Goal: Complete application form

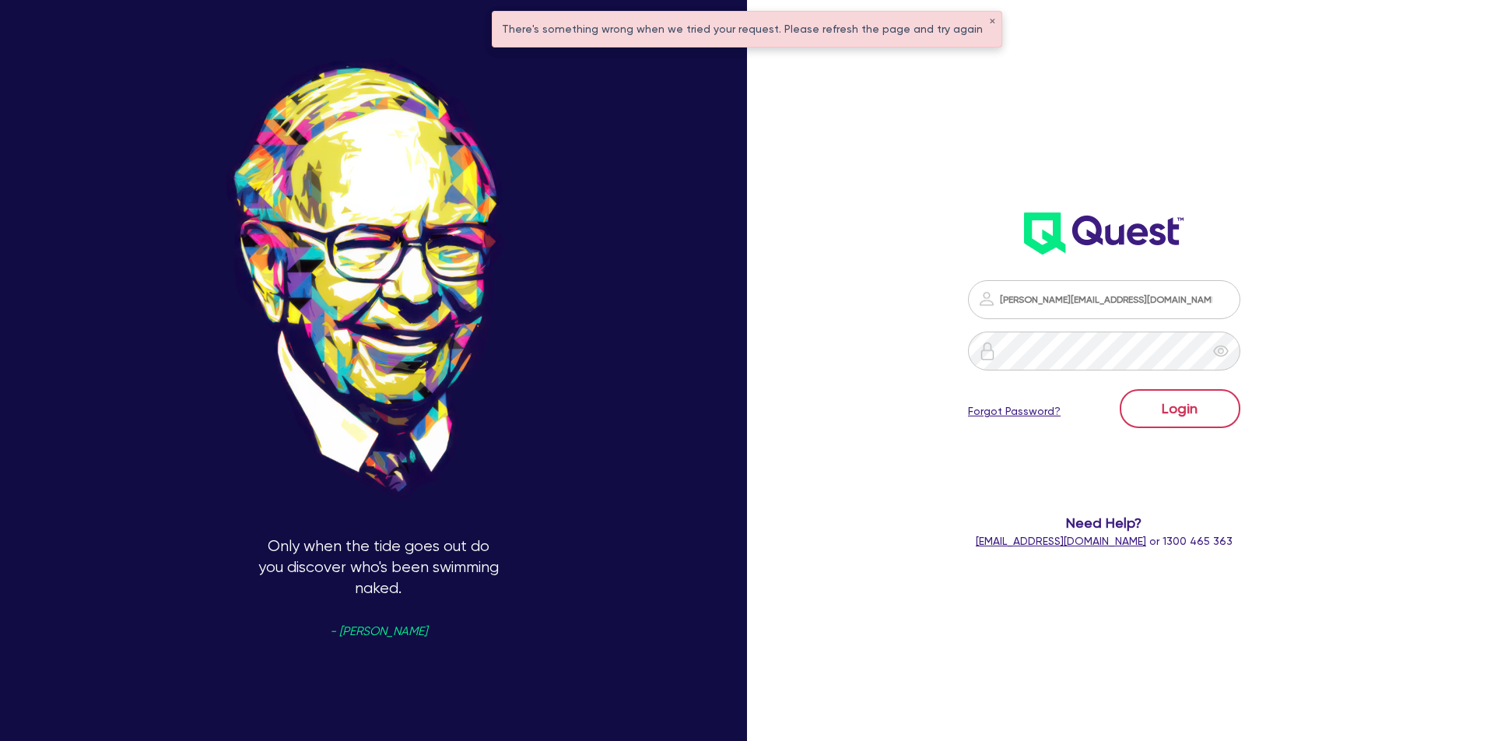
click at [1225, 417] on button "Login" at bounding box center [1180, 408] width 121 height 39
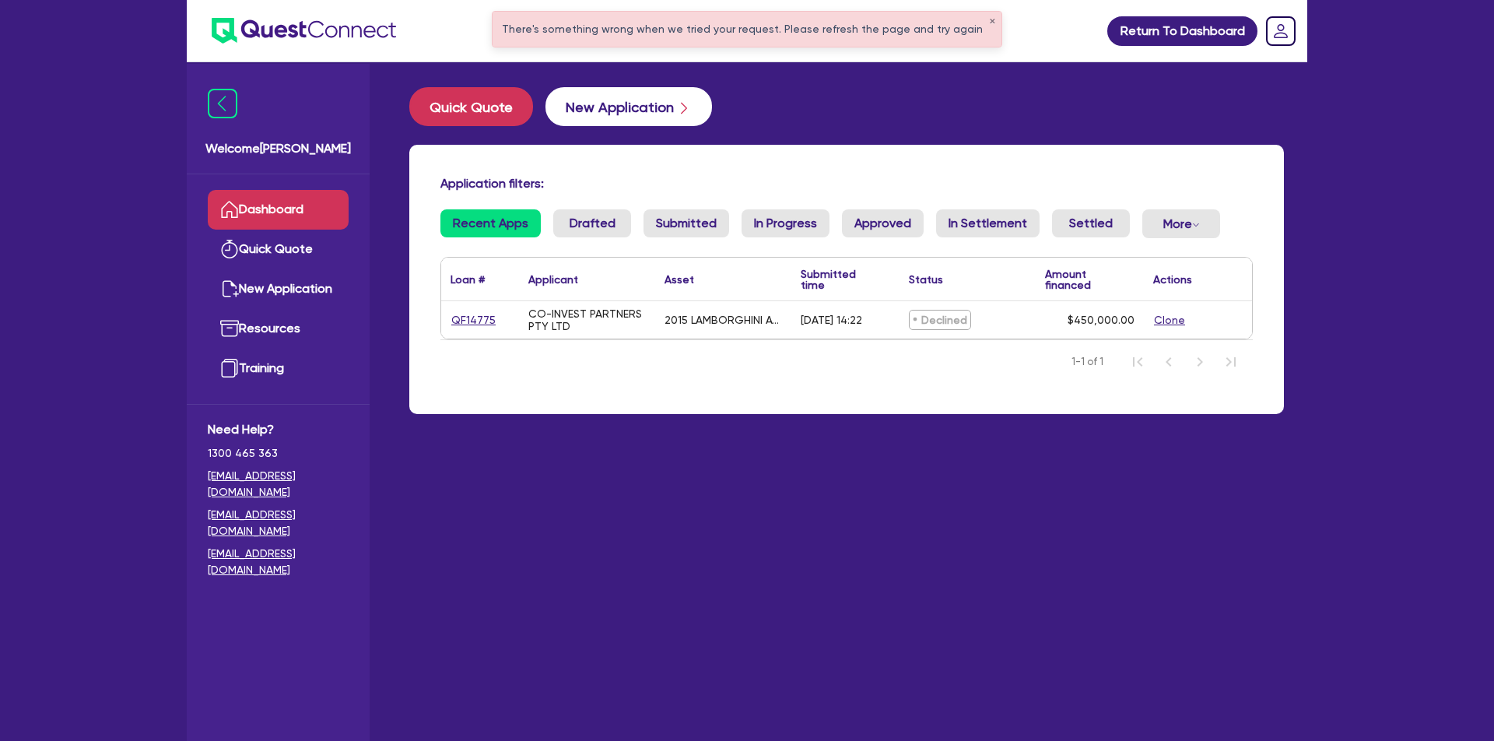
click at [650, 113] on button "New Application" at bounding box center [628, 106] width 167 height 39
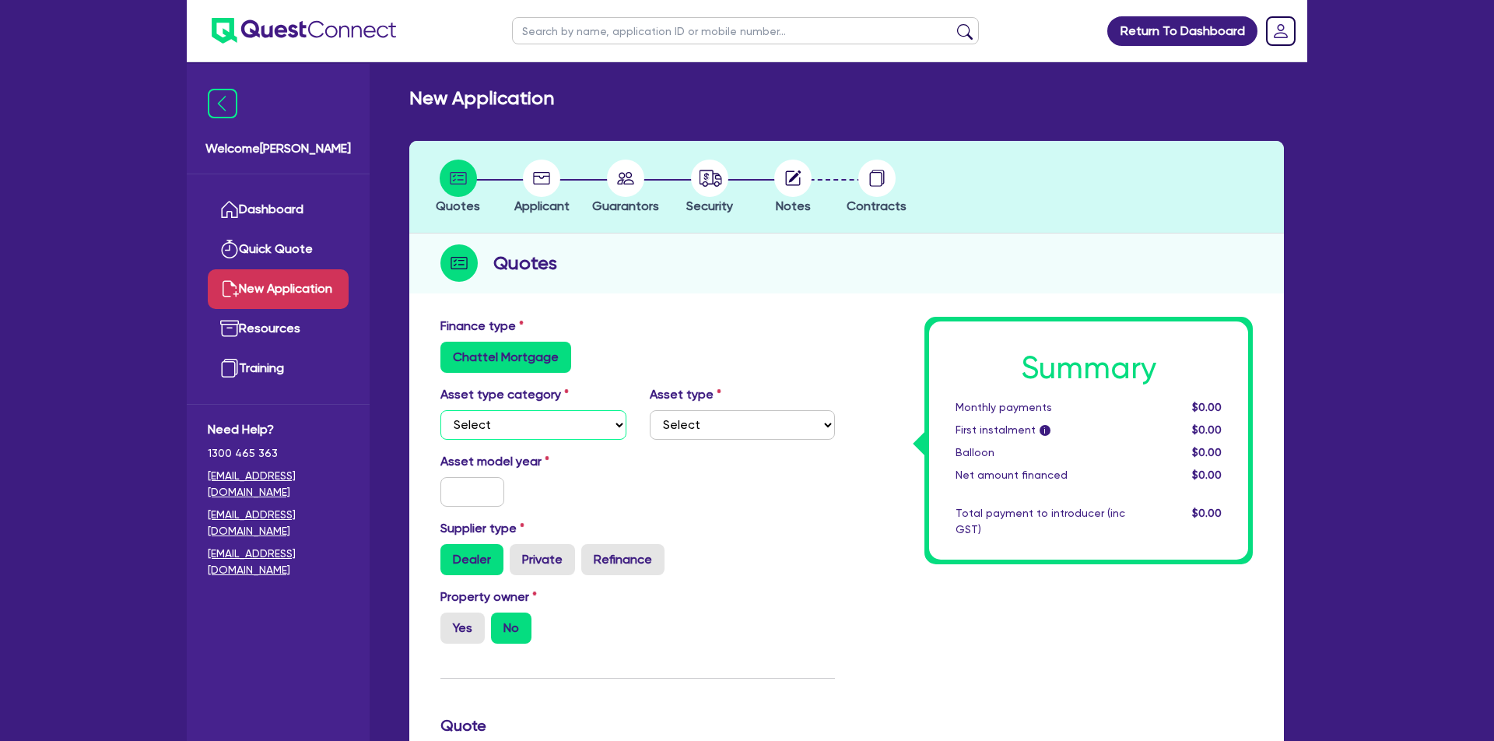
select select "CARS_AND_LIGHT_TRUCKS"
select select "PASSENGER_VEHICLES"
click at [468, 490] on input "text" at bounding box center [472, 492] width 64 height 30
type input "2023"
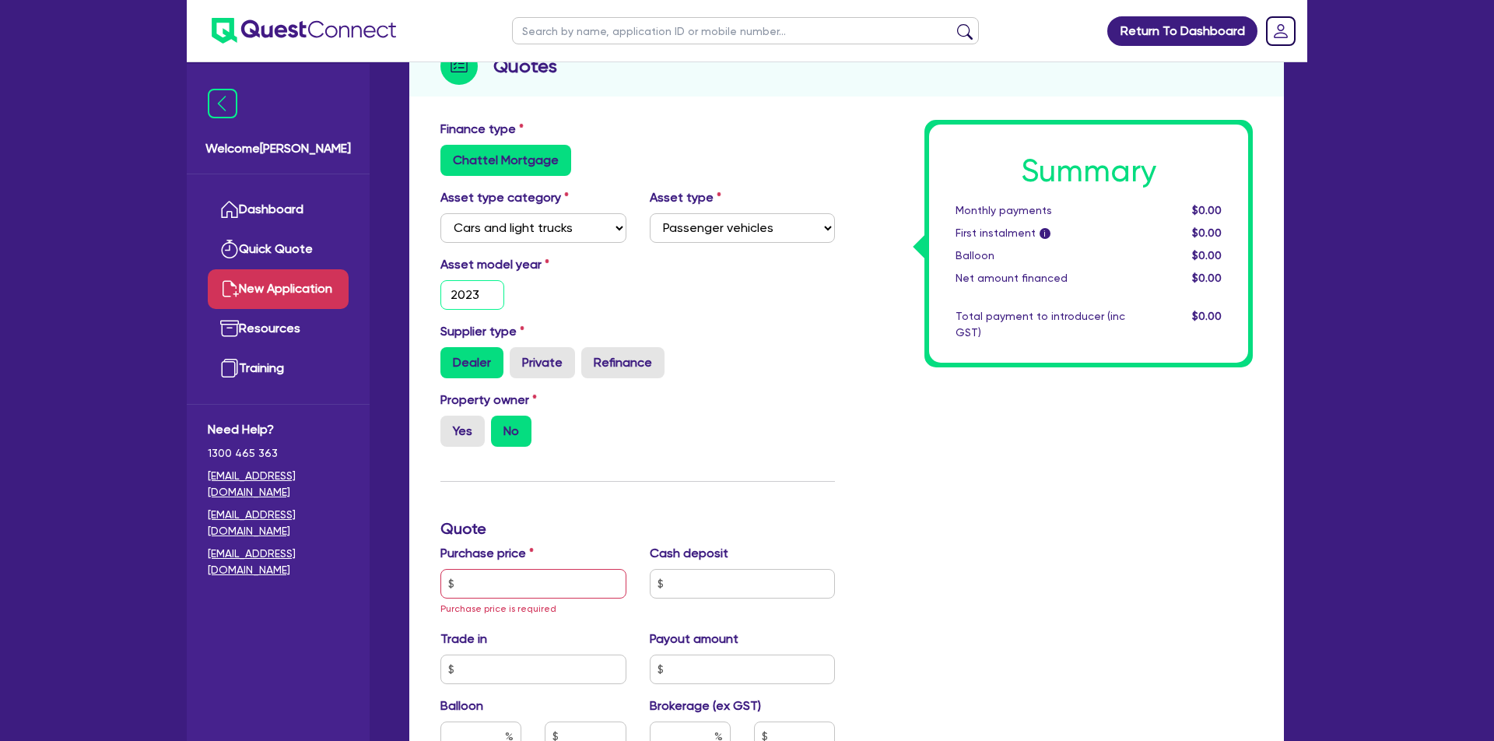
scroll to position [198, 0]
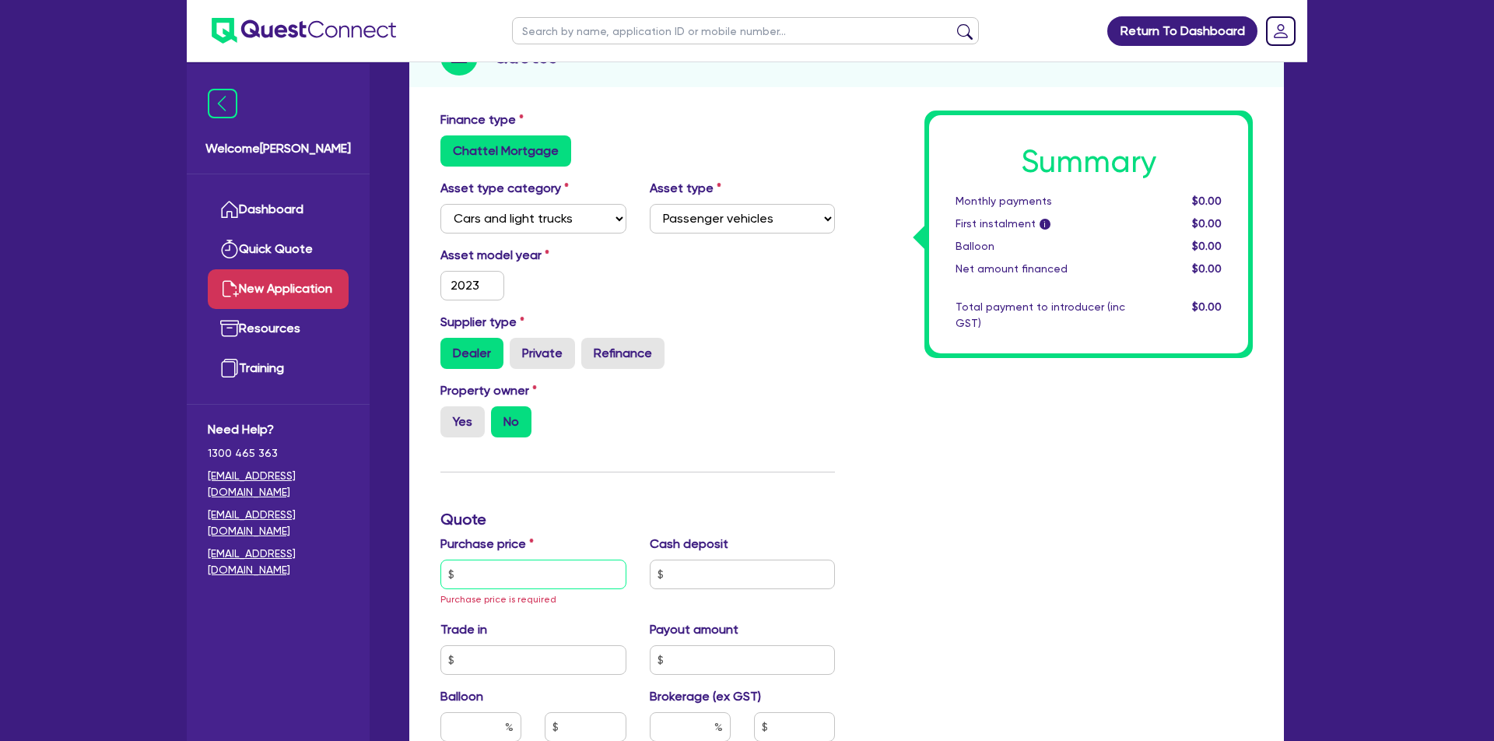
click at [545, 570] on input "text" at bounding box center [533, 574] width 186 height 30
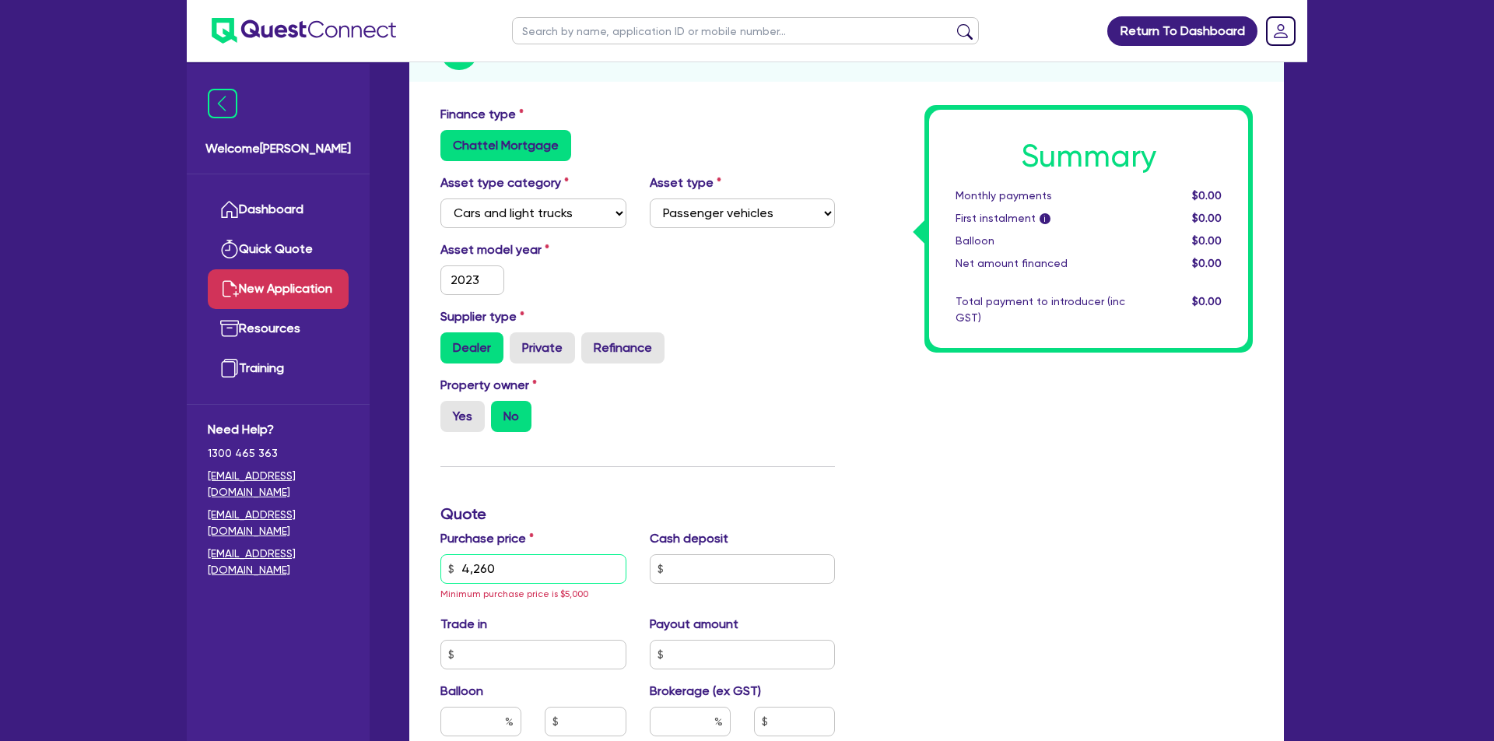
type input "42,600"
click at [588, 629] on input "text" at bounding box center [533, 636] width 186 height 30
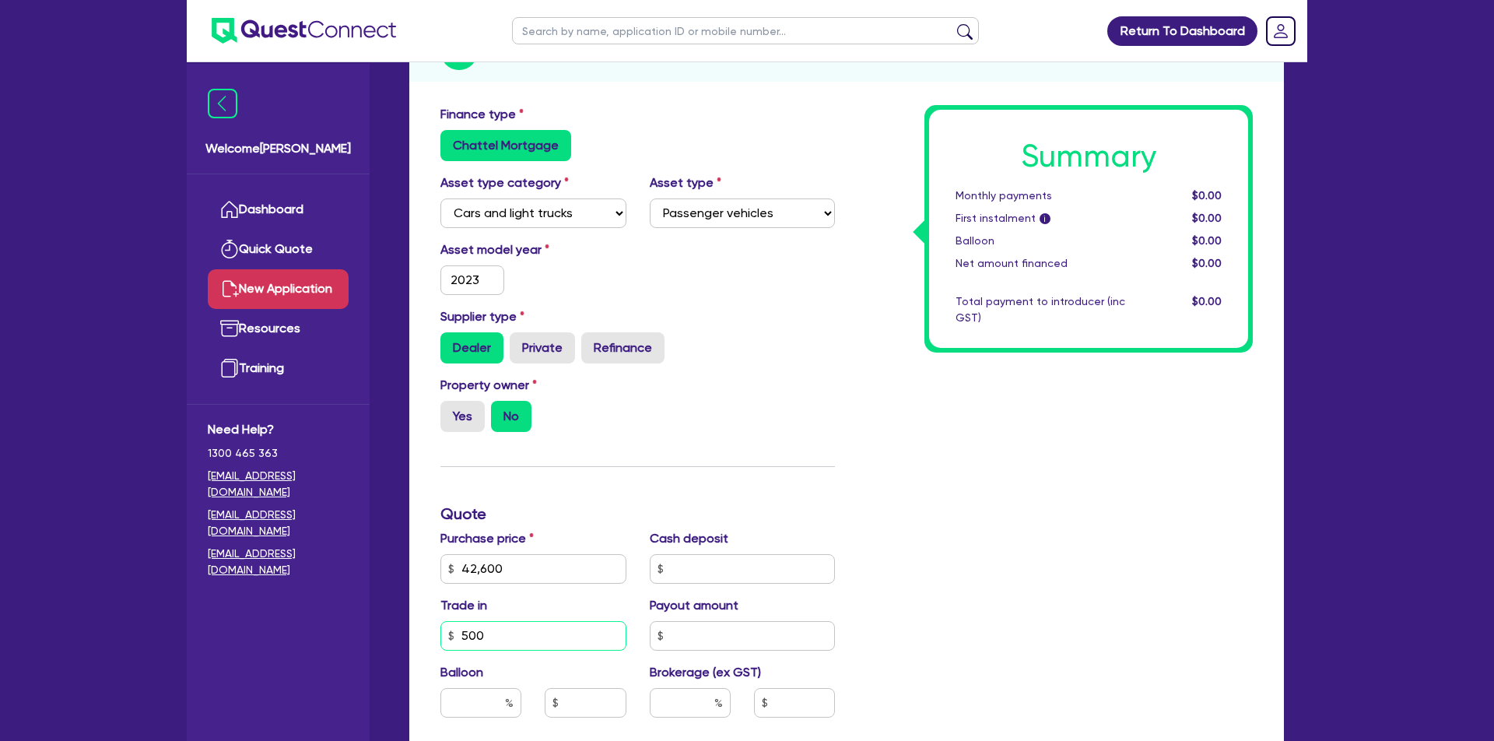
type input "5,000"
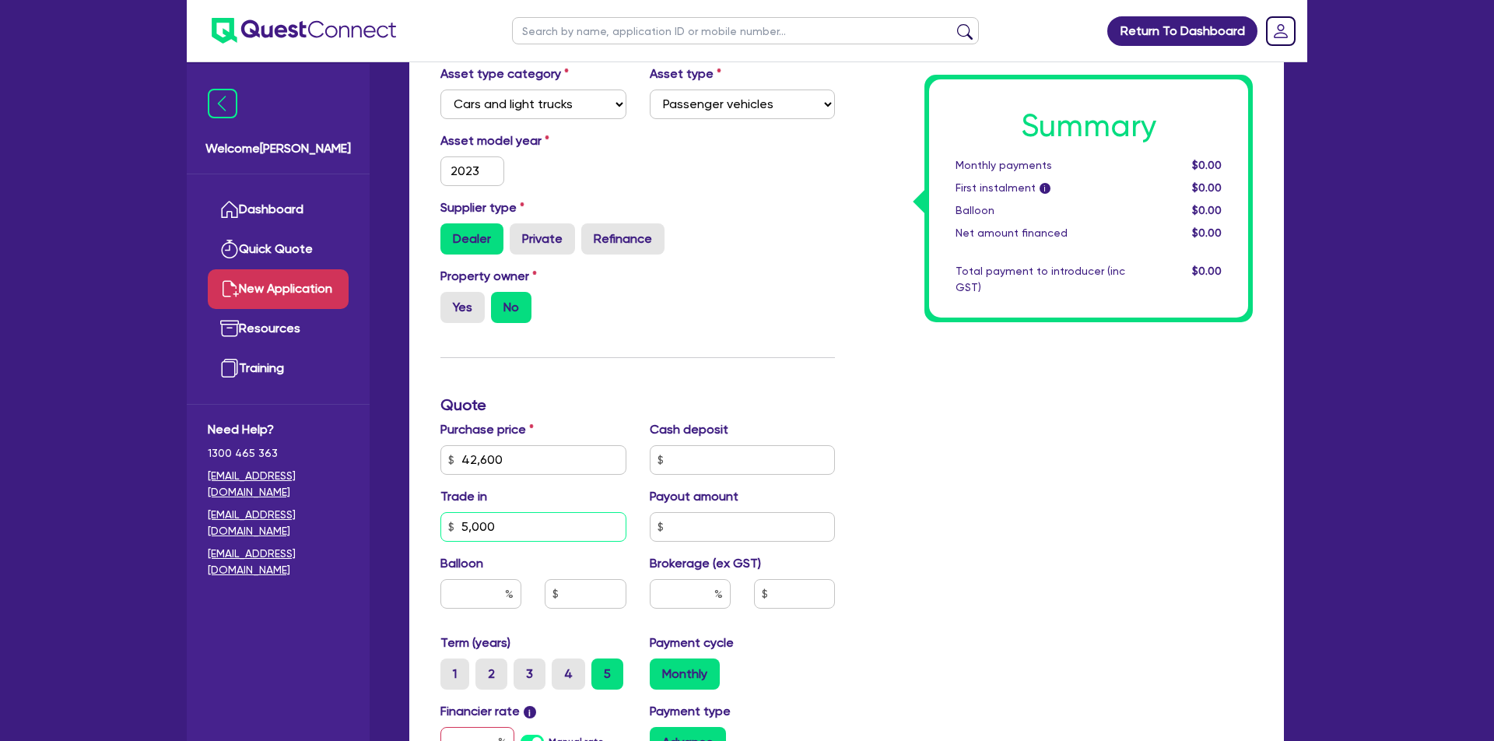
scroll to position [348, 0]
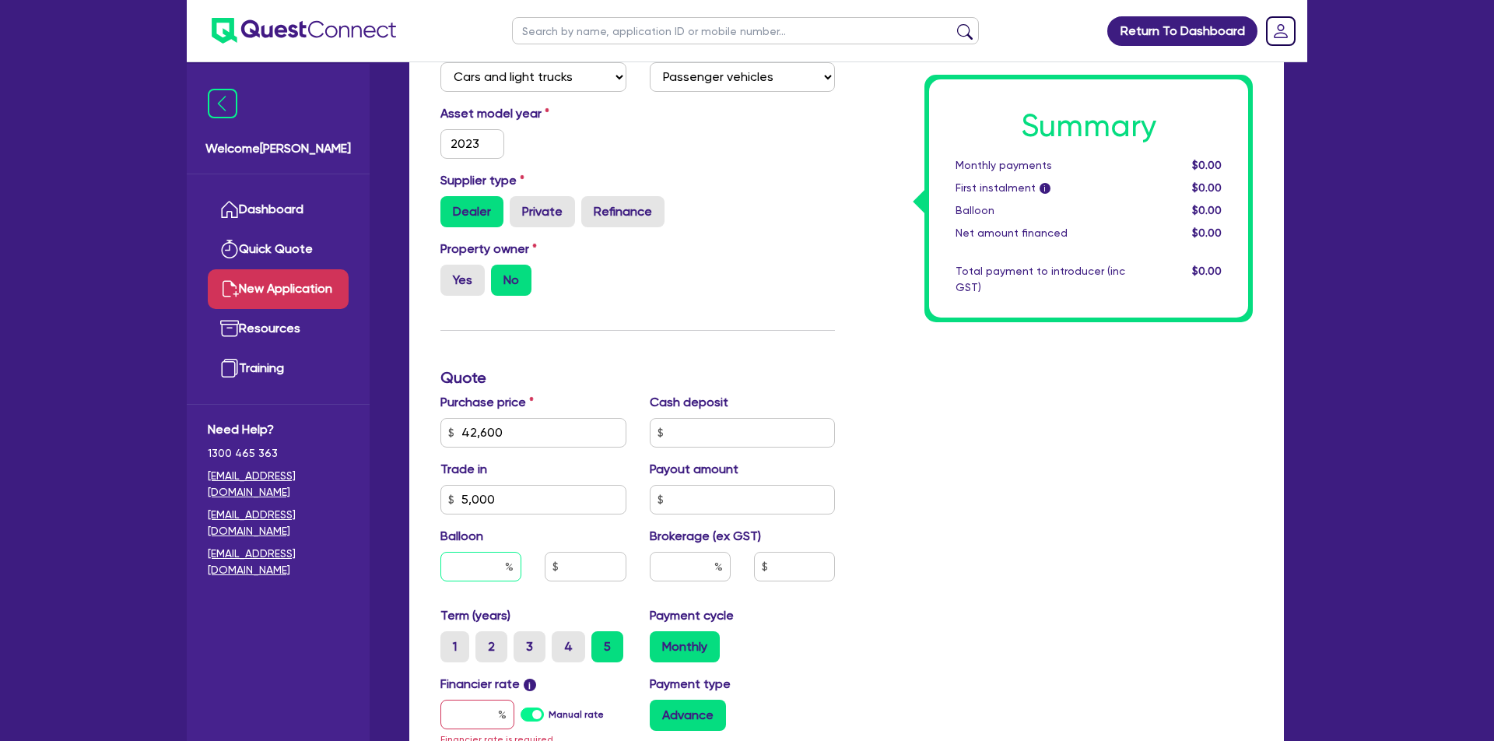
click at [496, 562] on input "text" at bounding box center [480, 567] width 81 height 30
type input "30"
click at [912, 559] on div "Summary Monthly payments $0.00 First instalment i $0.00 Balloon $0.00 Net amoun…" at bounding box center [1056, 432] width 418 height 927
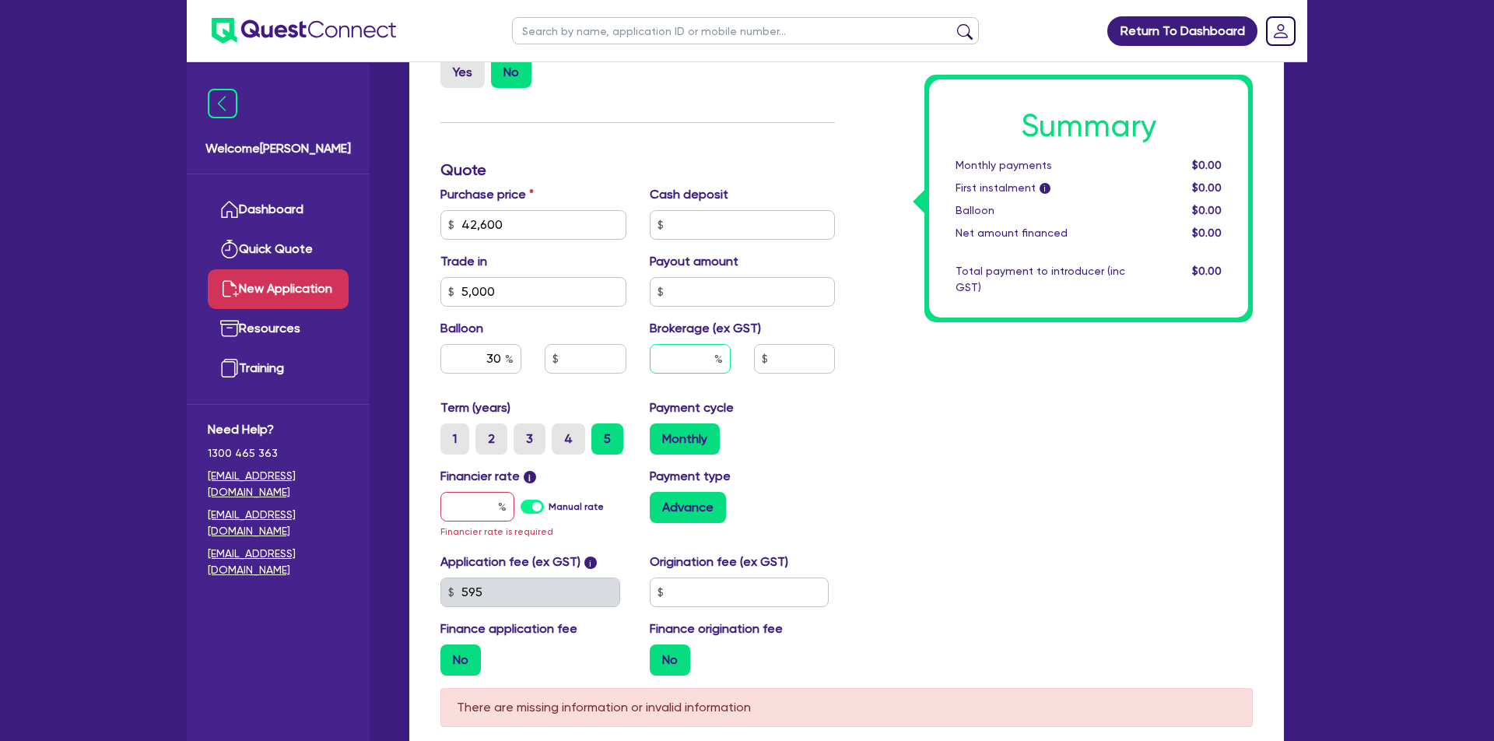
click at [682, 357] on input "text" at bounding box center [690, 359] width 81 height 30
type input "5"
click at [1041, 407] on div "Summary Monthly payments $0.00 First instalment i $0.00 Balloon $0.00 Net amoun…" at bounding box center [1056, 224] width 418 height 927
click at [464, 510] on input "text" at bounding box center [477, 507] width 74 height 30
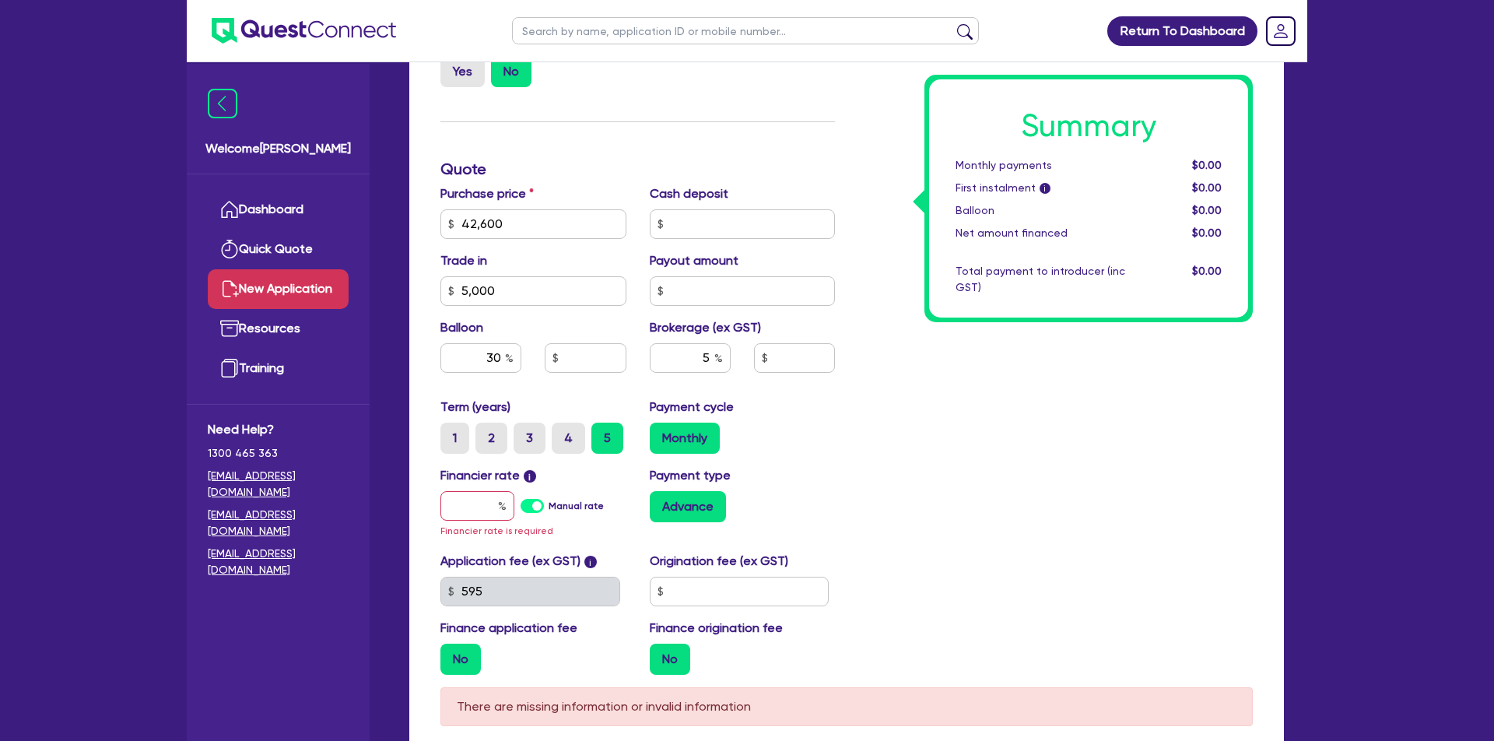
click at [578, 503] on label "Manual rate" at bounding box center [576, 506] width 55 height 14
click at [0, 0] on input "Manual rate" at bounding box center [0, 0] width 0 height 0
type input "12,780"
type input "1,880"
type input "17"
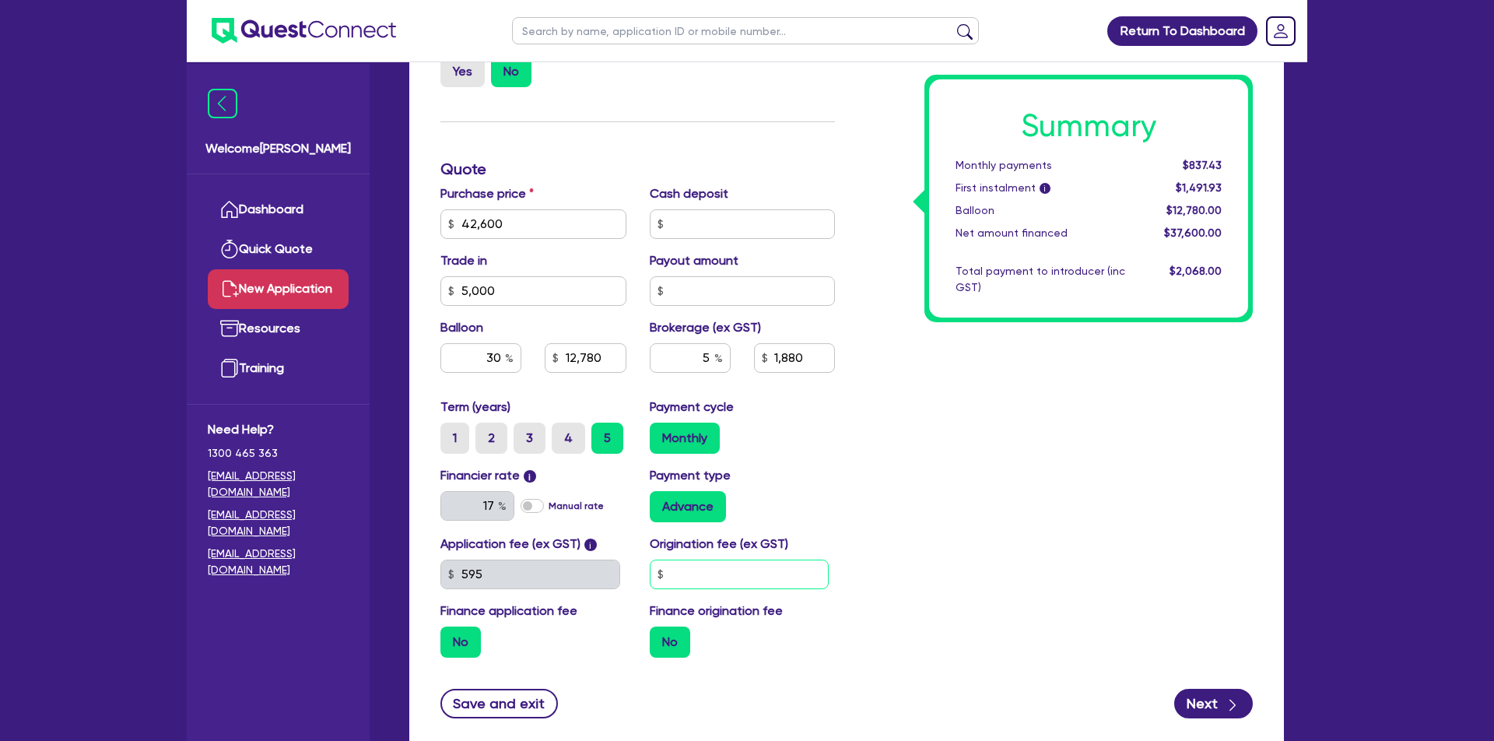
click at [759, 575] on input "text" at bounding box center [740, 574] width 180 height 30
type input "990"
type input "12,780"
type input "1,880"
type input "12,780"
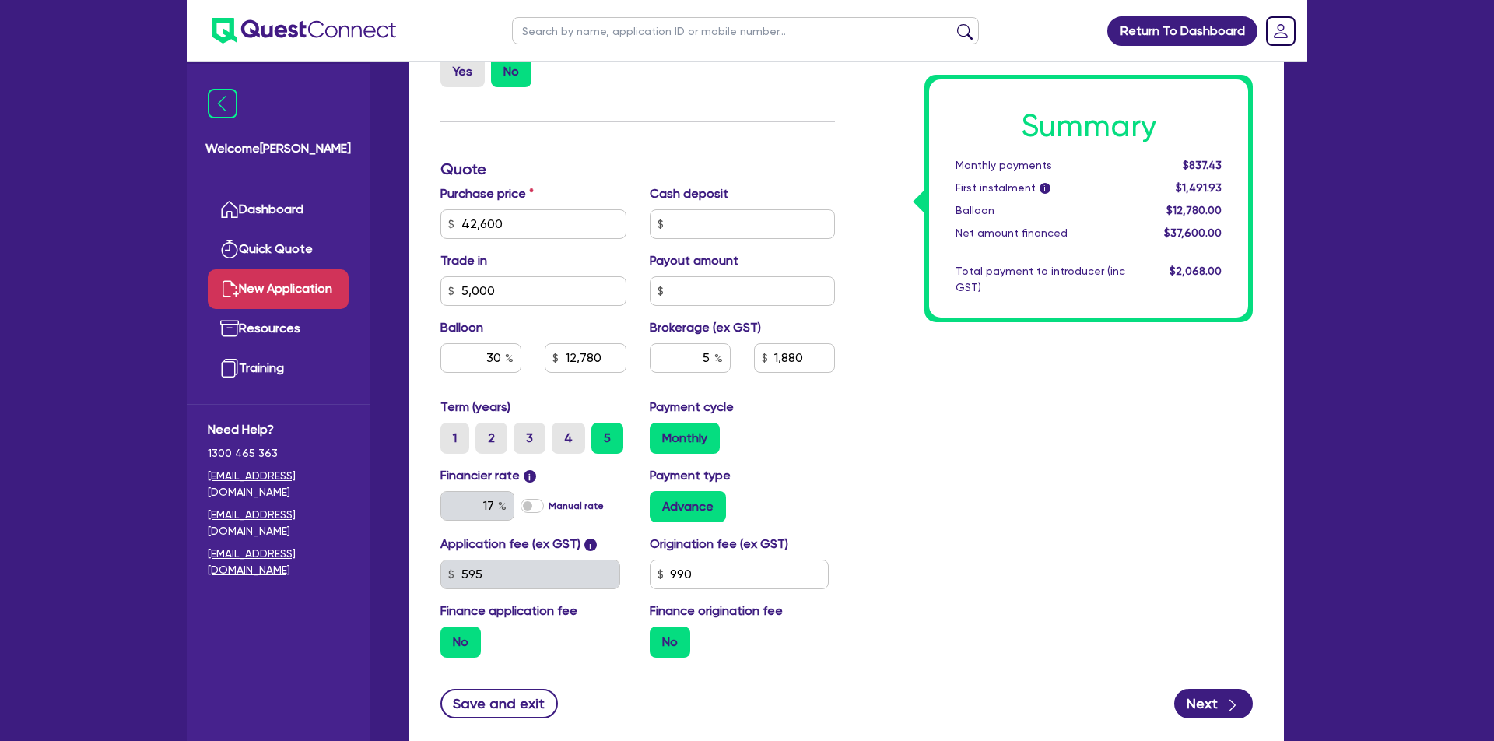
type input "1,880"
click at [460, 636] on label "No" at bounding box center [460, 641] width 40 height 31
click at [450, 636] on input "No" at bounding box center [445, 631] width 10 height 10
click at [447, 650] on label "No" at bounding box center [460, 641] width 40 height 31
click at [447, 636] on input "No" at bounding box center [445, 631] width 10 height 10
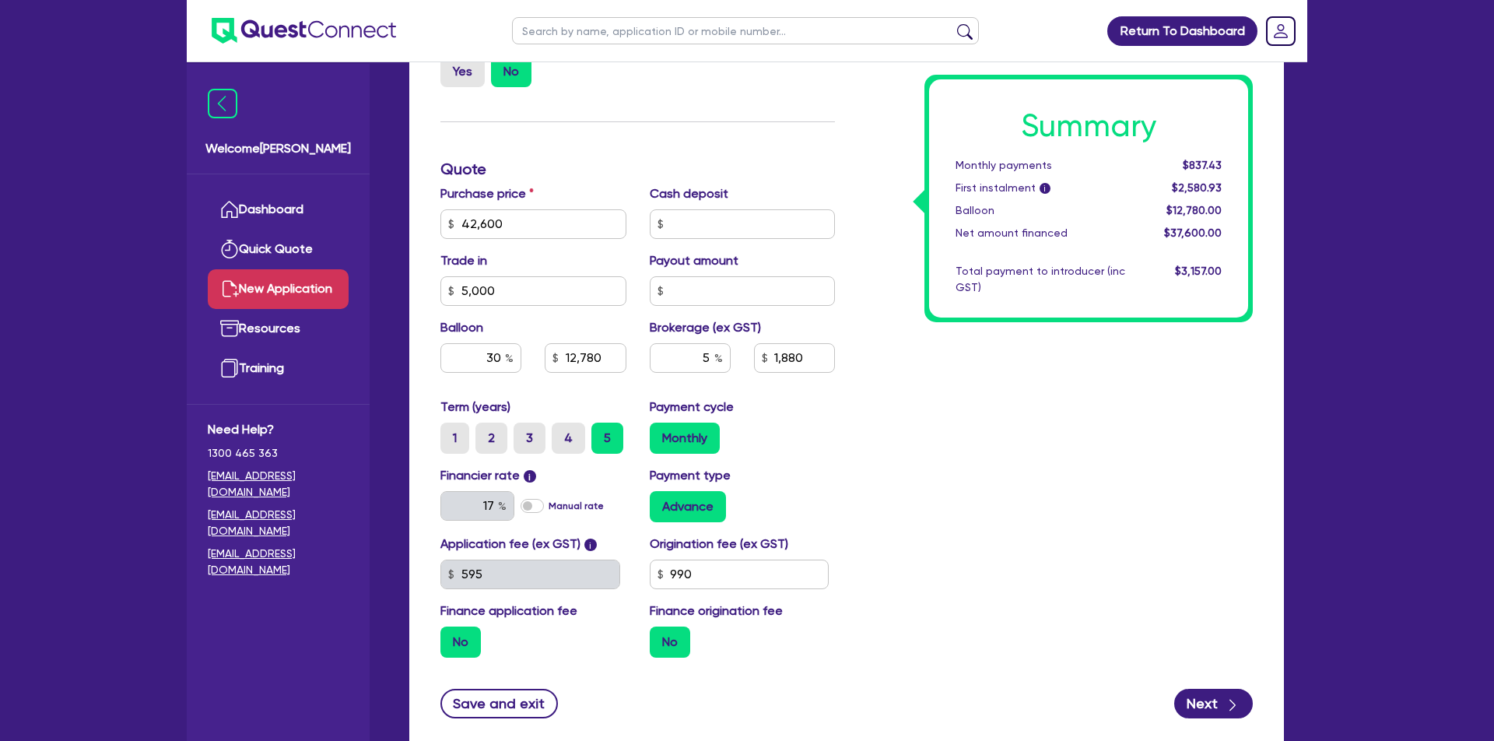
click at [465, 647] on label "No" at bounding box center [460, 641] width 40 height 31
click at [450, 636] on input "No" at bounding box center [445, 631] width 10 height 10
drag, startPoint x: 680, startPoint y: 642, endPoint x: 798, endPoint y: 619, distance: 119.6
click at [680, 642] on label "No" at bounding box center [670, 641] width 40 height 31
click at [660, 636] on input "No" at bounding box center [655, 631] width 10 height 10
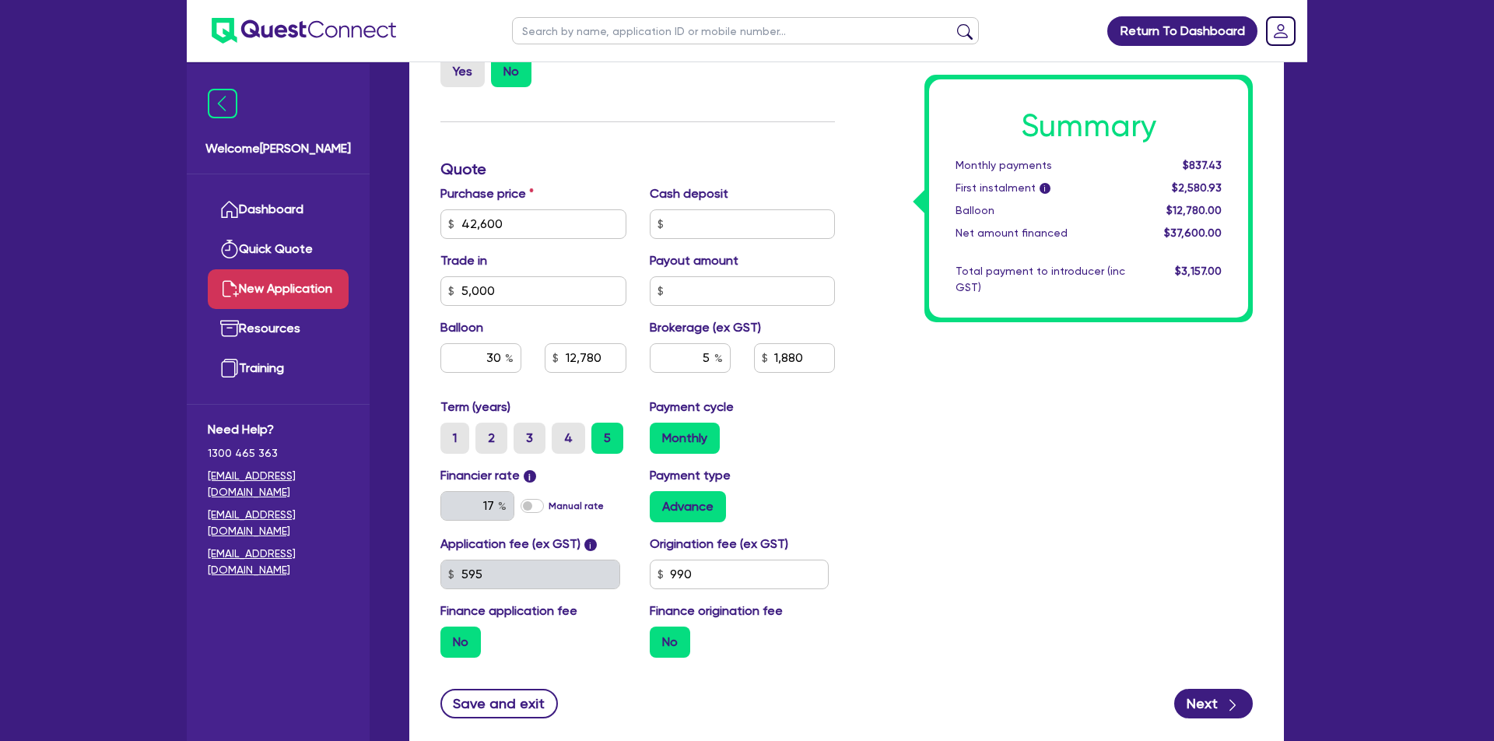
click at [1046, 521] on div "Summary Monthly payments $837.43 First instalment i $2,580.93 Balloon $12,780.0…" at bounding box center [1056, 215] width 418 height 910
click at [1218, 713] on button "Next" at bounding box center [1213, 704] width 79 height 30
type input "12,780"
type input "1,880"
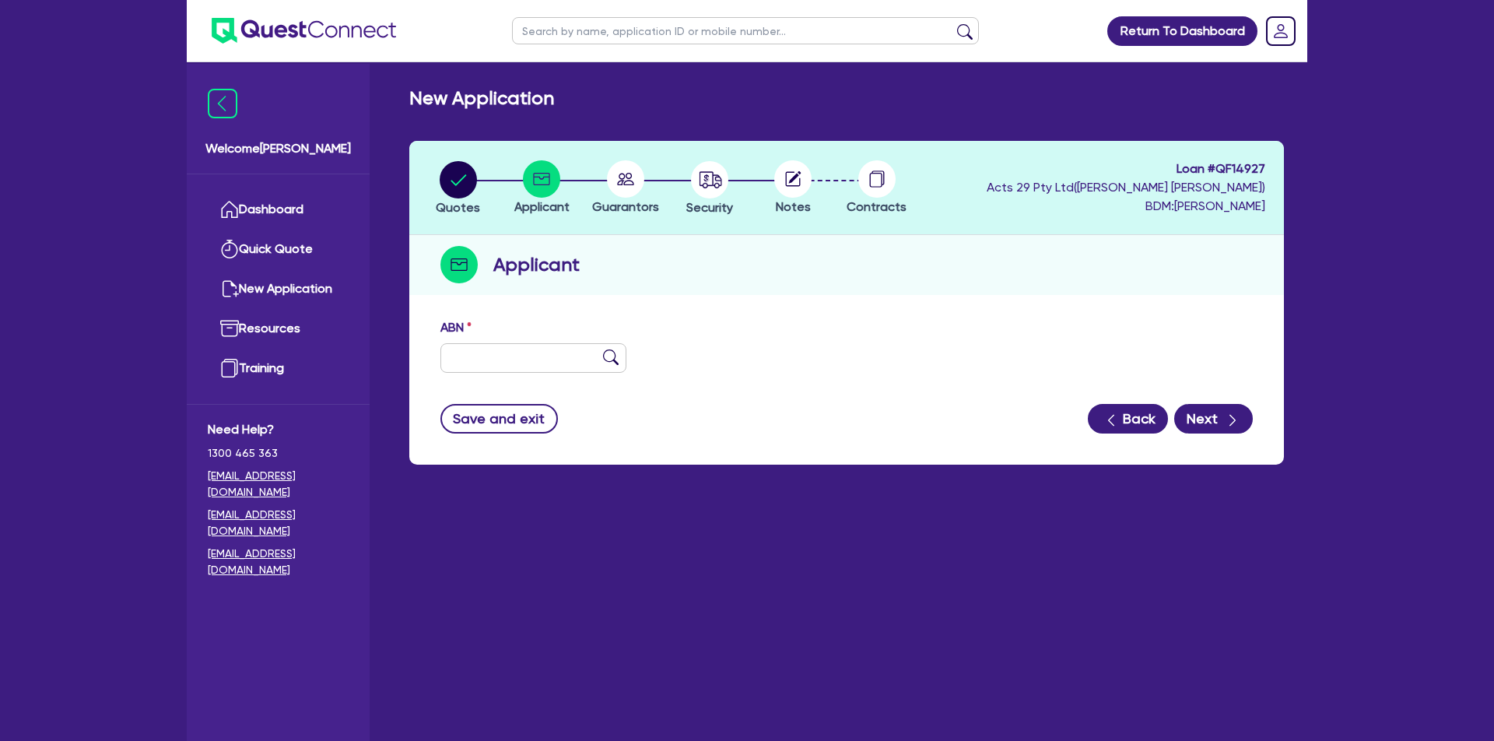
click at [1123, 411] on button "Back" at bounding box center [1128, 419] width 80 height 30
select select "CARS_AND_LIGHT_TRUCKS"
select select "PASSENGER_VEHICLES"
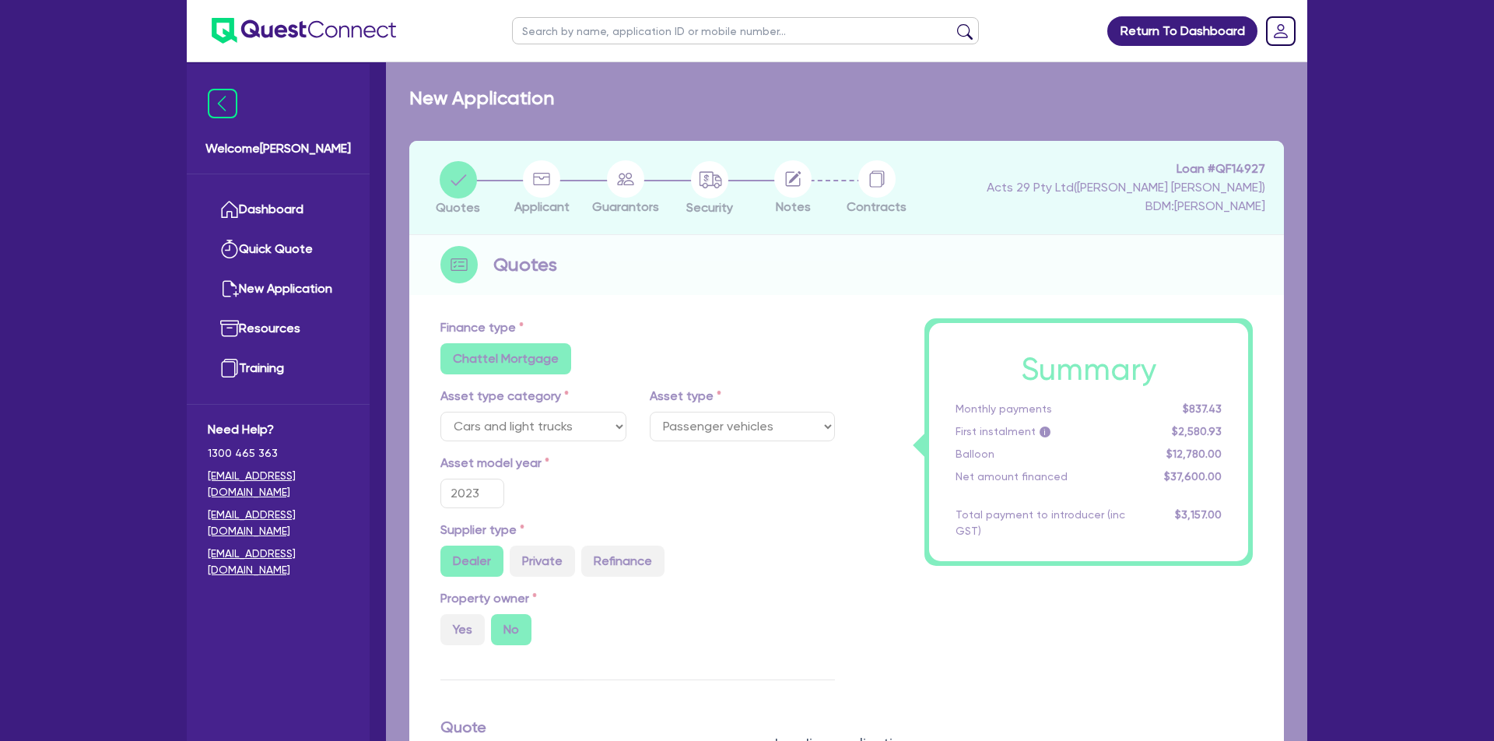
type input "42,600"
type input "5,000"
type input "12,780"
type input "1,880"
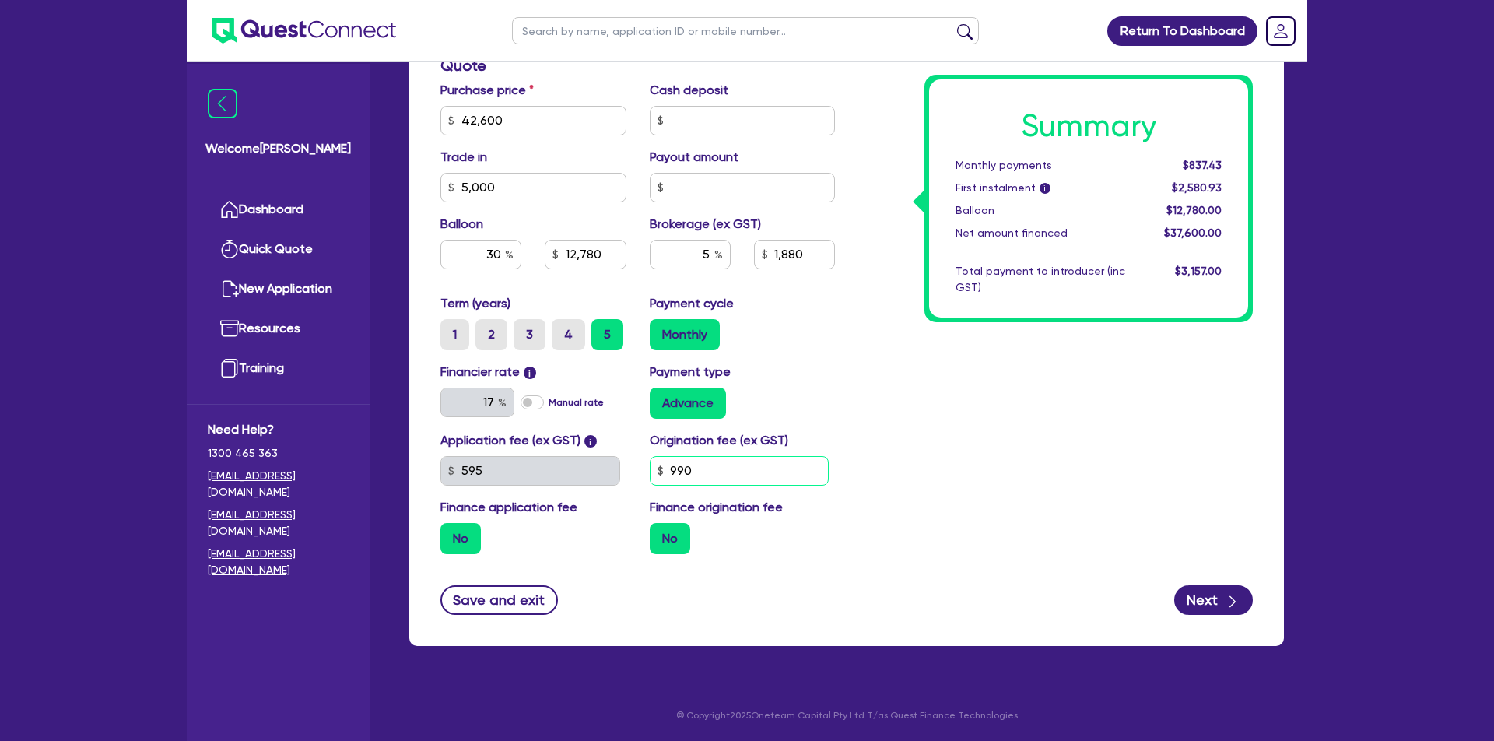
scroll to position [661, 0]
click at [768, 461] on input "990" at bounding box center [740, 472] width 180 height 30
type input "900"
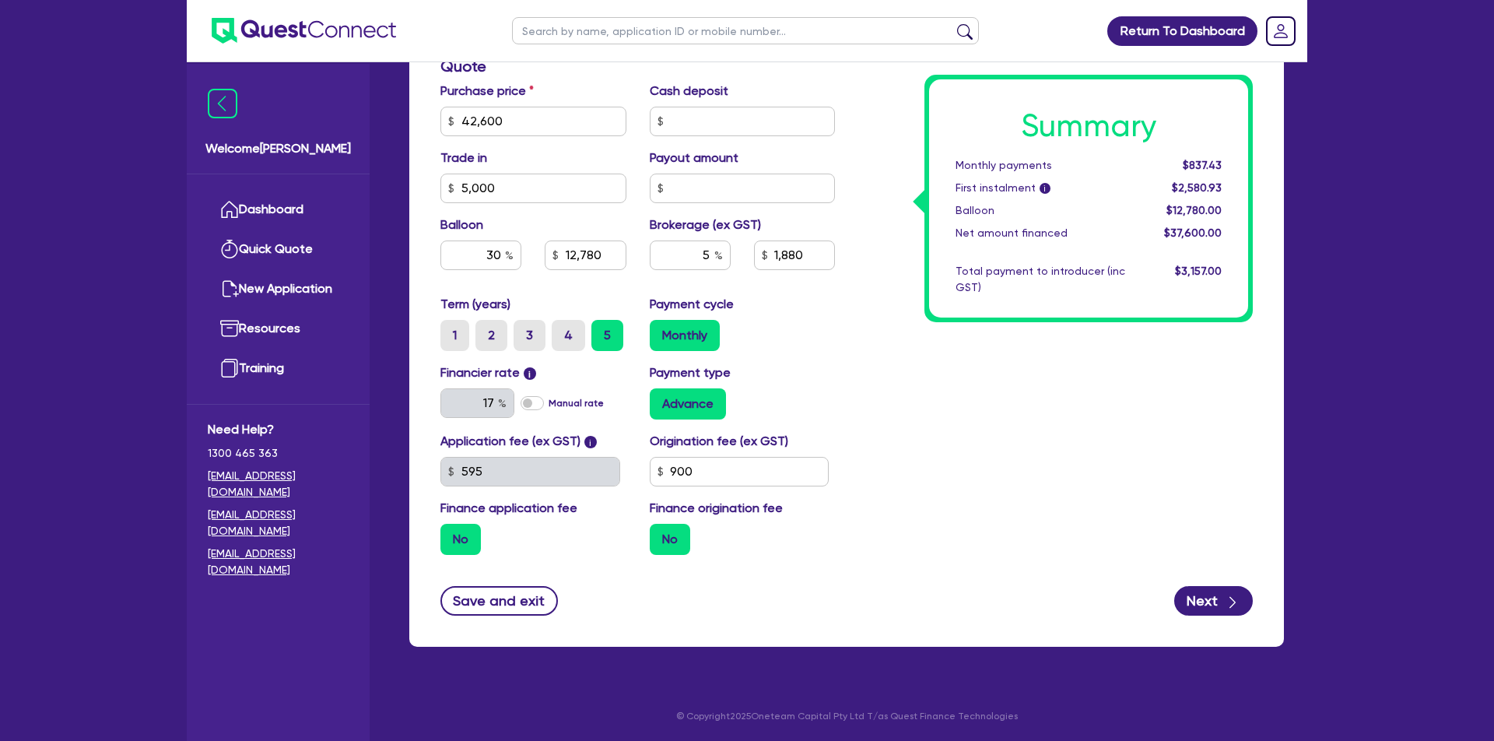
type input "42,600"
type input "5,000"
type input "12,780"
type input "1,880"
type input "42,600"
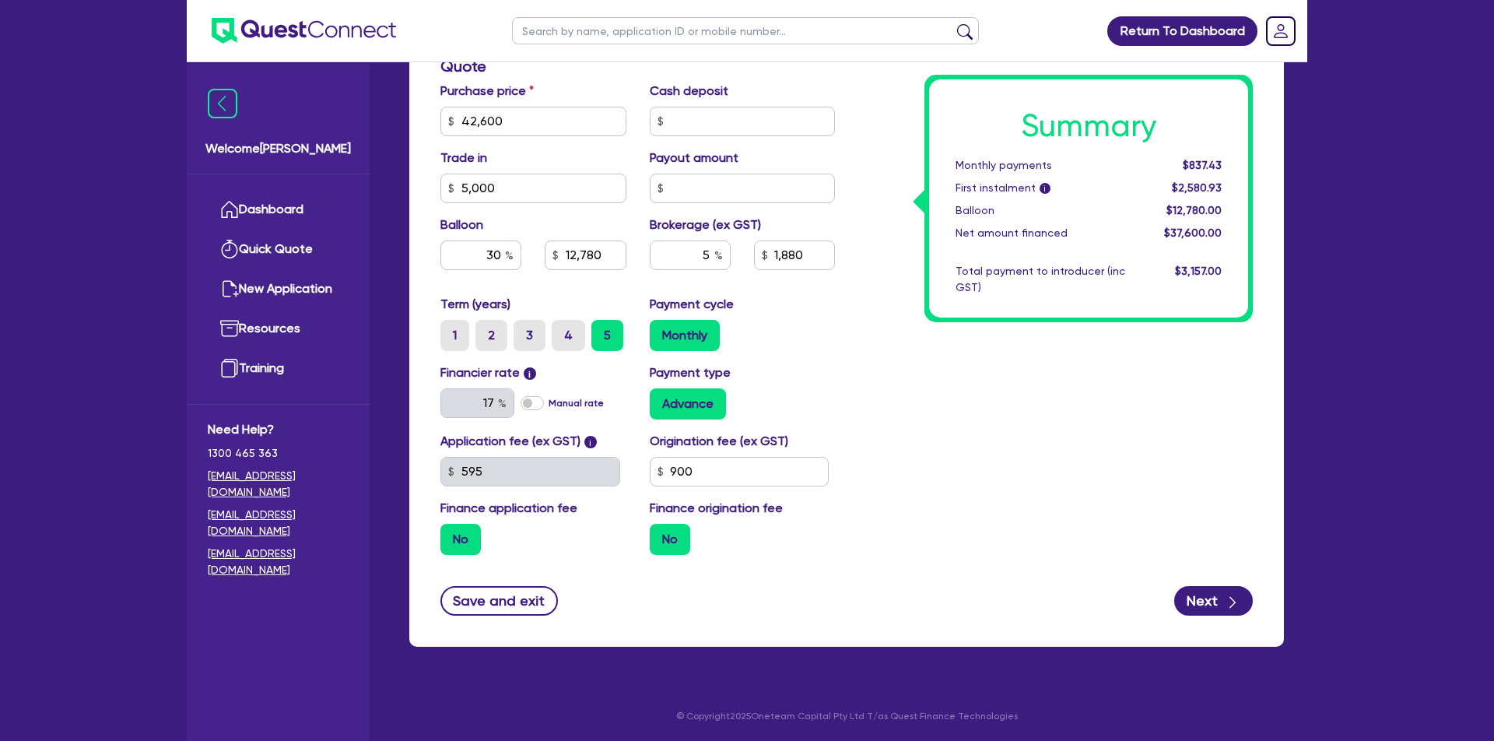
type input "5,000"
type input "12,780"
type input "1,880"
click at [1086, 440] on div "Summary Monthly payments $837.43 First instalment i $2,580.93 Balloon $12,780.0…" at bounding box center [1056, 113] width 418 height 910
click at [268, 324] on link "Resources" at bounding box center [278, 329] width 141 height 40
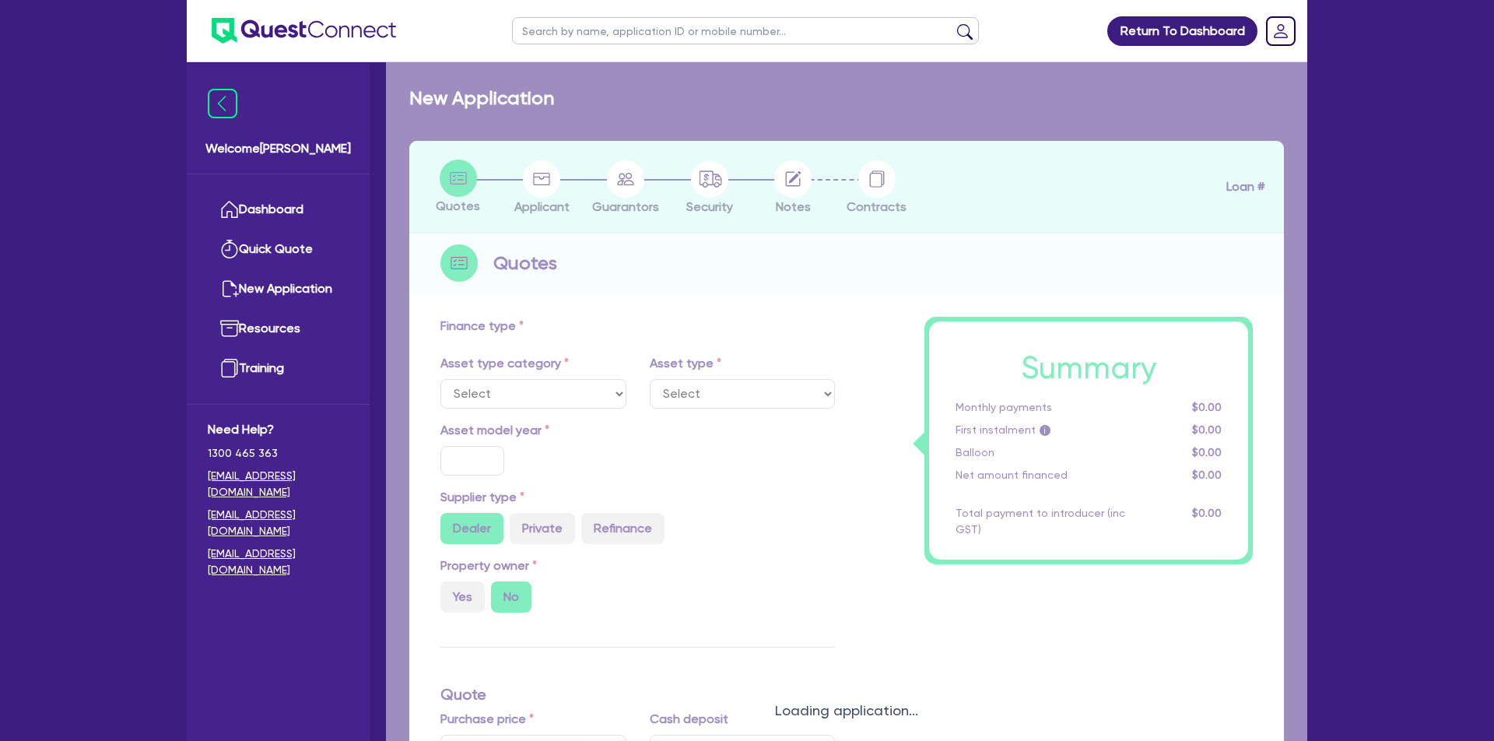
select select "CARS_AND_LIGHT_TRUCKS"
type input "2023"
type input "42,600"
type input "5,000"
type input "30"
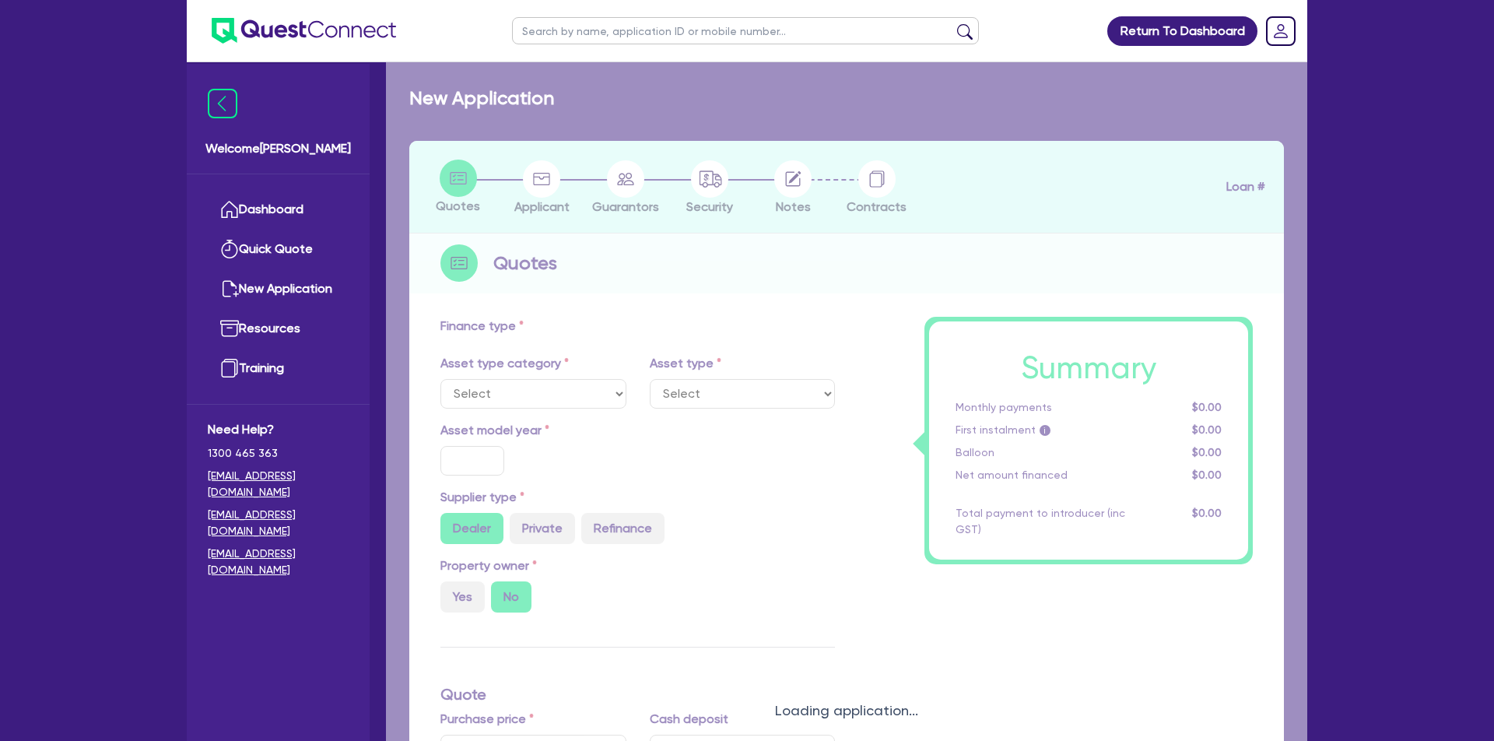
type input "12,780"
type input "5"
type input "1,880"
type input "17"
type input "990"
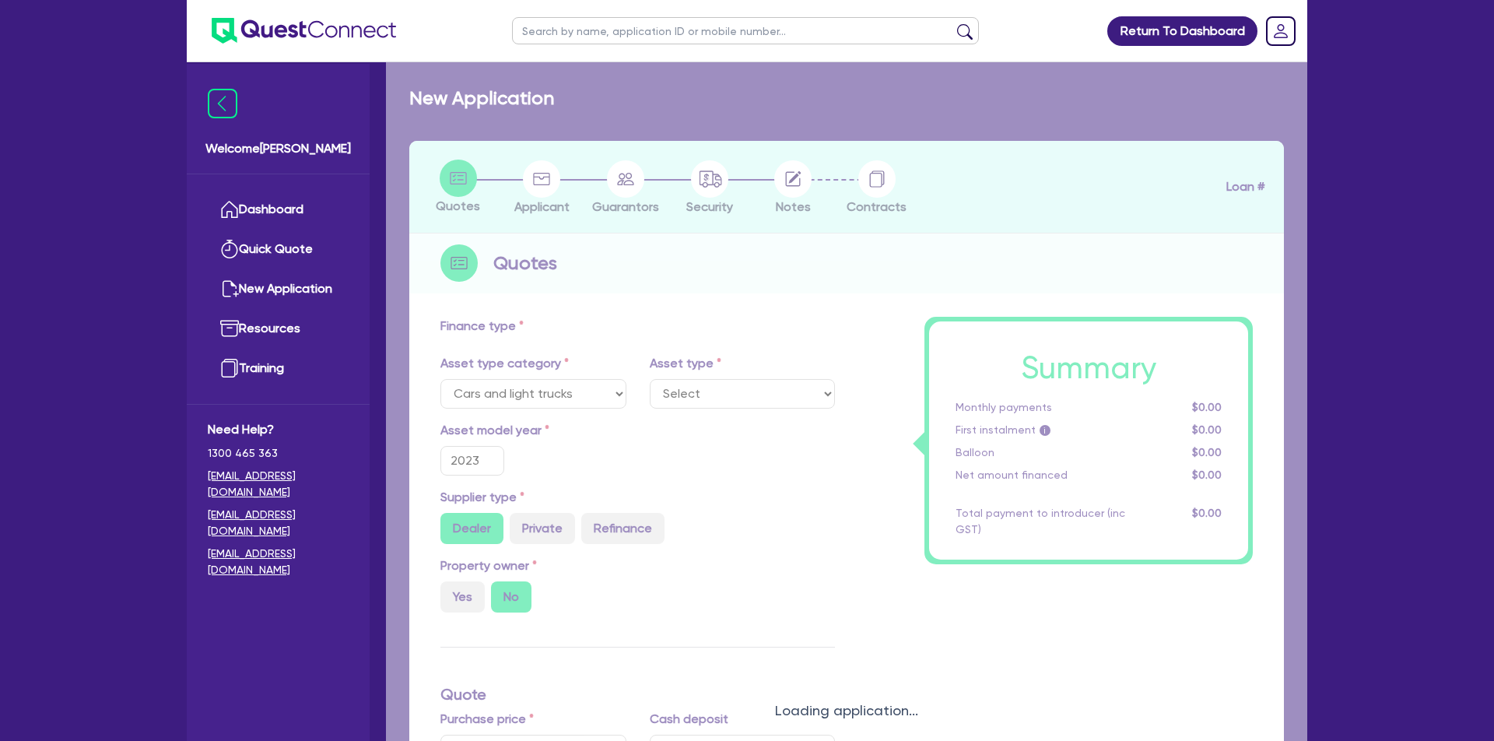
select select "PASSENGER_VEHICLES"
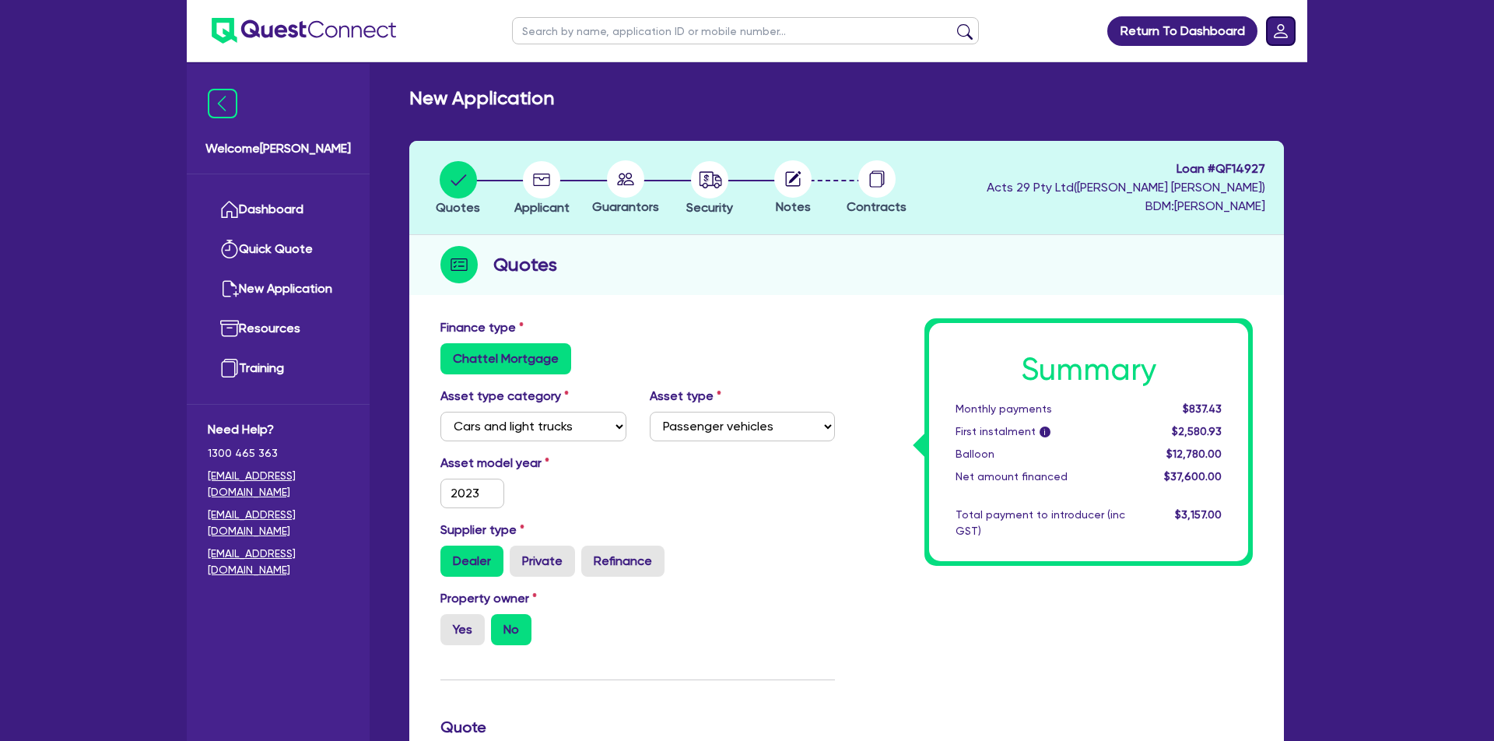
click at [1270, 40] on rect "Dropdown toggle" at bounding box center [1281, 31] width 28 height 28
click at [12, 302] on div "Return To Dashboard Edit Profile Logout Welcome YAN Dashboard Quick Quote New A…" at bounding box center [747, 701] width 1494 height 1402
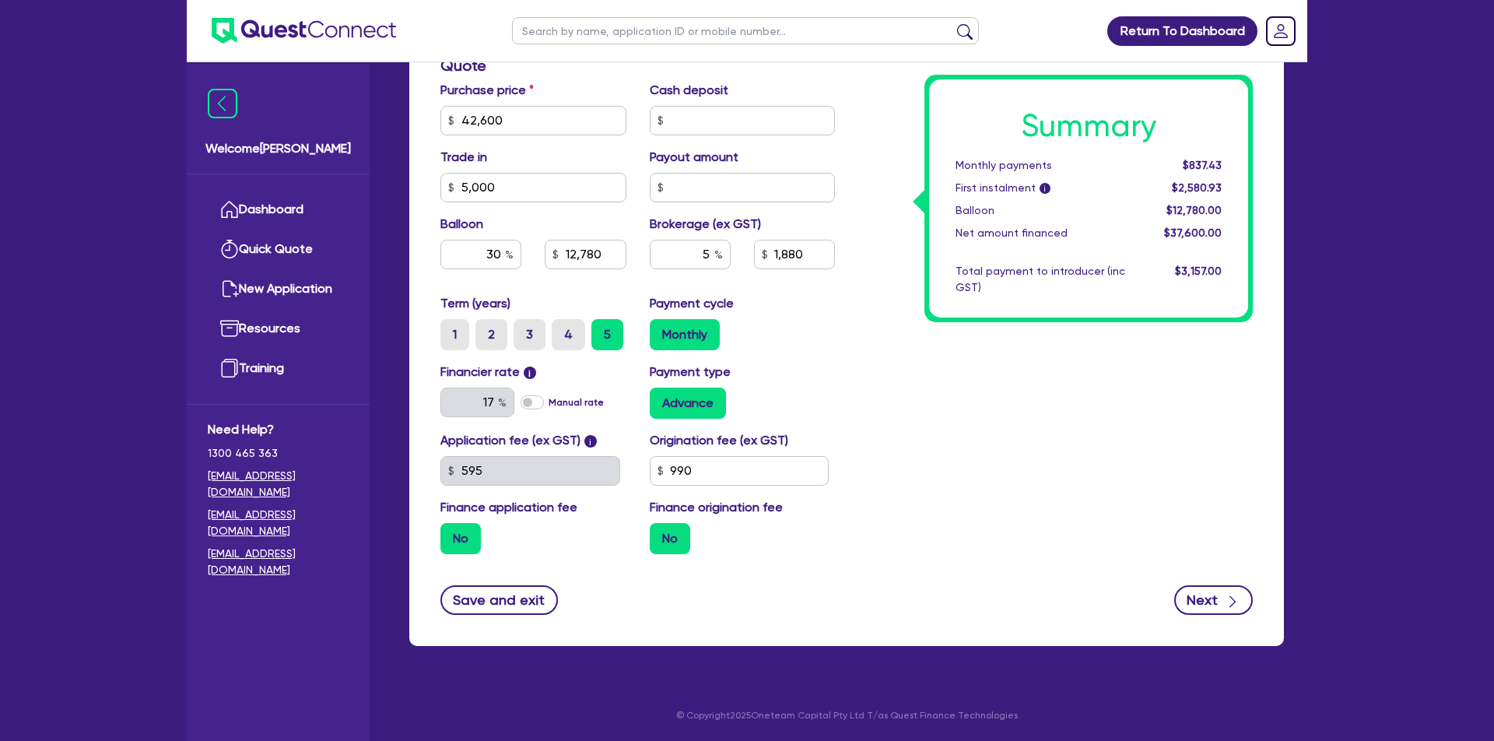
scroll to position [661, 0]
click at [1239, 594] on icon "button" at bounding box center [1233, 602] width 16 height 16
type input "42,600"
type input "5,000"
type input "12,780"
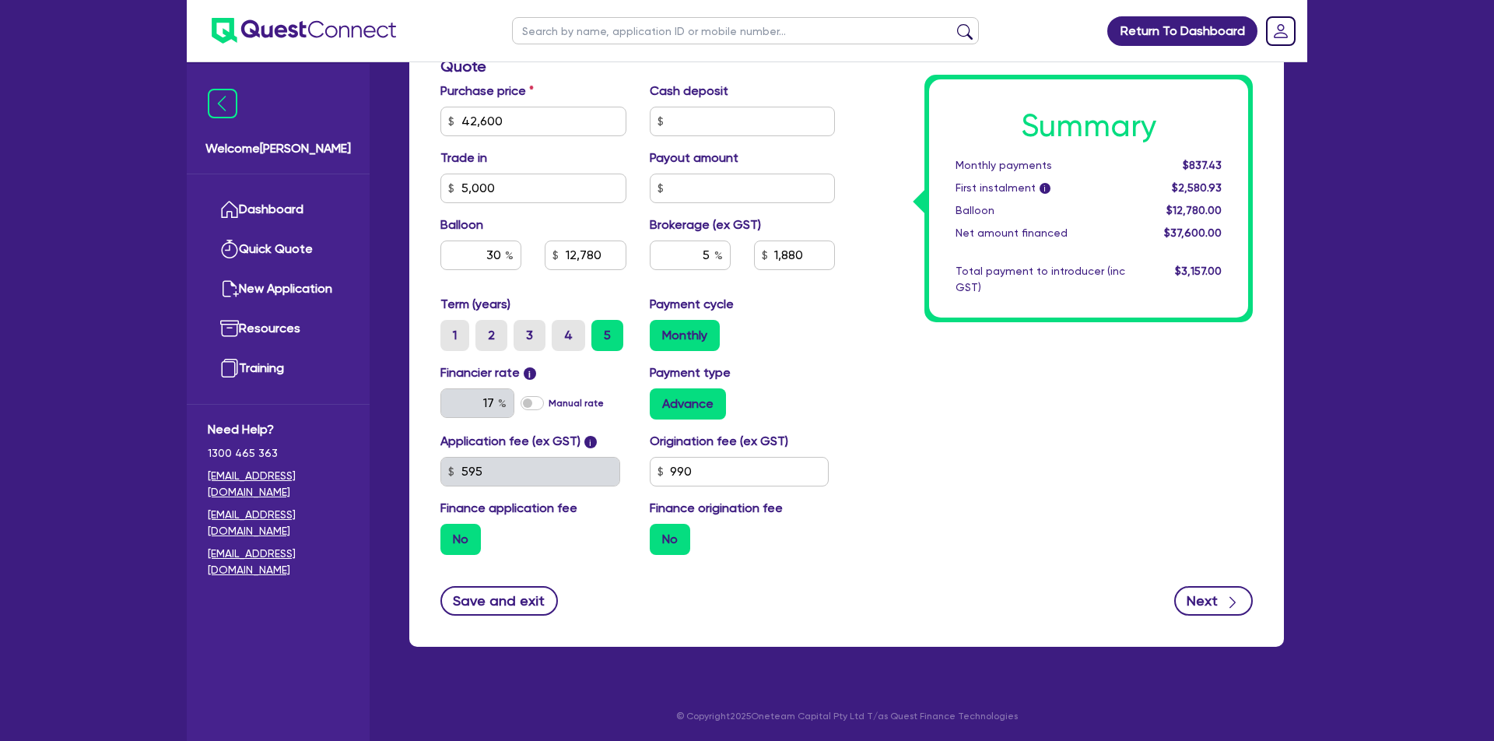
type input "1,880"
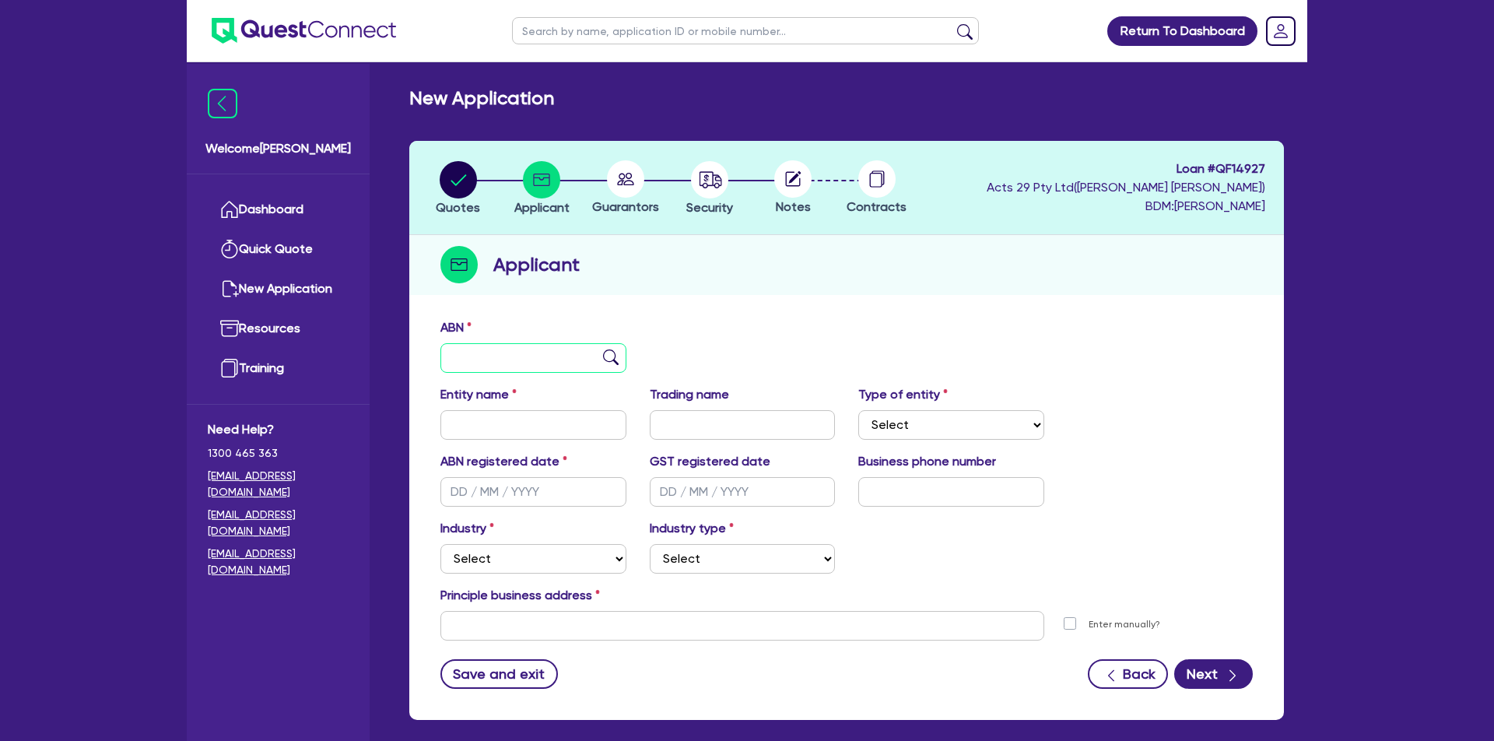
click at [553, 356] on input "text" at bounding box center [533, 358] width 186 height 30
type input "35 759 127 295"
click at [606, 351] on img at bounding box center [611, 357] width 16 height 16
type input "[PERSON_NAME], [PERSON_NAME]"
type input "Cosm Kin"
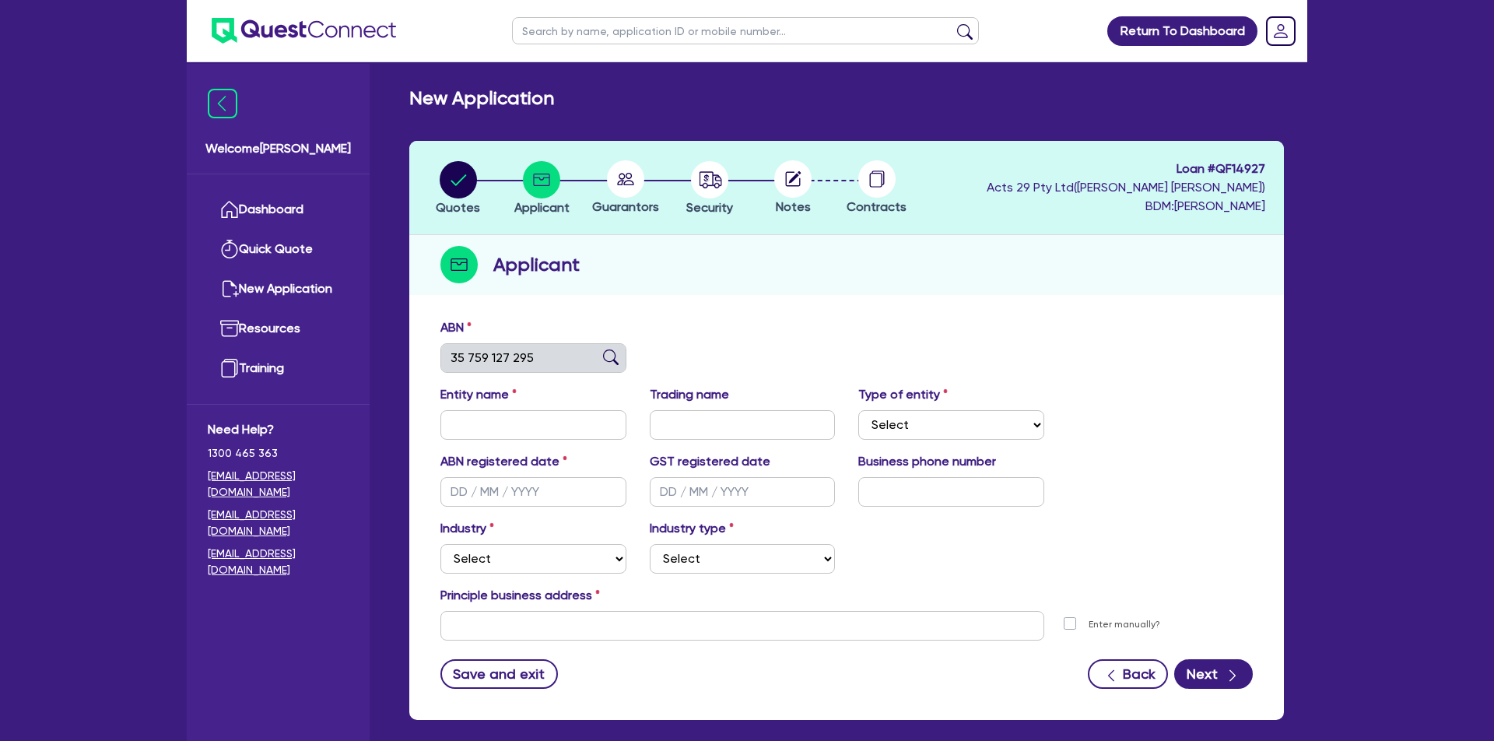
select select "SOLE_TRADER"
type input "[DATE]"
click at [759, 413] on input "Cosm Kin" at bounding box center [743, 425] width 186 height 30
click at [911, 368] on div "ABN 35 759 127 295" at bounding box center [847, 351] width 836 height 67
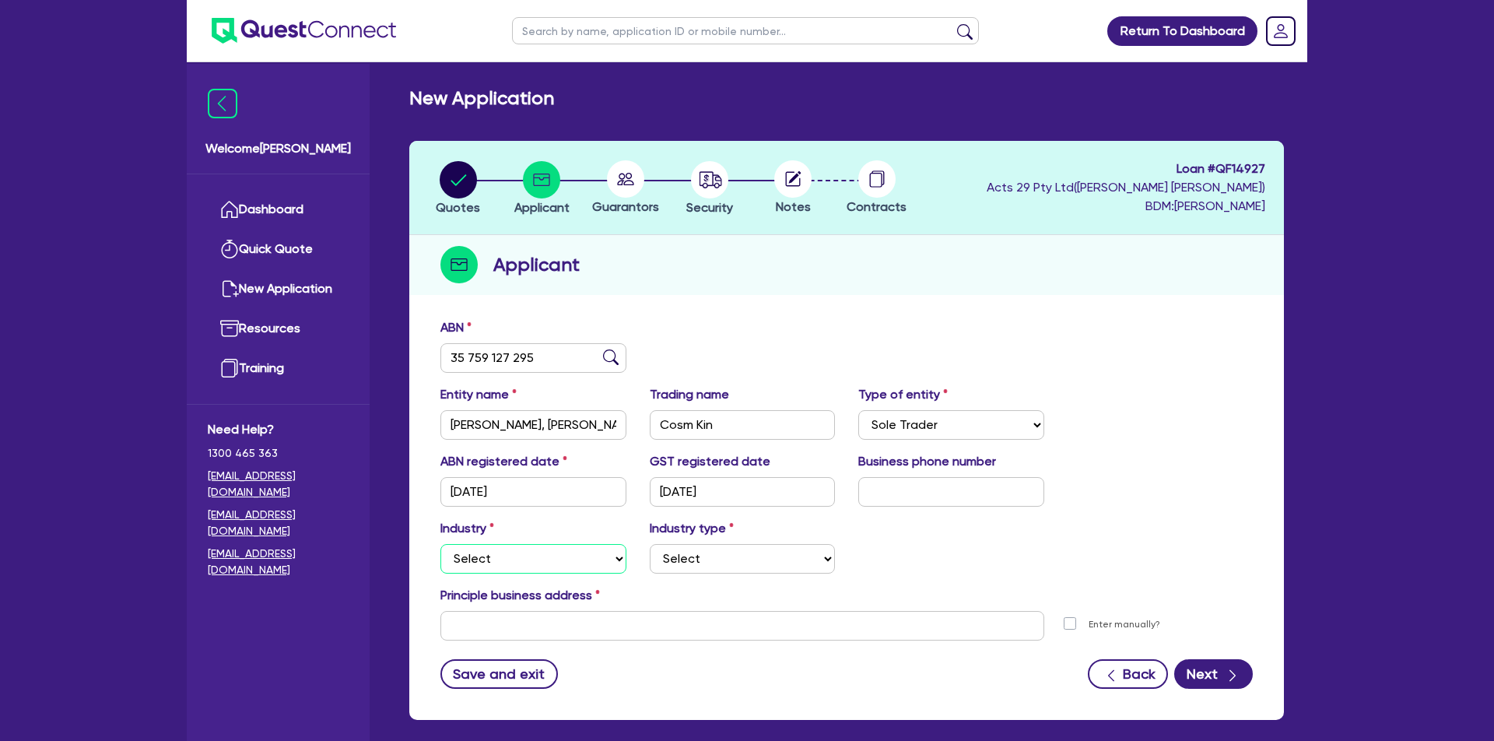
select select "AGRICULTURE"
select select "FARMERS"
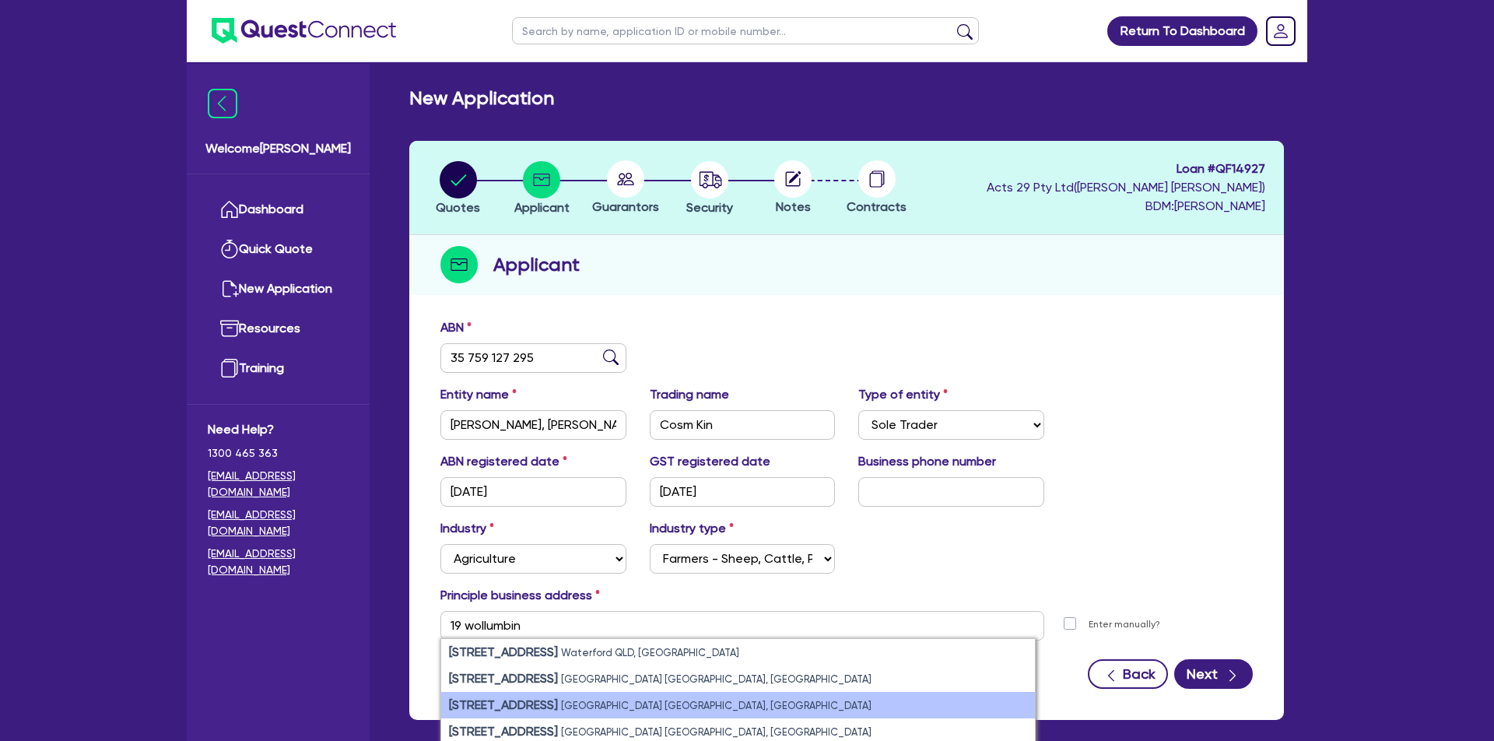
click at [636, 702] on small "[GEOGRAPHIC_DATA] [GEOGRAPHIC_DATA], [GEOGRAPHIC_DATA]" at bounding box center [716, 705] width 310 height 12
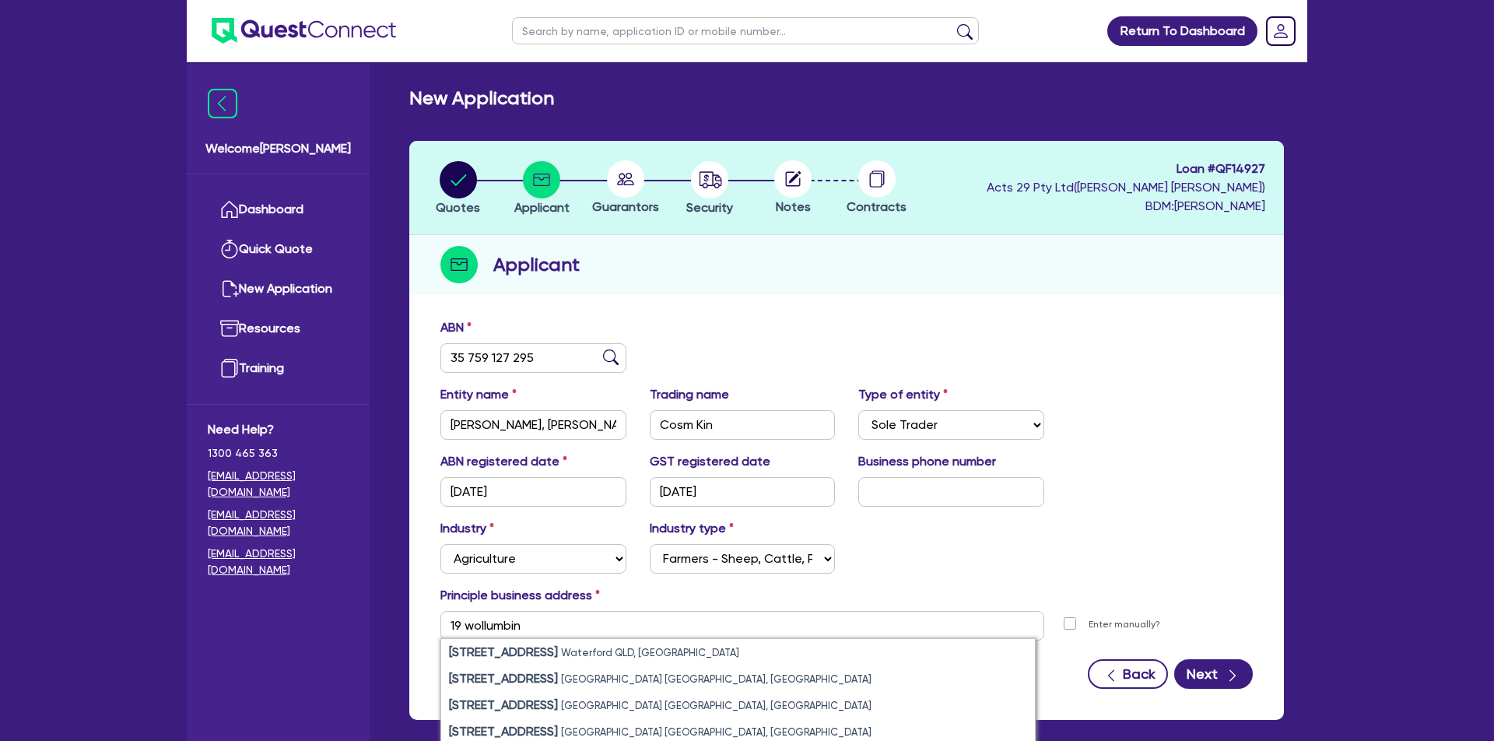
type input "[STREET_ADDRESS]"
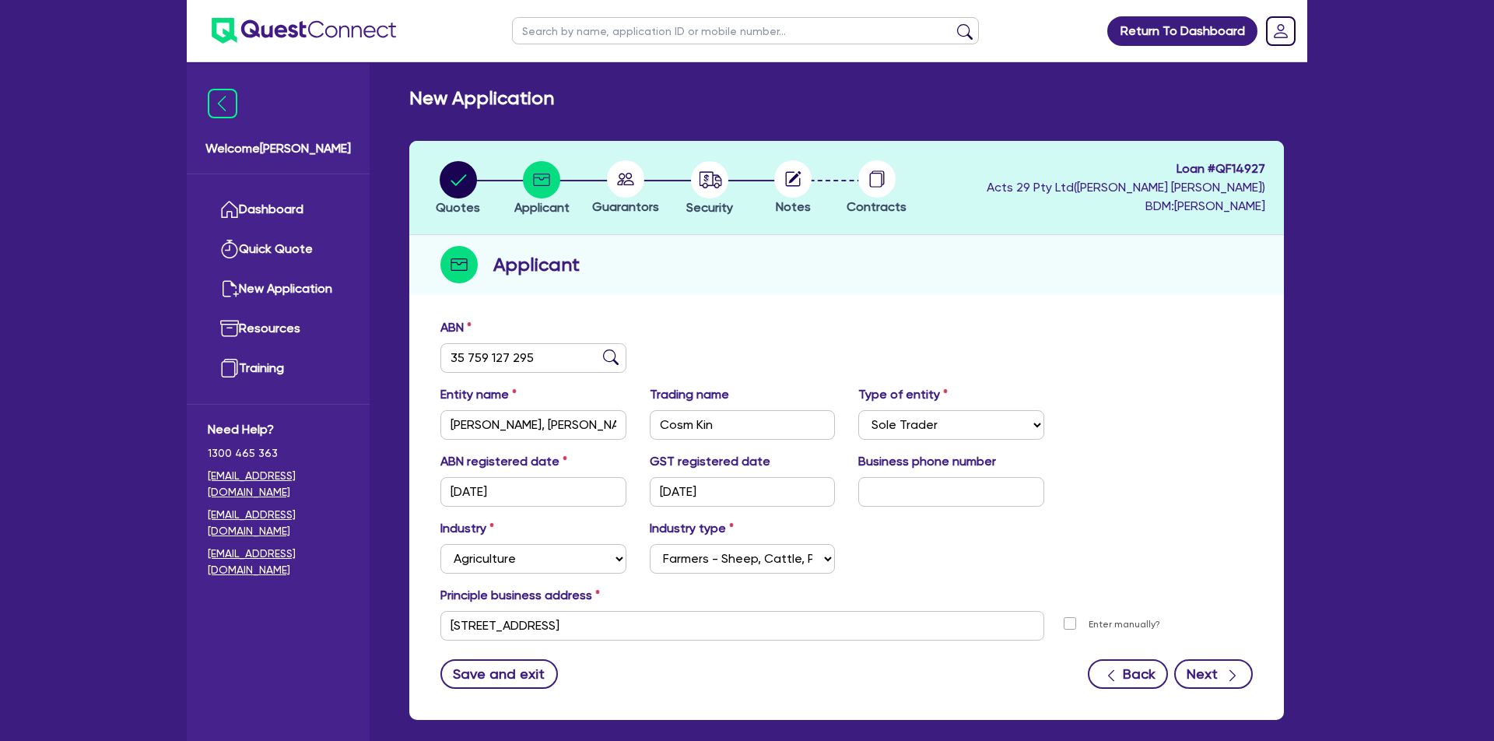
click at [1245, 664] on button "Next" at bounding box center [1213, 674] width 79 height 30
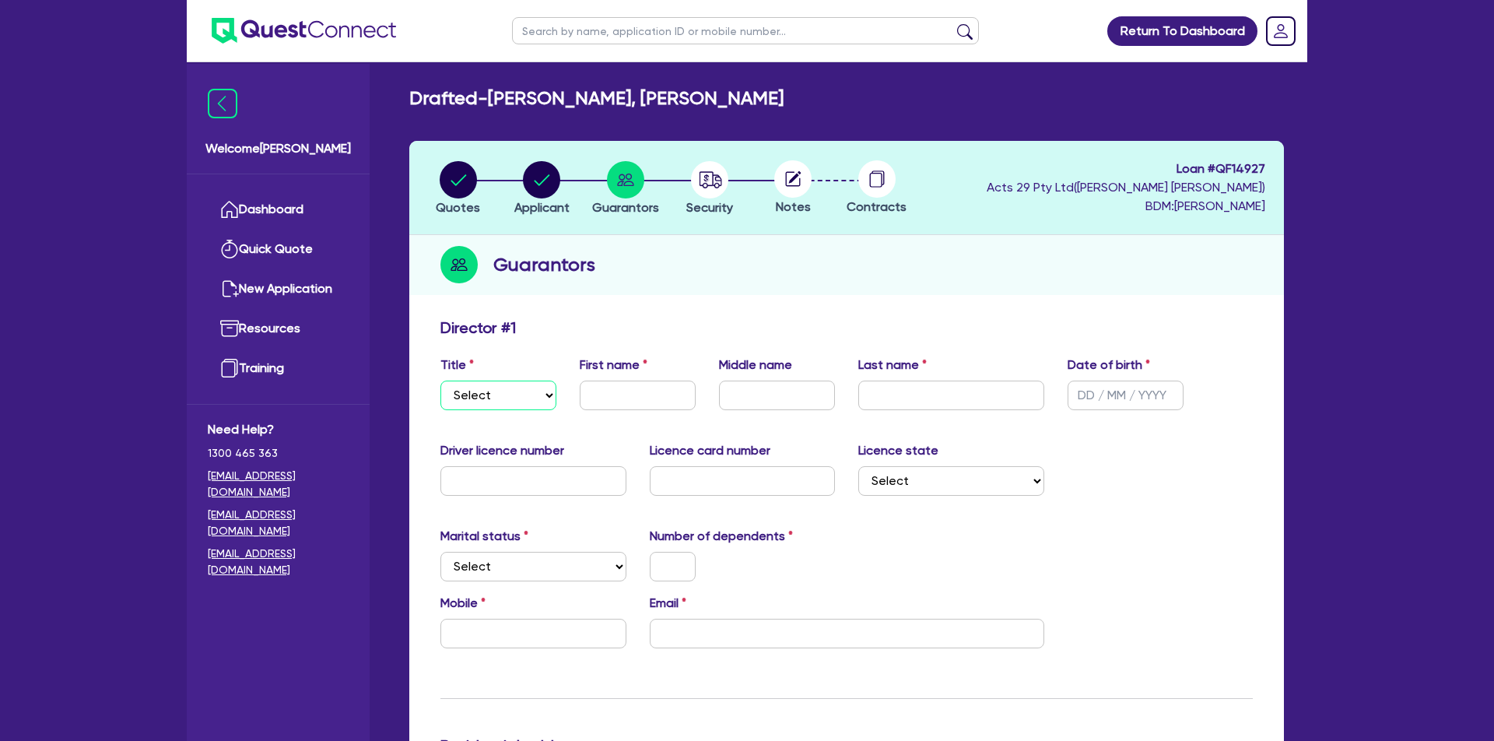
select select "MR"
type input "[PERSON_NAME]"
type input "Hayward"
type input "29/ /"
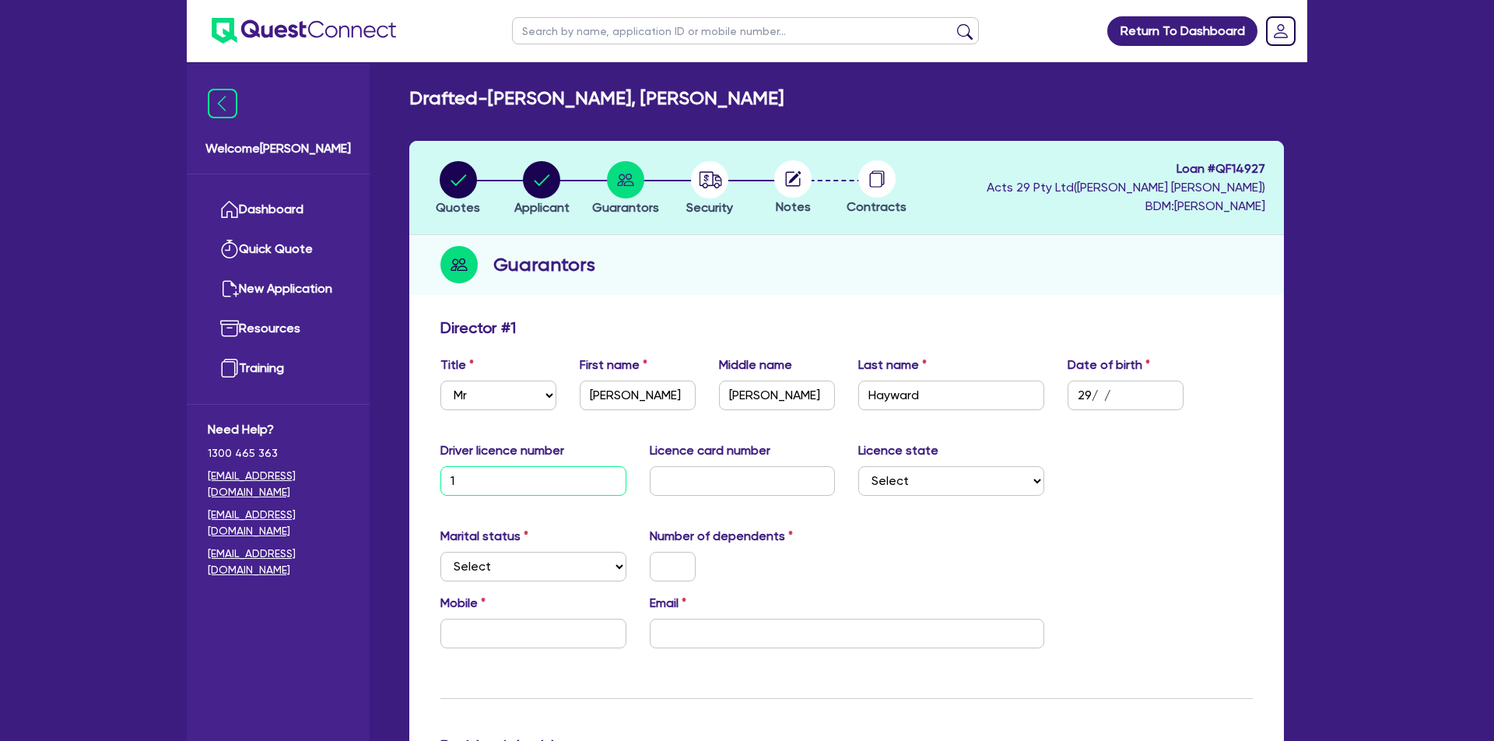
type input "1"
type input "1 / /"
type input "[DATE]"
drag, startPoint x: 173, startPoint y: 248, endPoint x: 604, endPoint y: 485, distance: 491.7
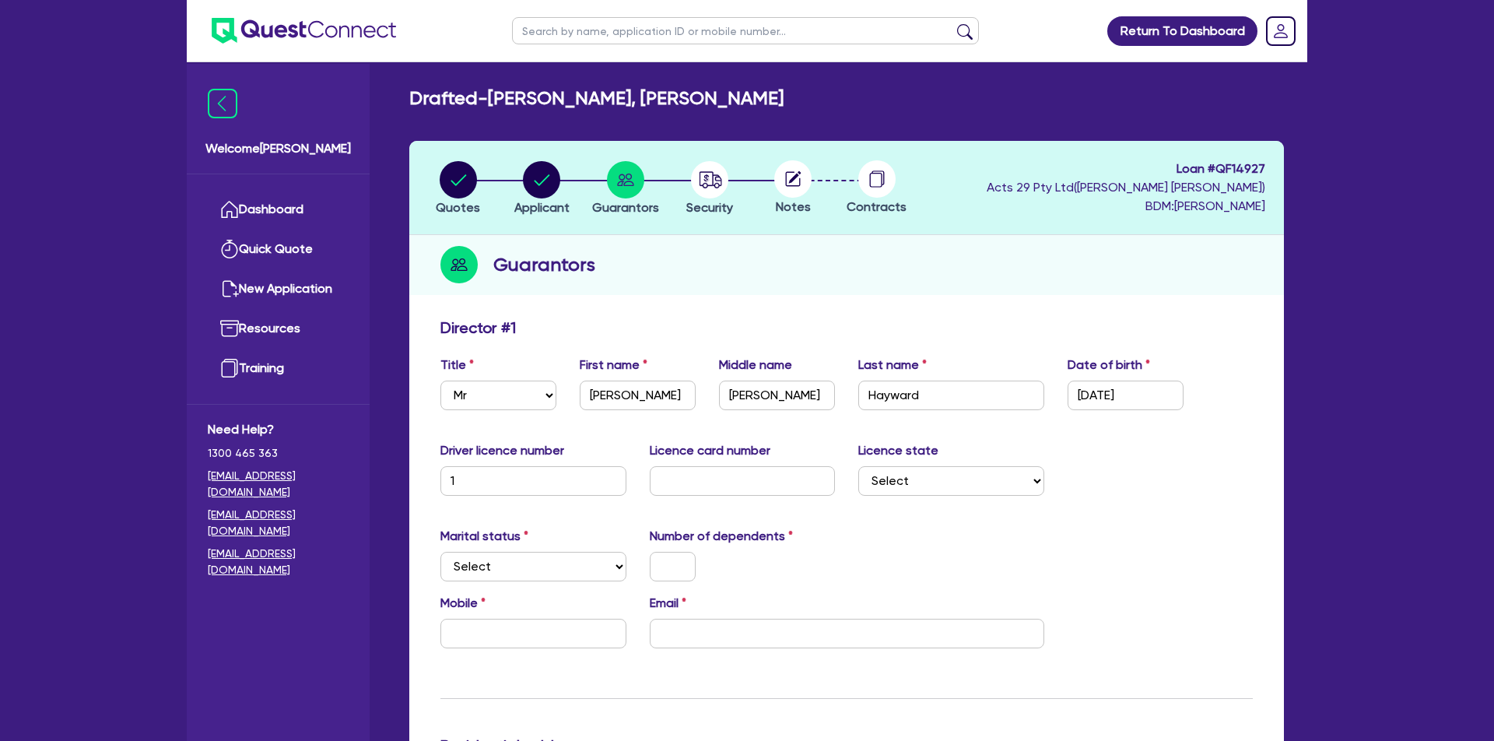
click at [611, 483] on input "1" at bounding box center [533, 481] width 186 height 30
click at [587, 486] on input "1" at bounding box center [533, 481] width 186 height 30
paste input "22670207"
paste input "text"
type input "22670207"
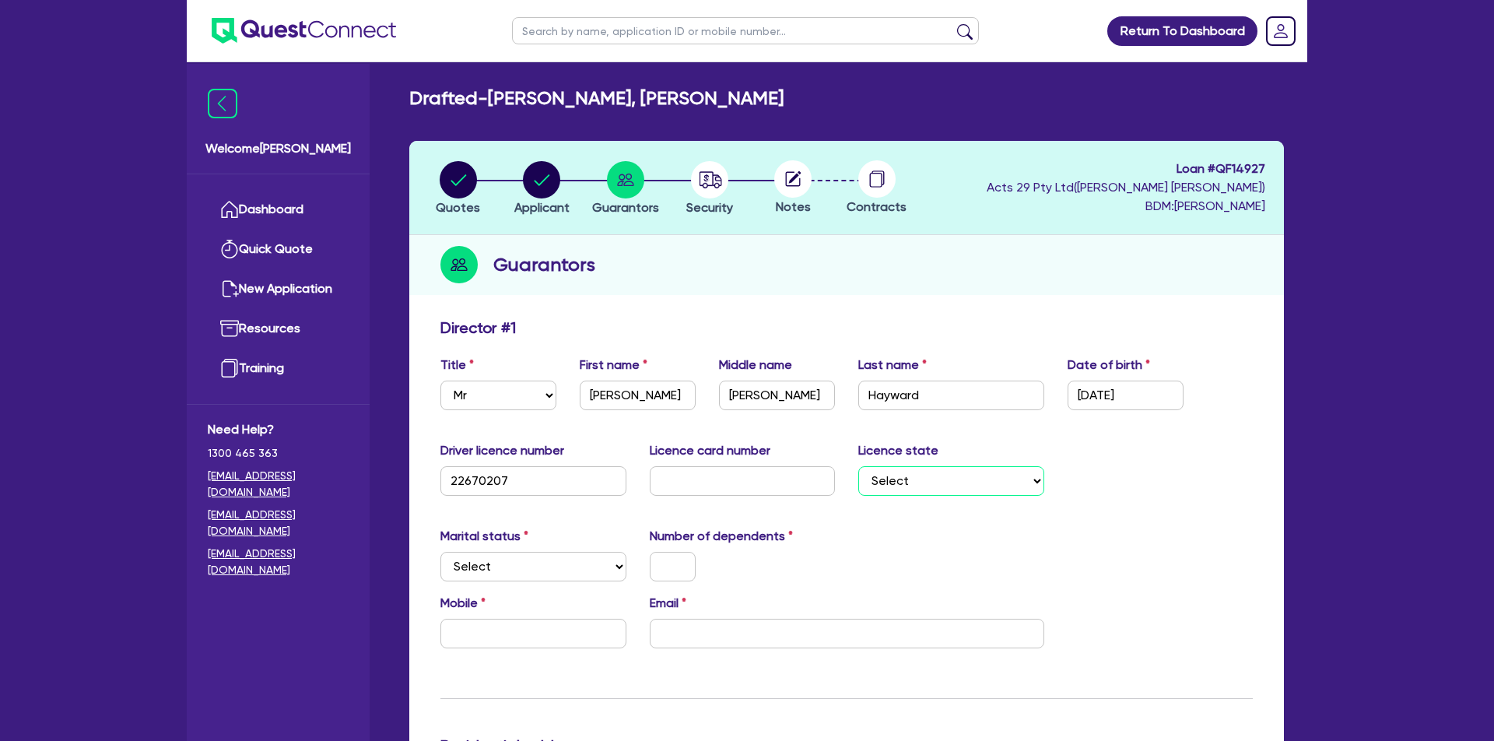
select select "[GEOGRAPHIC_DATA]"
select select "DE_FACTO"
click at [673, 571] on input "text" at bounding box center [673, 567] width 46 height 30
drag, startPoint x: 667, startPoint y: 611, endPoint x: 683, endPoint y: 612, distance: 16.4
click at [683, 612] on div "Email" at bounding box center [847, 621] width 418 height 54
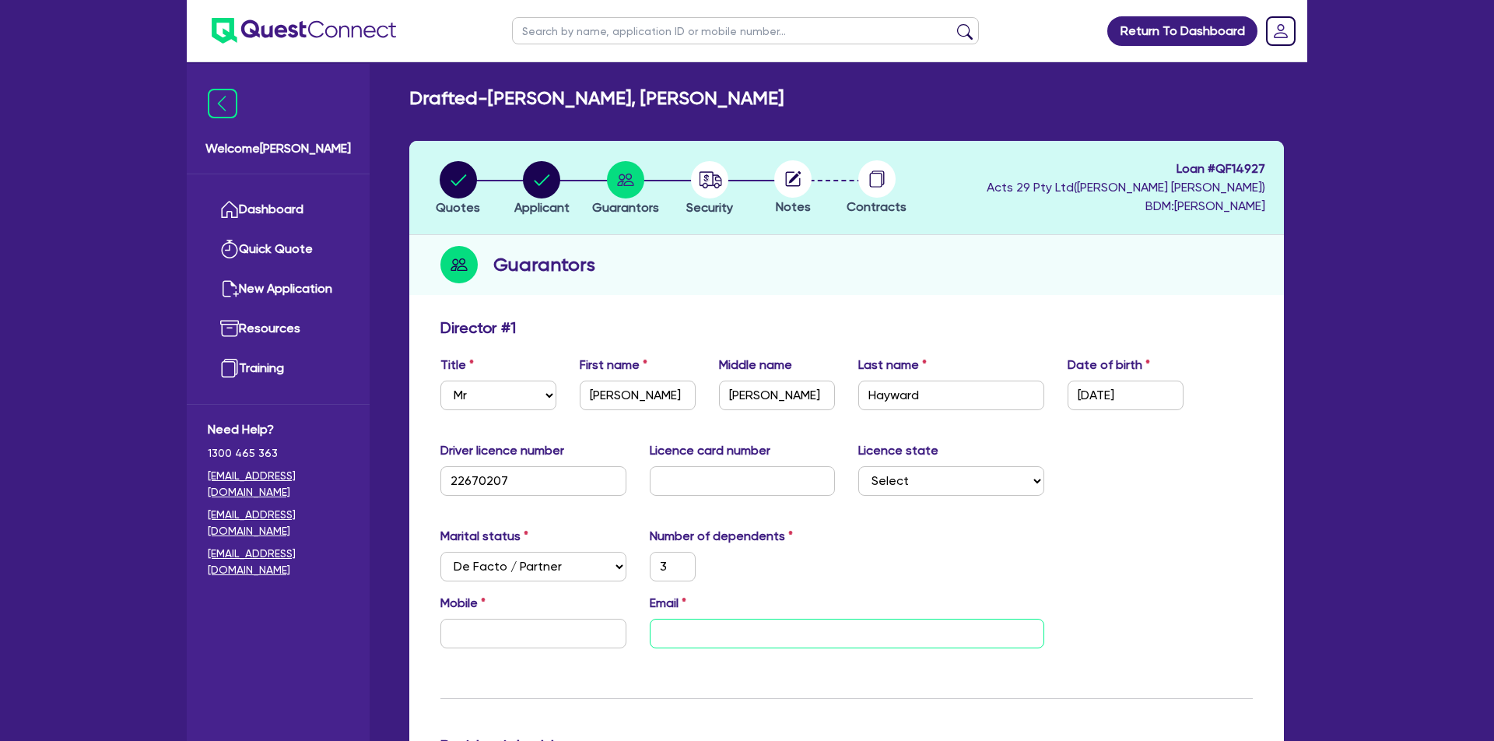
paste input "0447678870"
type input "3"
type input "0447678870"
click at [693, 633] on input "0447678870" at bounding box center [847, 634] width 394 height 30
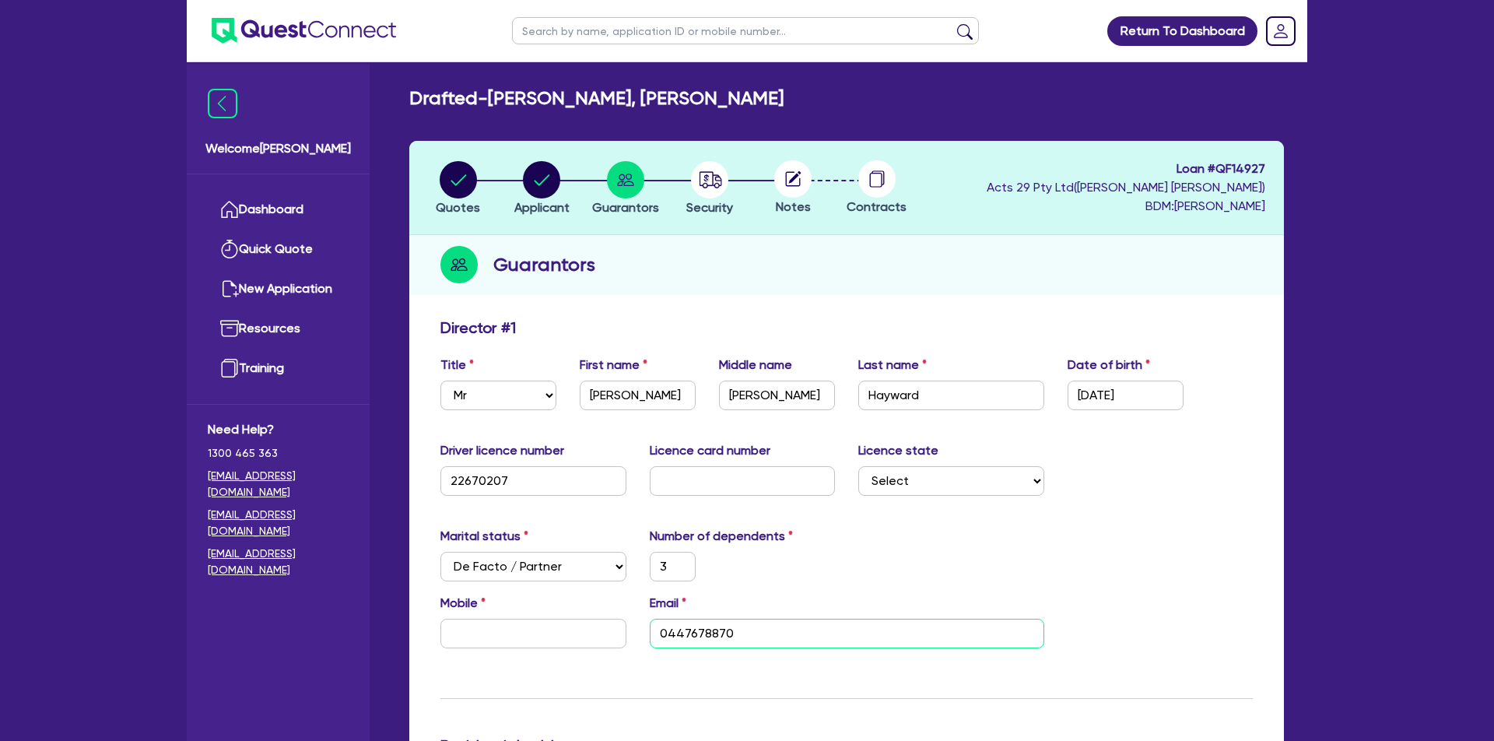
type input "3"
click at [511, 638] on input "text" at bounding box center [533, 634] width 186 height 30
paste input "0447 678 870"
type input "3"
type input "0447 678 870"
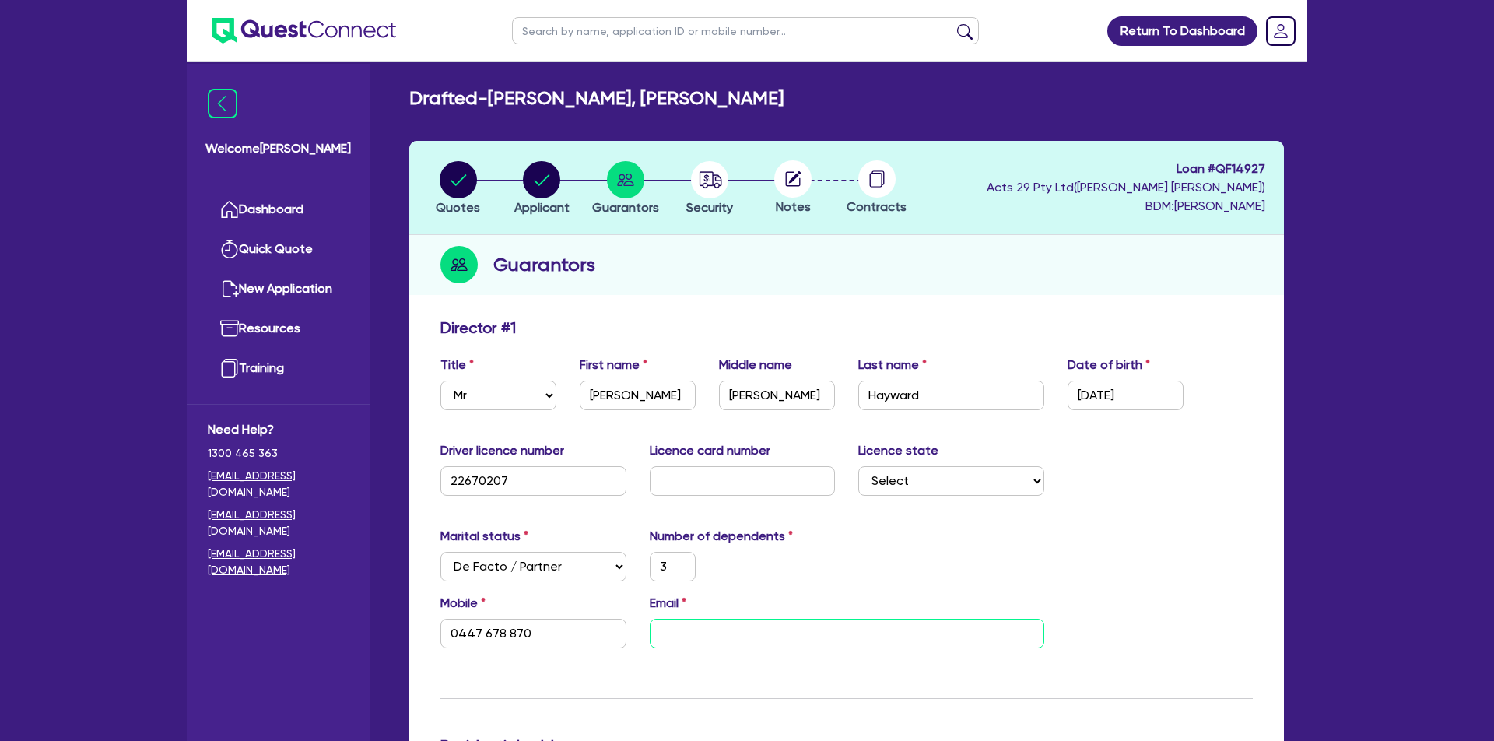
click at [1022, 634] on input "email" at bounding box center [847, 634] width 394 height 30
paste input "[EMAIL_ADDRESS][DOMAIN_NAME]"
type input "3"
type input "0447 678 870"
type input "[EMAIL_ADDRESS][DOMAIN_NAME]"
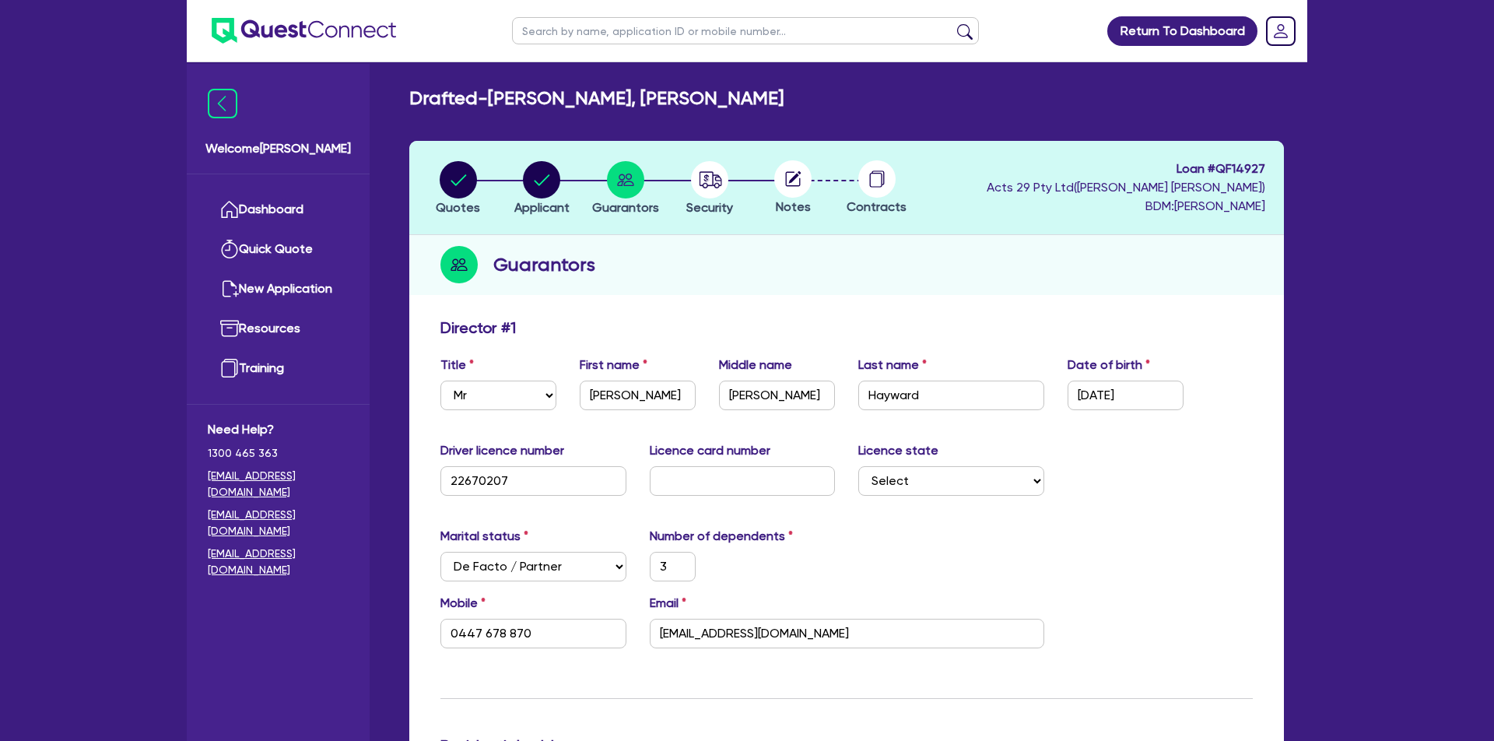
drag, startPoint x: 1087, startPoint y: 604, endPoint x: 271, endPoint y: 545, distance: 818.3
click at [1084, 604] on div "Mobile [PHONE_NUMBER] Email [EMAIL_ADDRESS][DOMAIN_NAME]" at bounding box center [847, 627] width 836 height 67
click at [745, 479] on input "text" at bounding box center [743, 481] width 186 height 30
paste input "2040108215"
type input "2040108215"
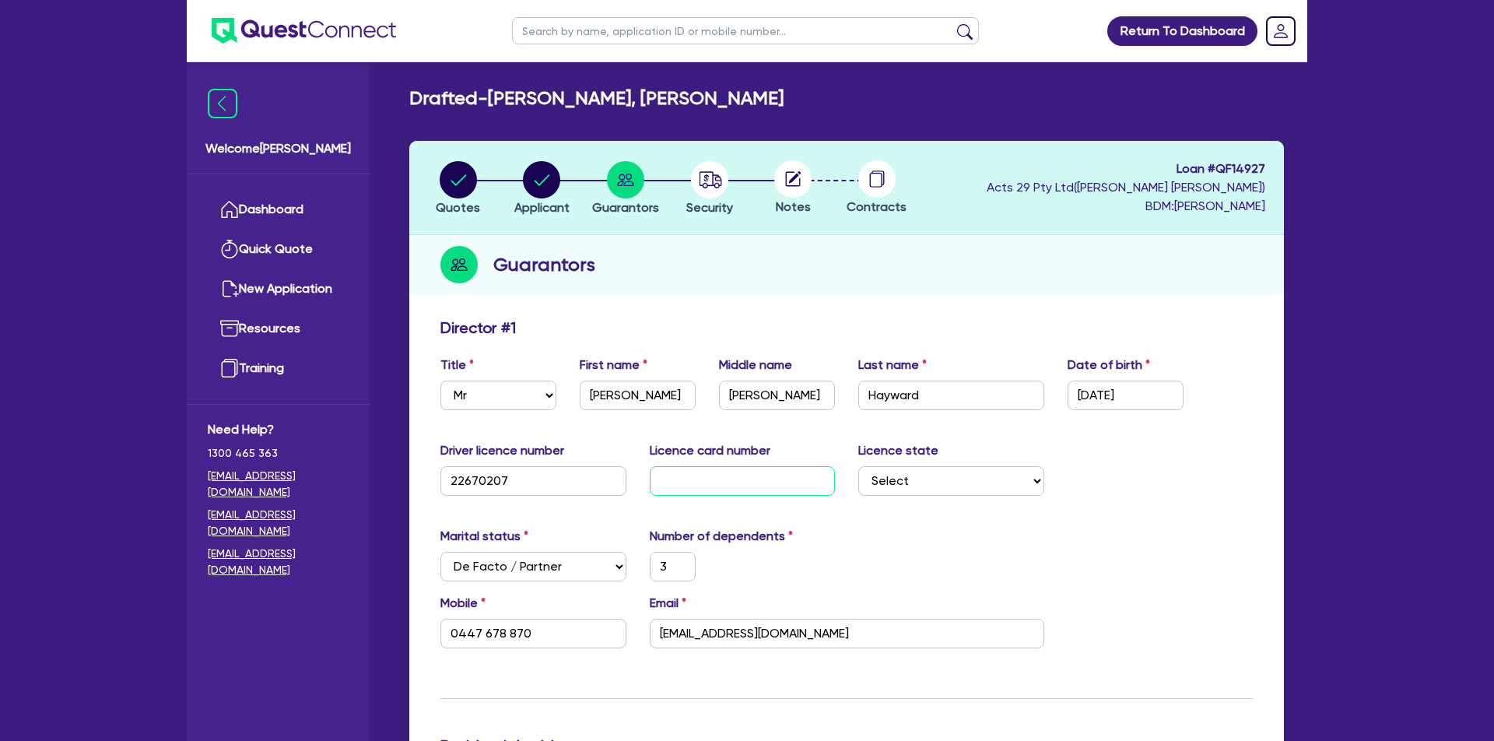
type input "3"
type input "0447 678 870"
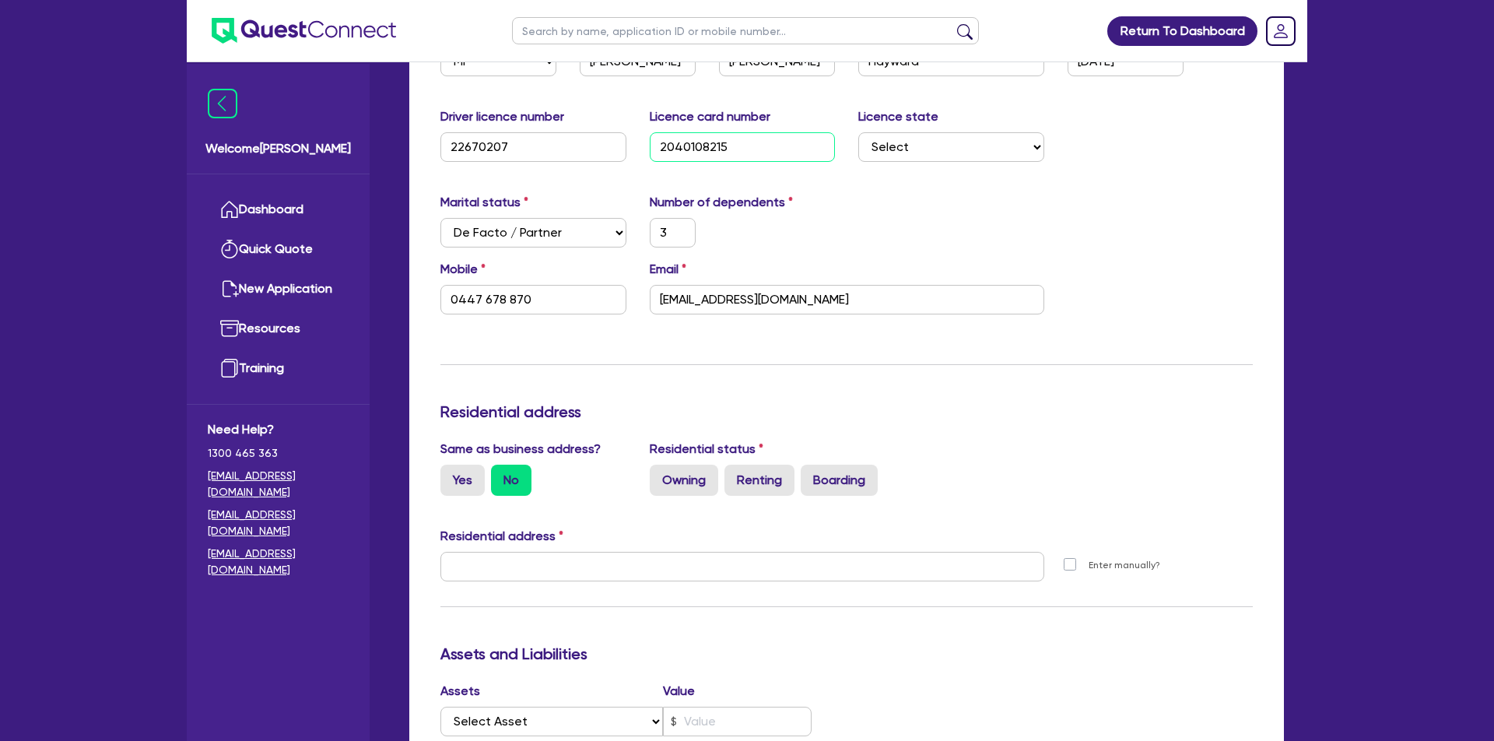
scroll to position [335, 0]
type input "2040108215"
click at [450, 482] on label "Yes" at bounding box center [462, 479] width 44 height 31
click at [450, 474] on input "Yes" at bounding box center [445, 469] width 10 height 10
radio input "true"
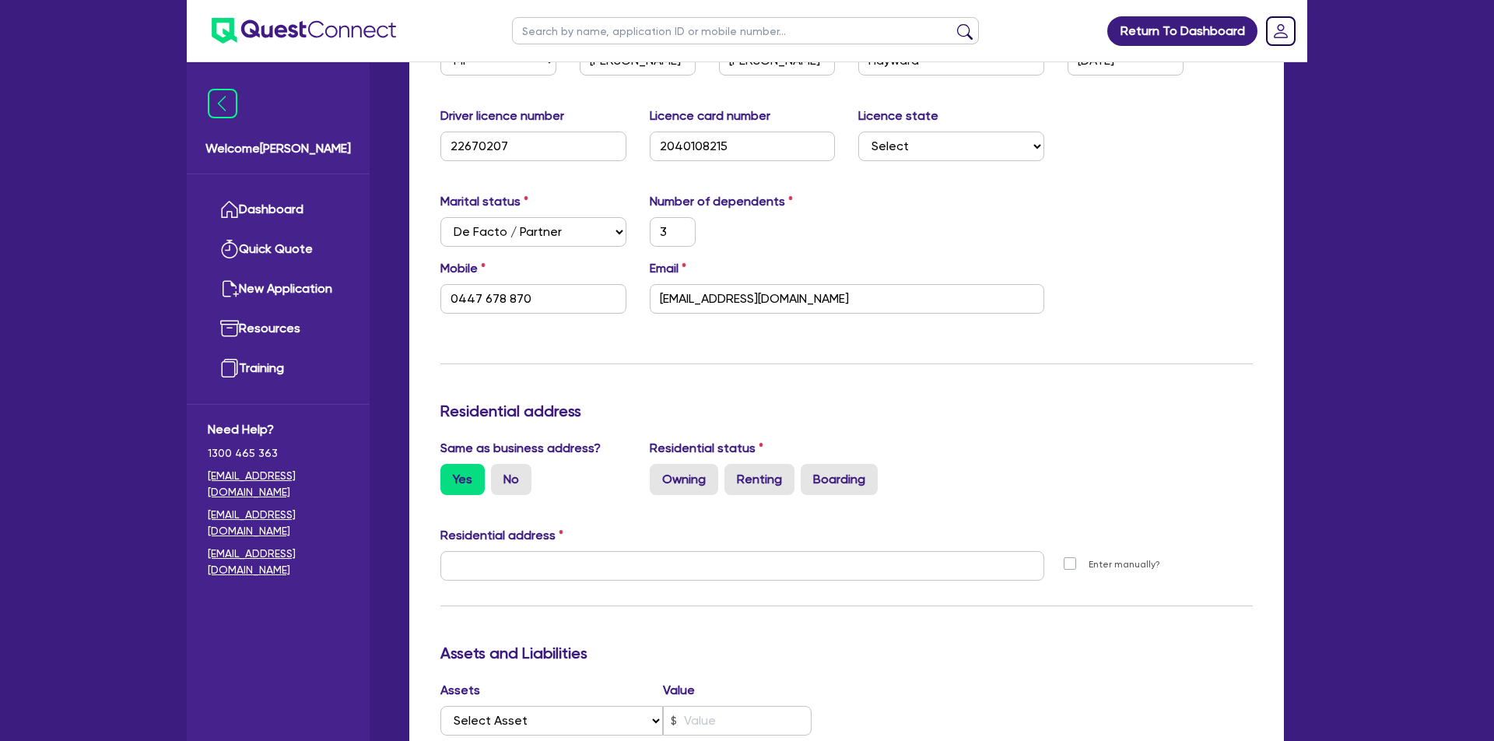
type input "3"
type input "0447 678 870"
type input "[STREET_ADDRESS]"
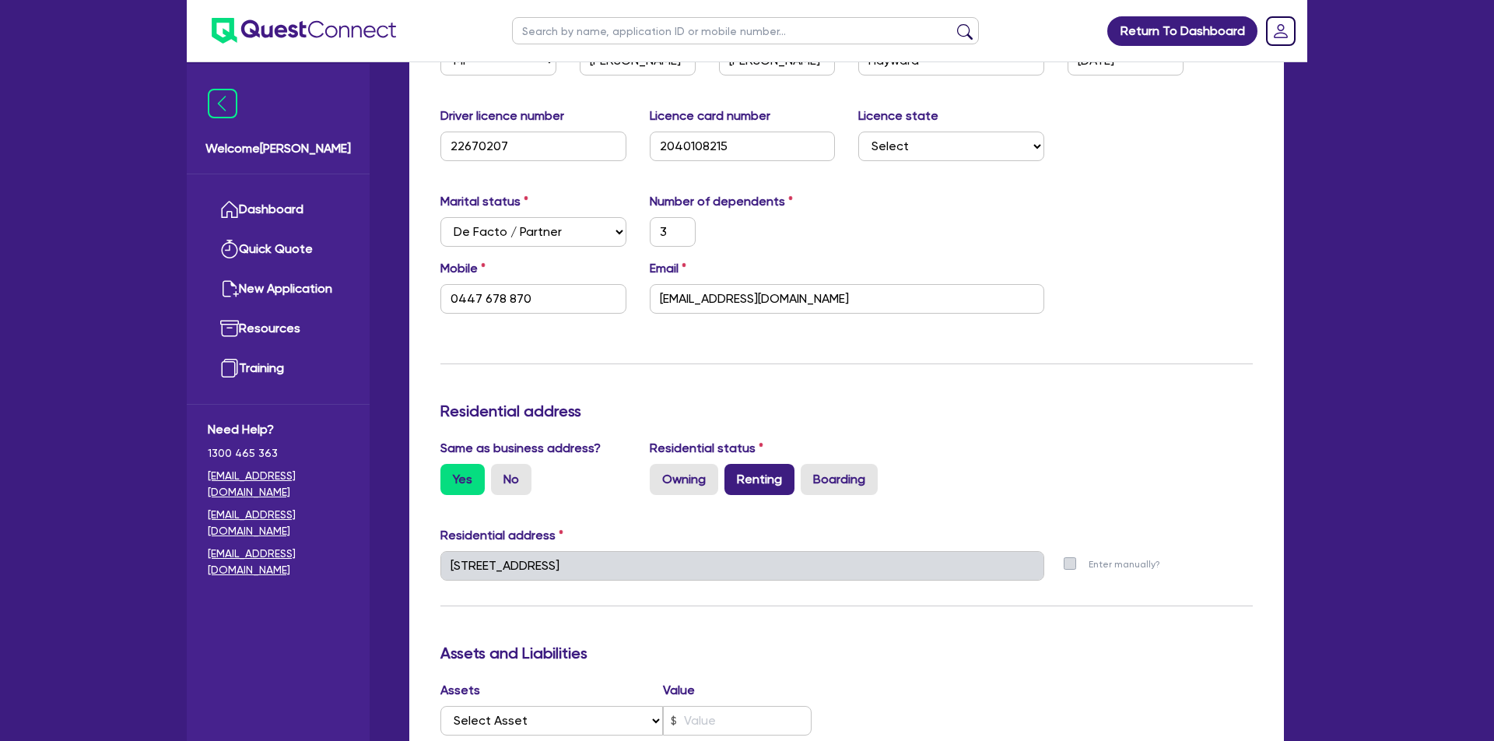
click at [779, 479] on label "Renting" at bounding box center [759, 479] width 70 height 31
click at [734, 474] on input "Renting" at bounding box center [729, 469] width 10 height 10
radio input "true"
type input "3"
type input "0447 678 870"
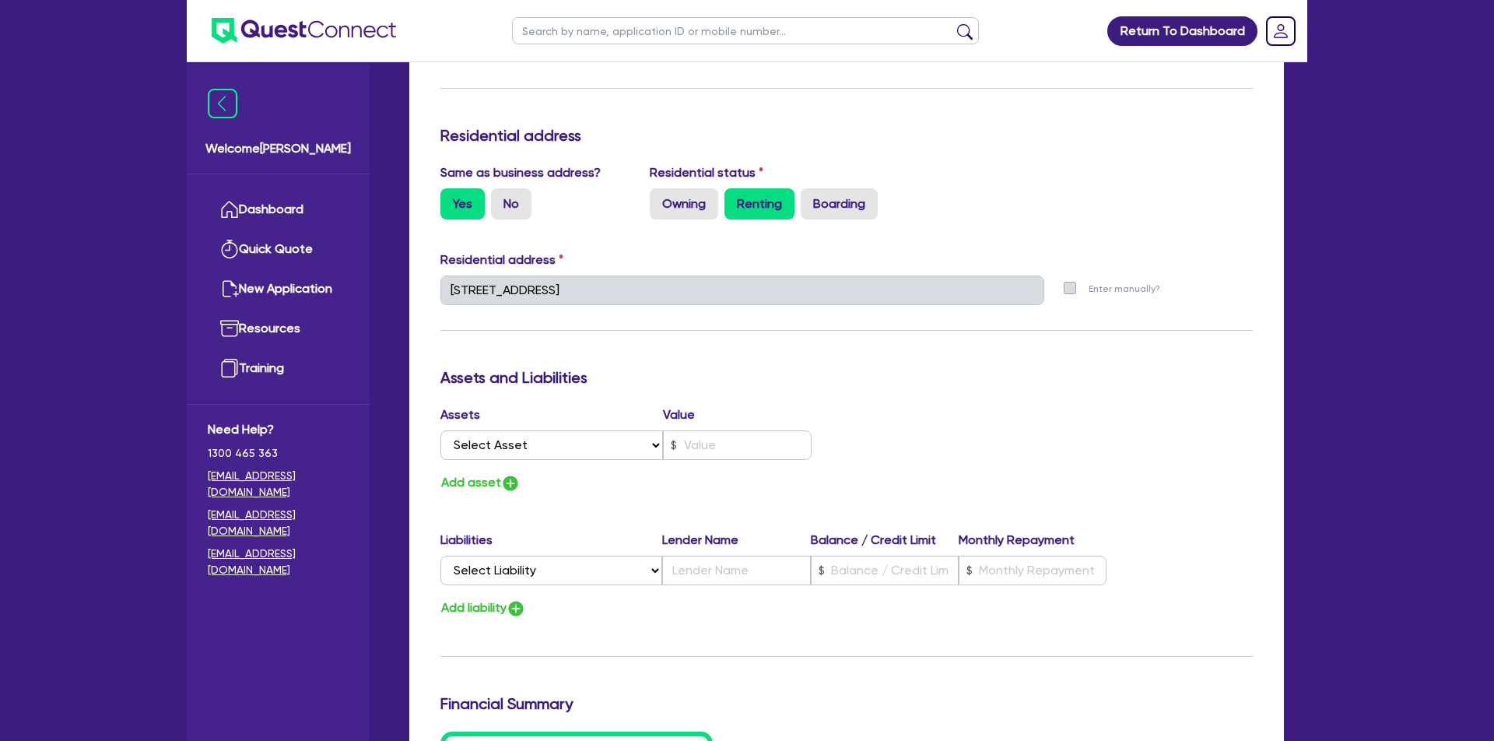
scroll to position [752, 0]
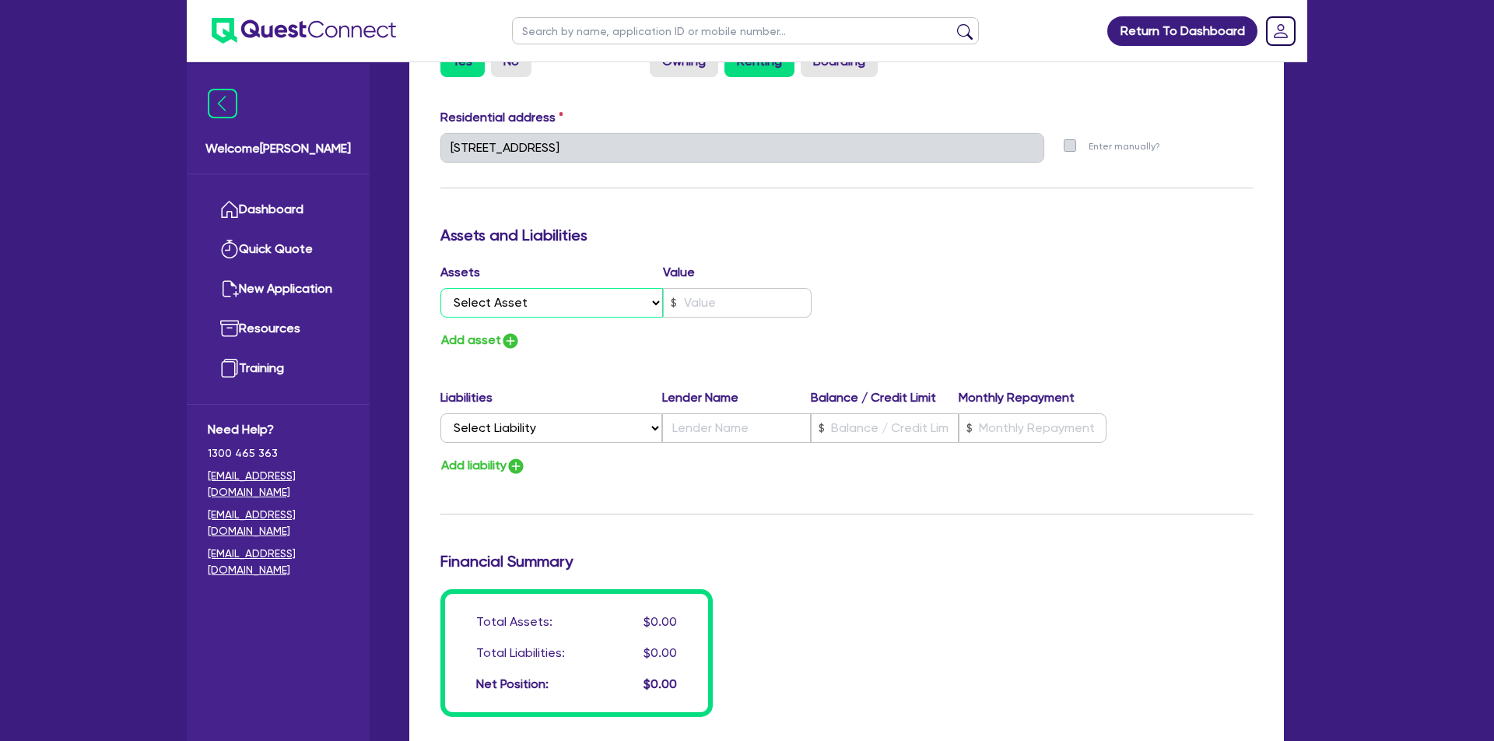
select select "CASH"
type input "3"
type input "0447 678 870"
click at [728, 299] on input "text" at bounding box center [737, 303] width 149 height 30
type input "3"
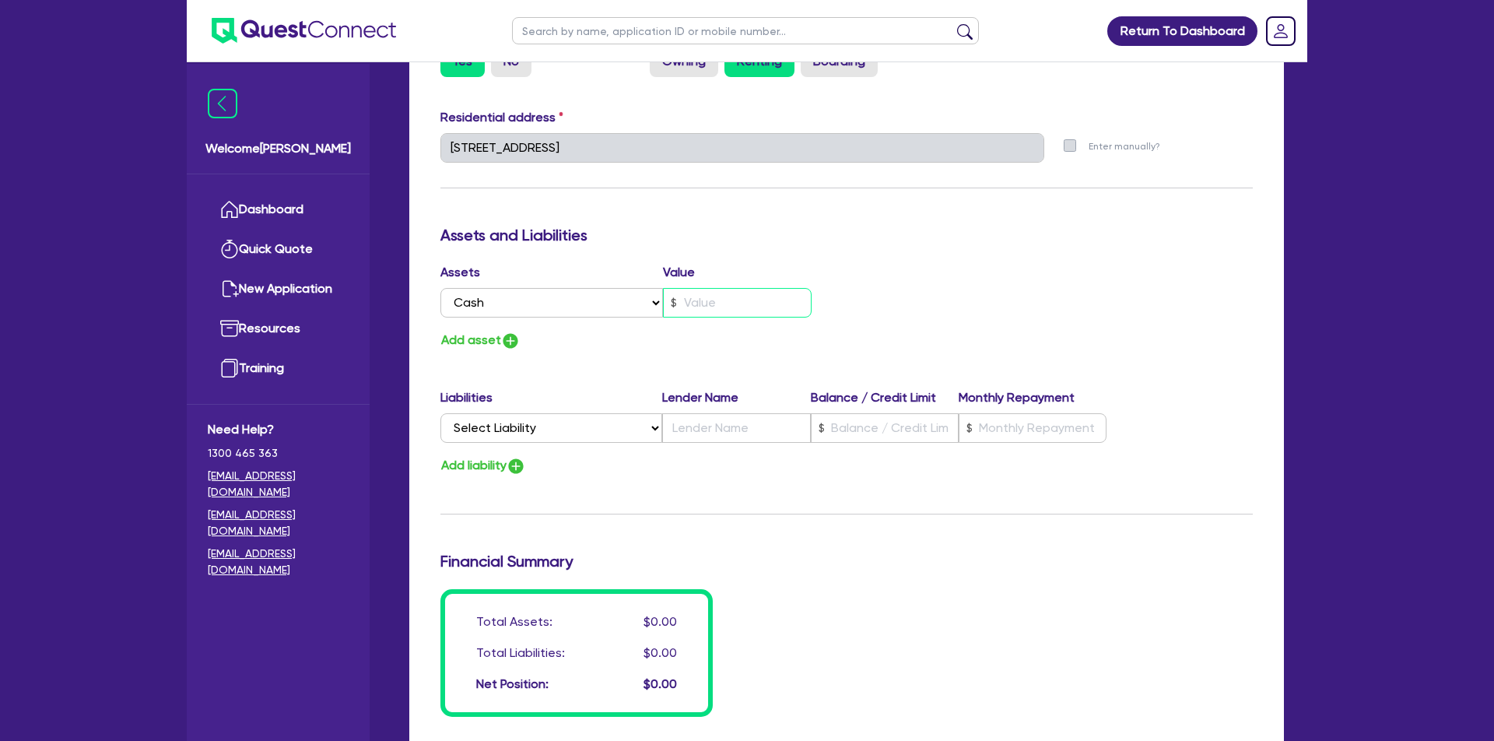
type input "0447 678 870"
type input "5"
type input "3"
type input "0447 678 870"
type input "50"
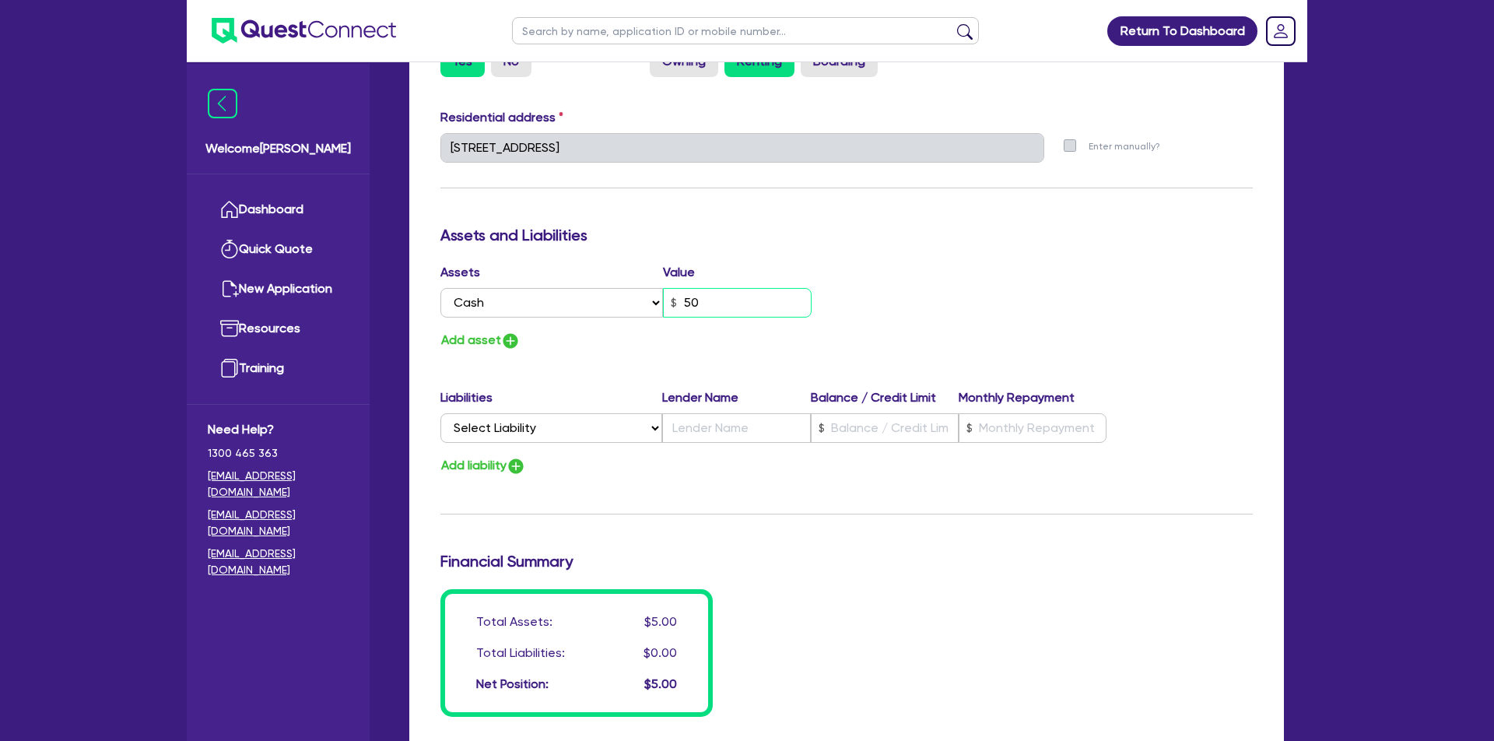
type input "3"
type input "0447 678 870"
type input "500"
type input "3"
type input "0447 678 870"
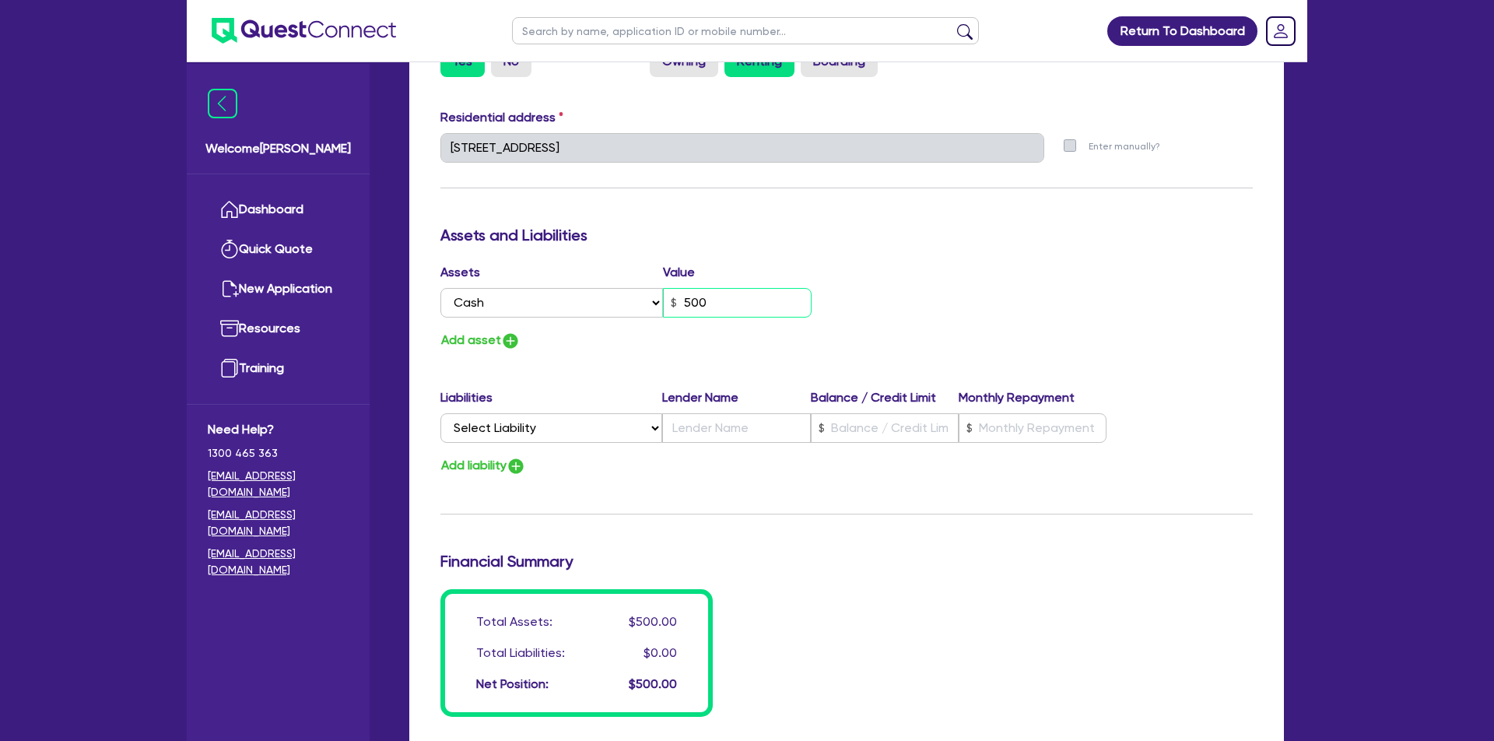
type input "5,000"
click at [515, 339] on img "button" at bounding box center [510, 340] width 19 height 19
type input "3"
type input "0447 678 870"
type input "5,000"
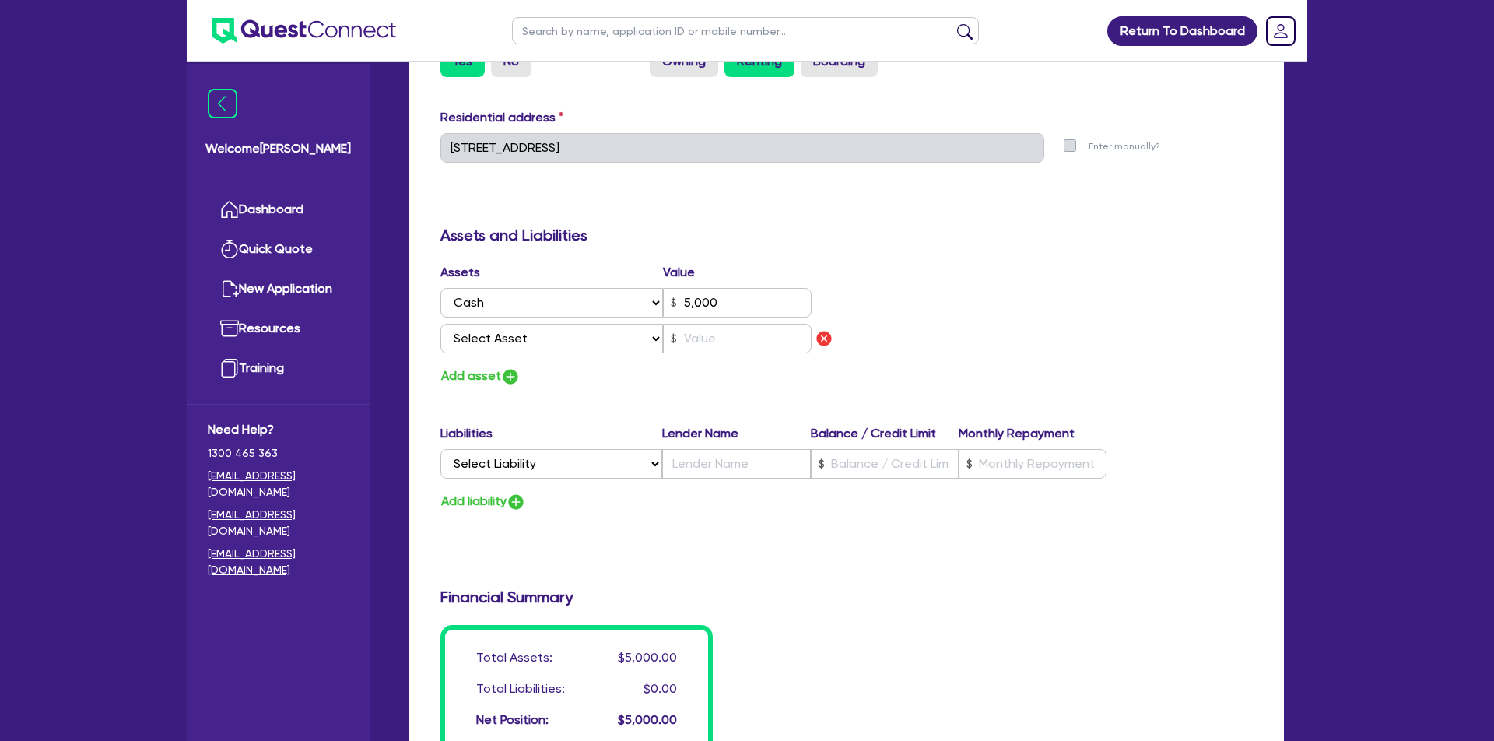
click at [516, 374] on img "button" at bounding box center [510, 376] width 19 height 19
type input "3"
type input "0447 678 870"
type input "5,000"
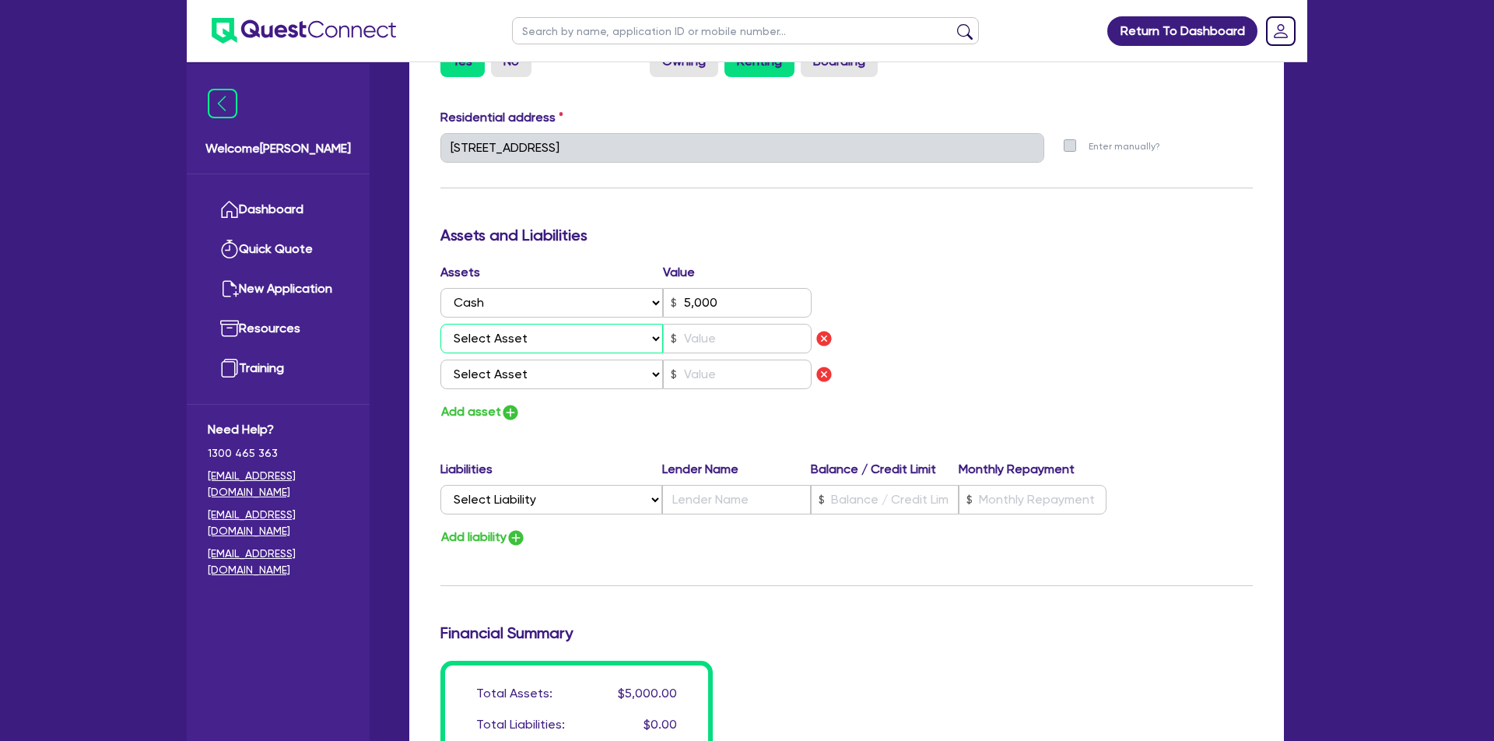
select select "VEHICLE"
type input "3"
type input "0447 678 870"
type input "5,000"
click at [694, 345] on input "text" at bounding box center [737, 339] width 149 height 30
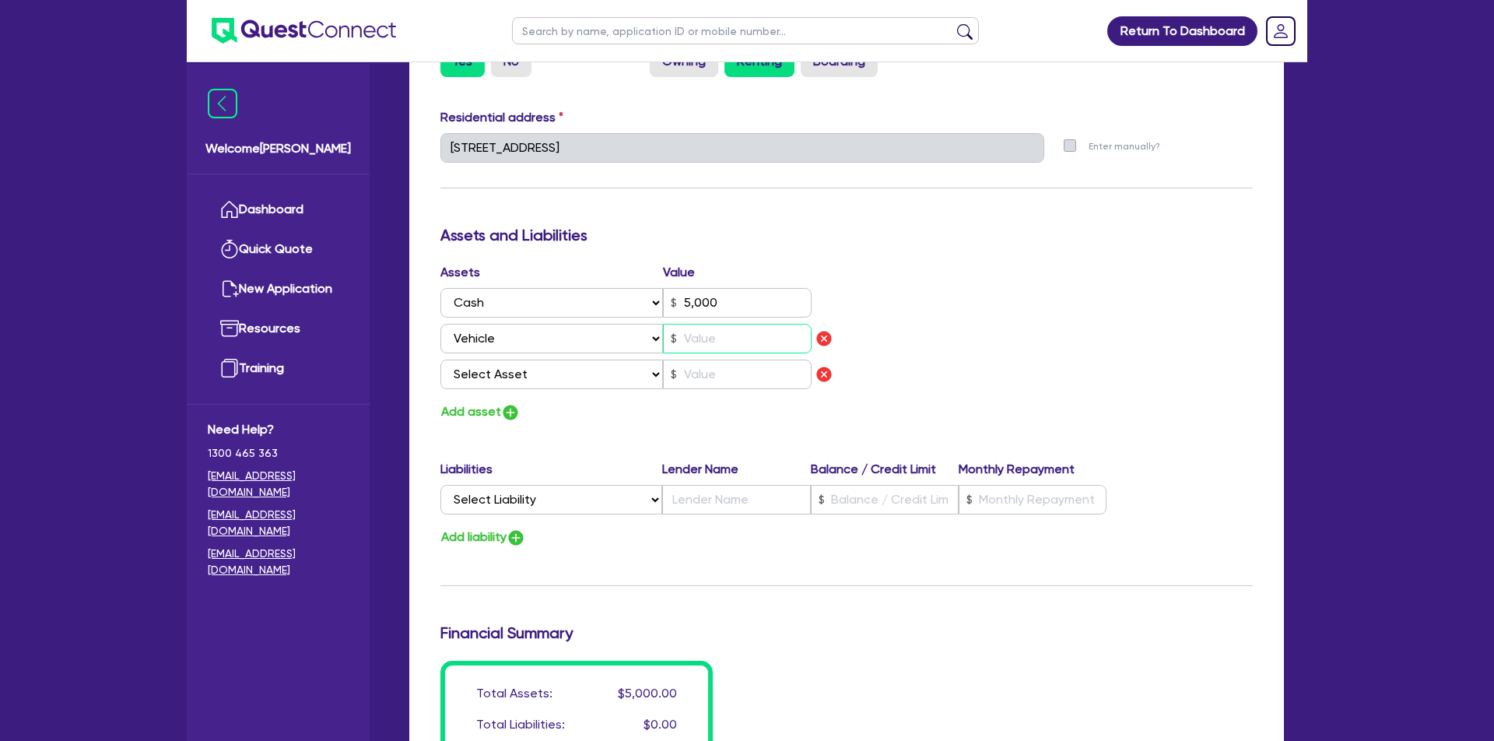
type input "3"
type input "0447 678 870"
type input "5,000"
type input "2"
type input "3"
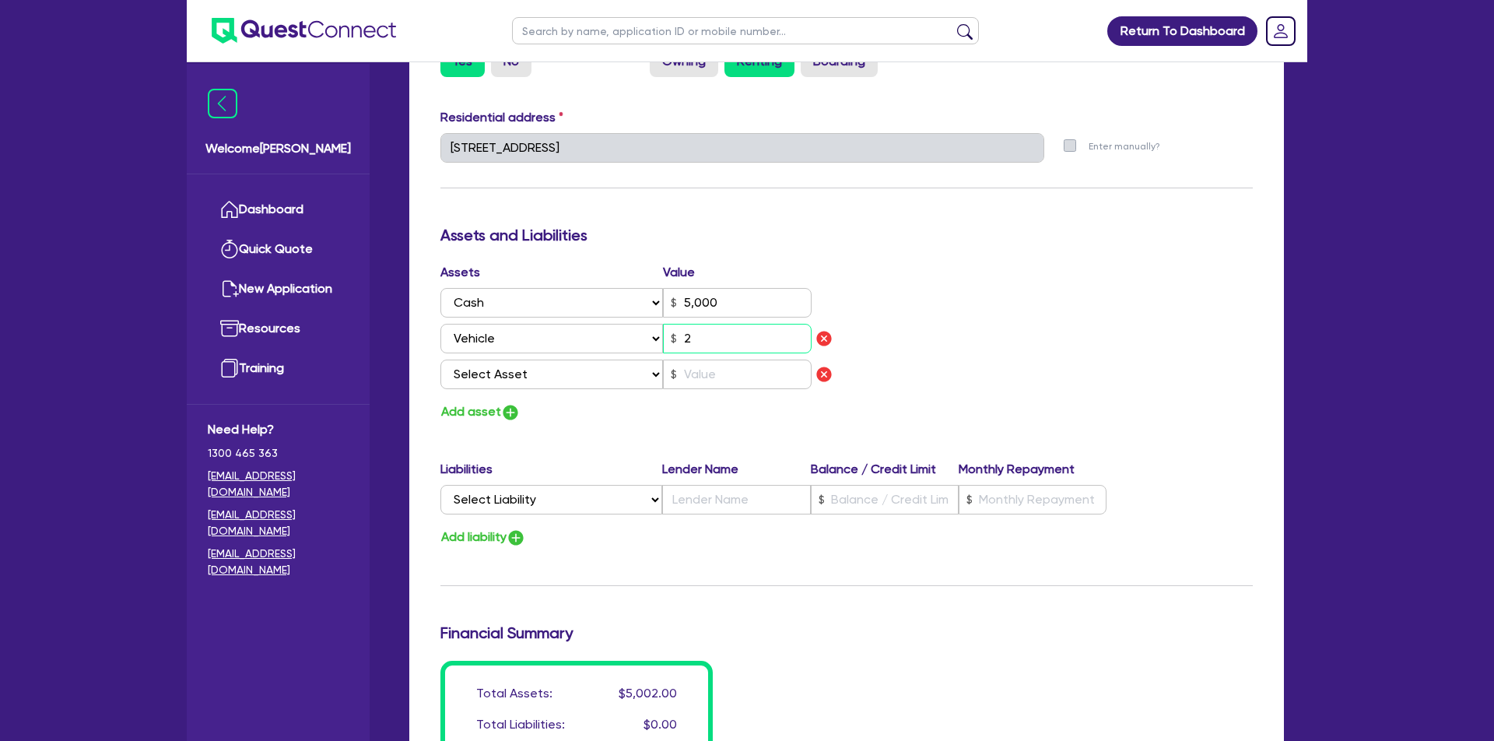
type input "0447 678 870"
type input "5,000"
type input "27"
type input "3"
type input "0447 678 870"
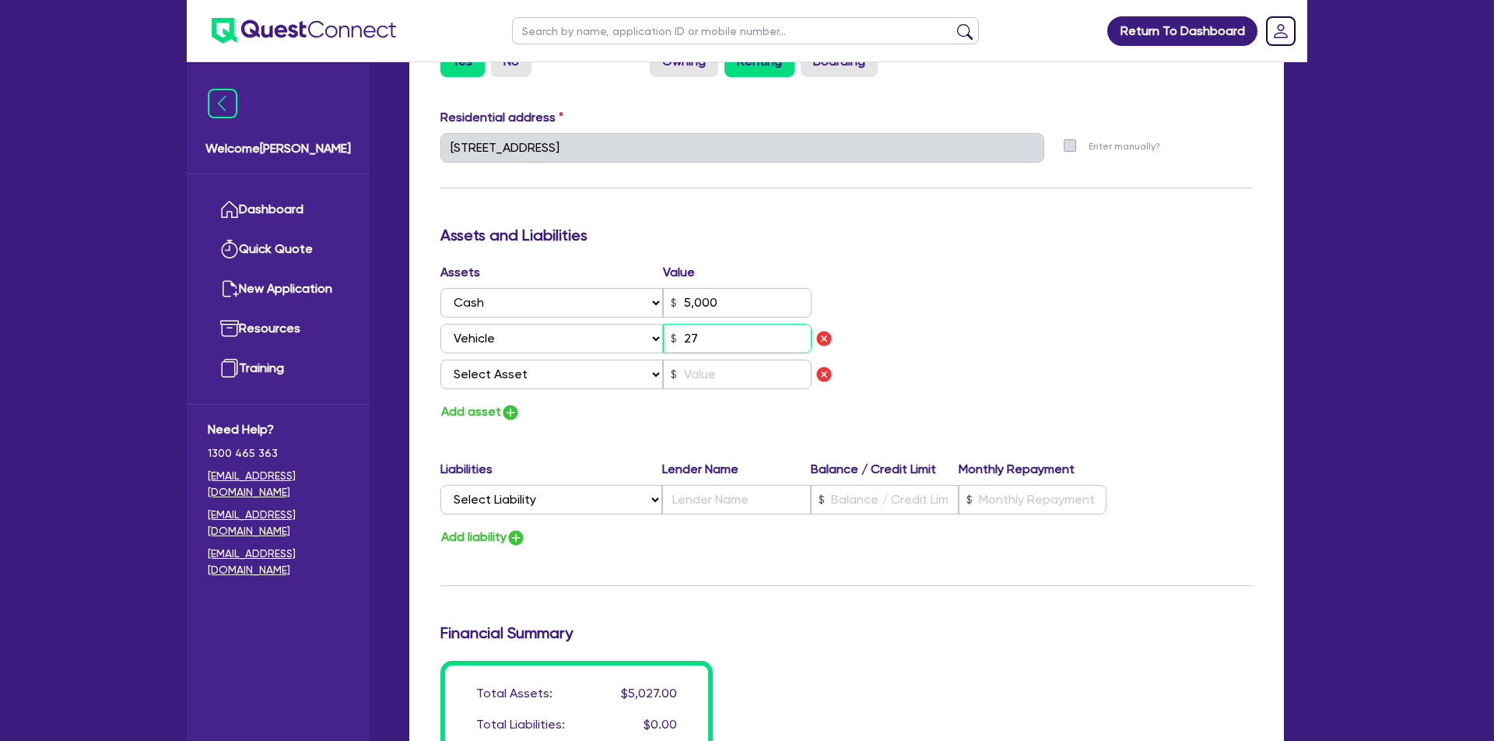
type input "5,000"
type input "270"
type input "3"
type input "0447 678 870"
type input "5,000"
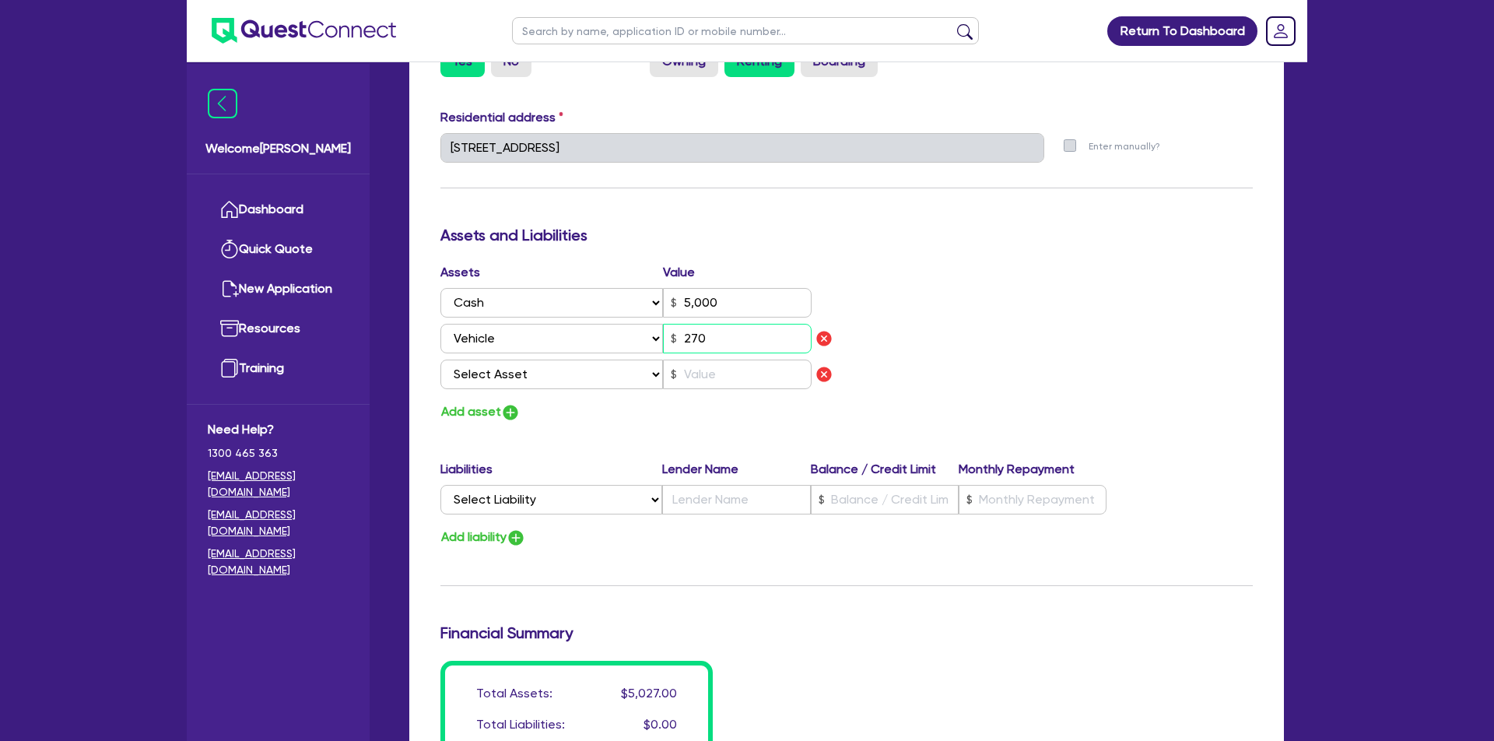
type input "2,700"
type input "3"
type input "0447 678 870"
type input "5,000"
type input "27,000"
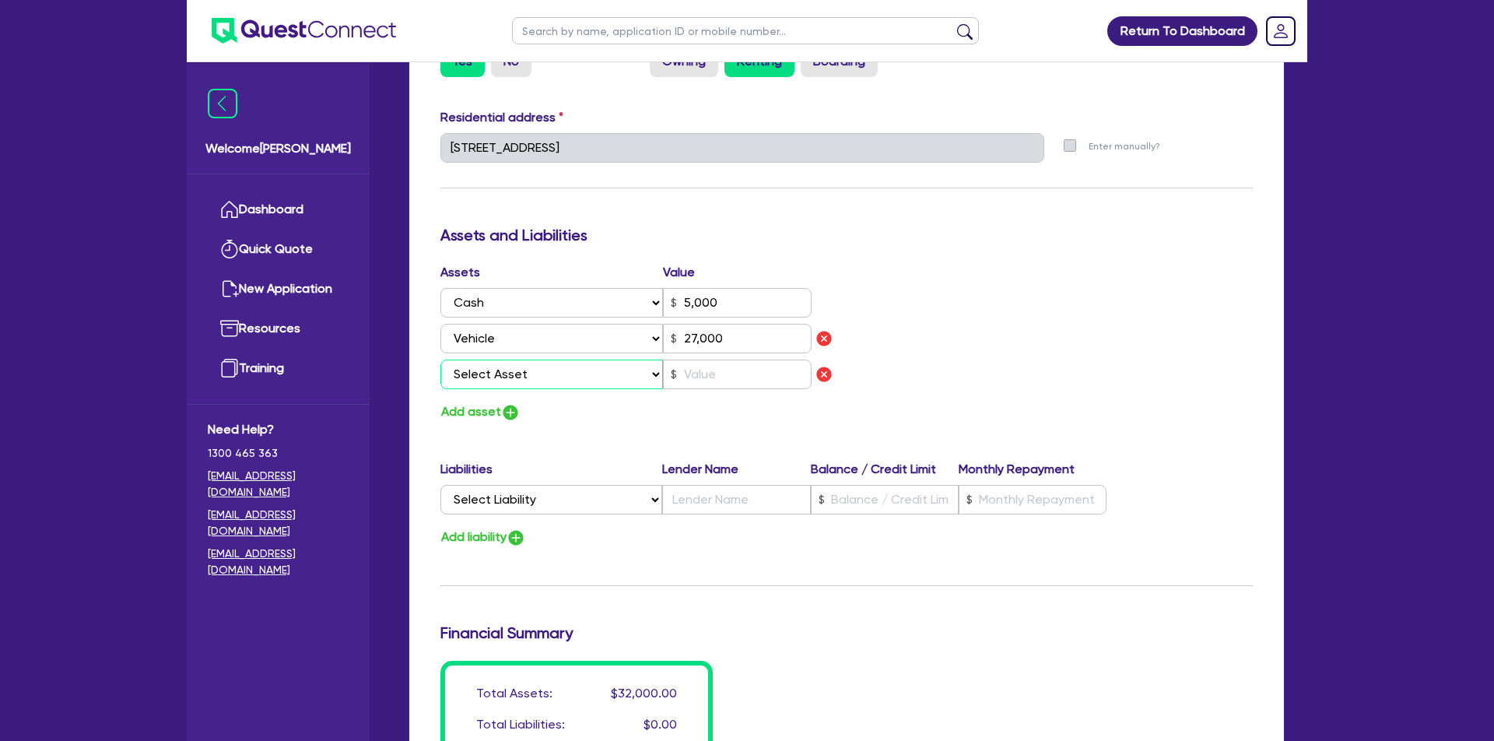
select select "EQUIPMENT"
type input "3"
type input "0447 678 870"
type input "5,000"
type input "27,000"
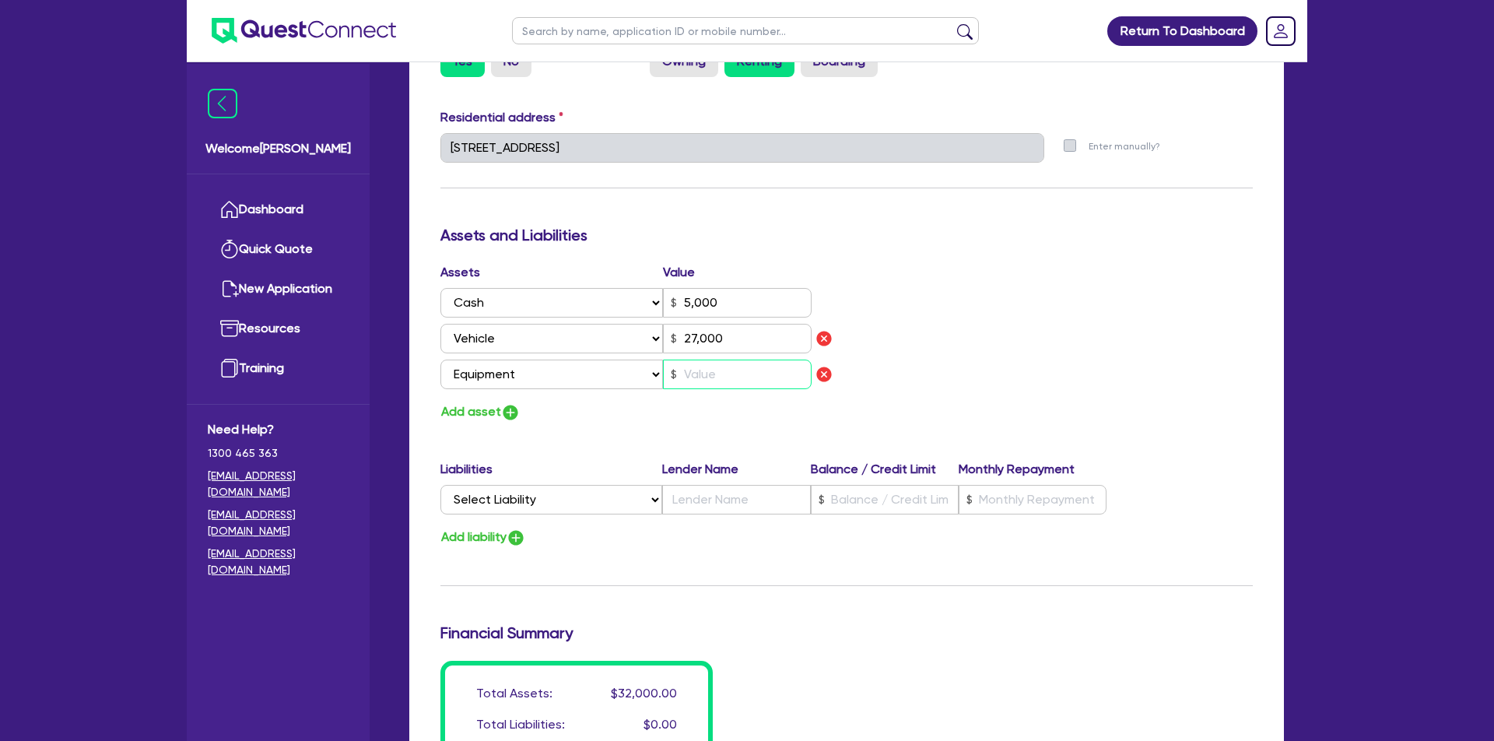
click at [696, 366] on input "text" at bounding box center [737, 374] width 149 height 30
type input "3"
type input "0447 678 870"
type input "5,000"
type input "27,000"
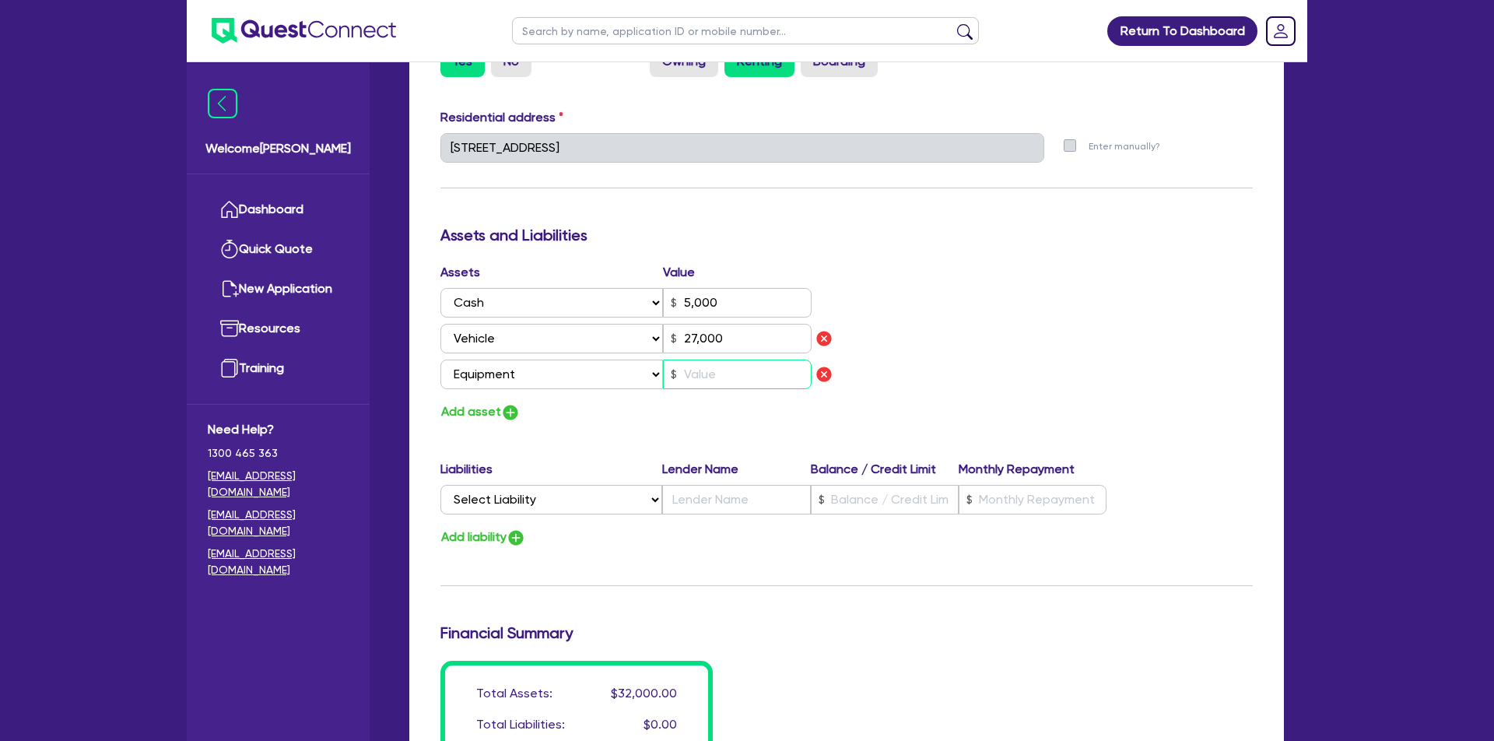
type input "7"
type input "3"
type input "0447 678 870"
type input "5,000"
type input "27,000"
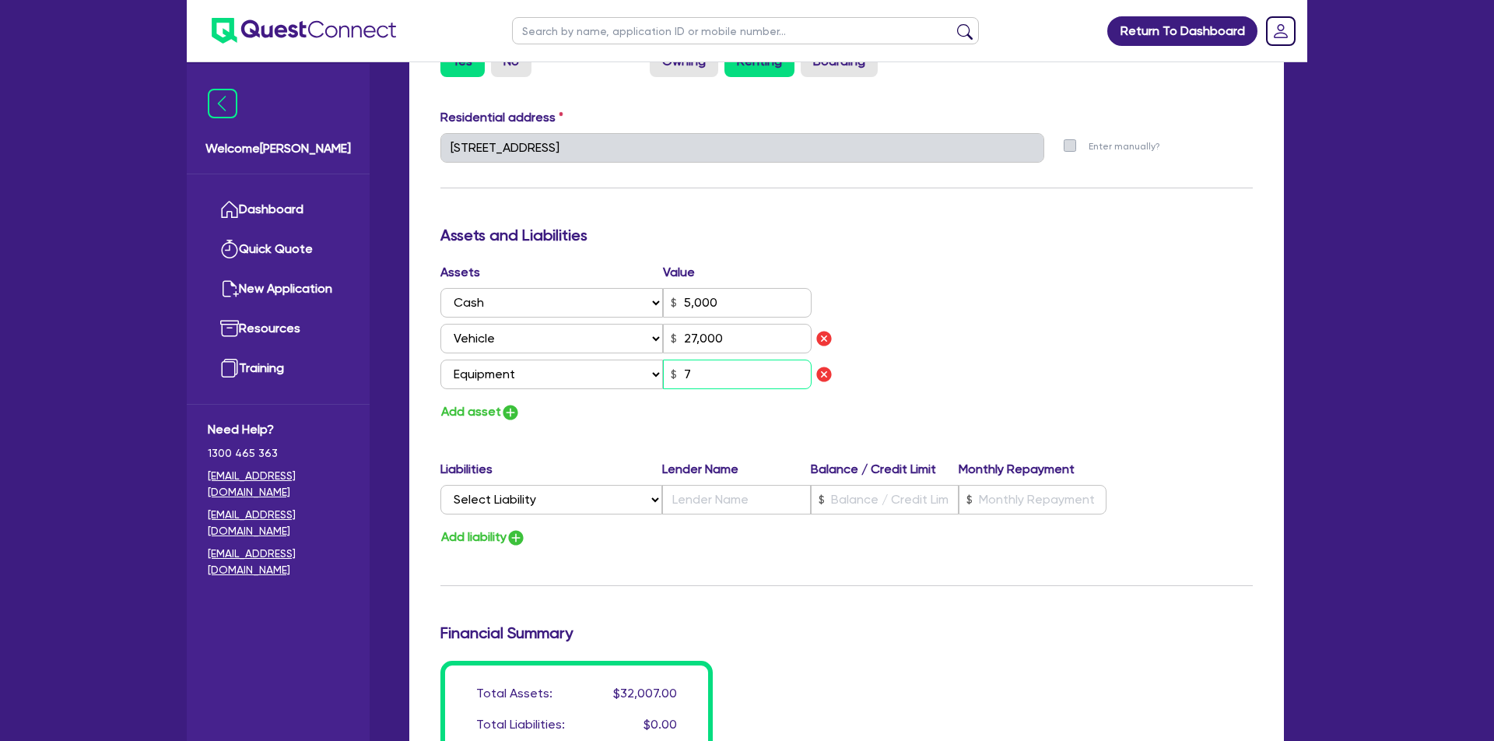
type input "70"
type input "3"
type input "0447 678 870"
type input "5,000"
type input "27,000"
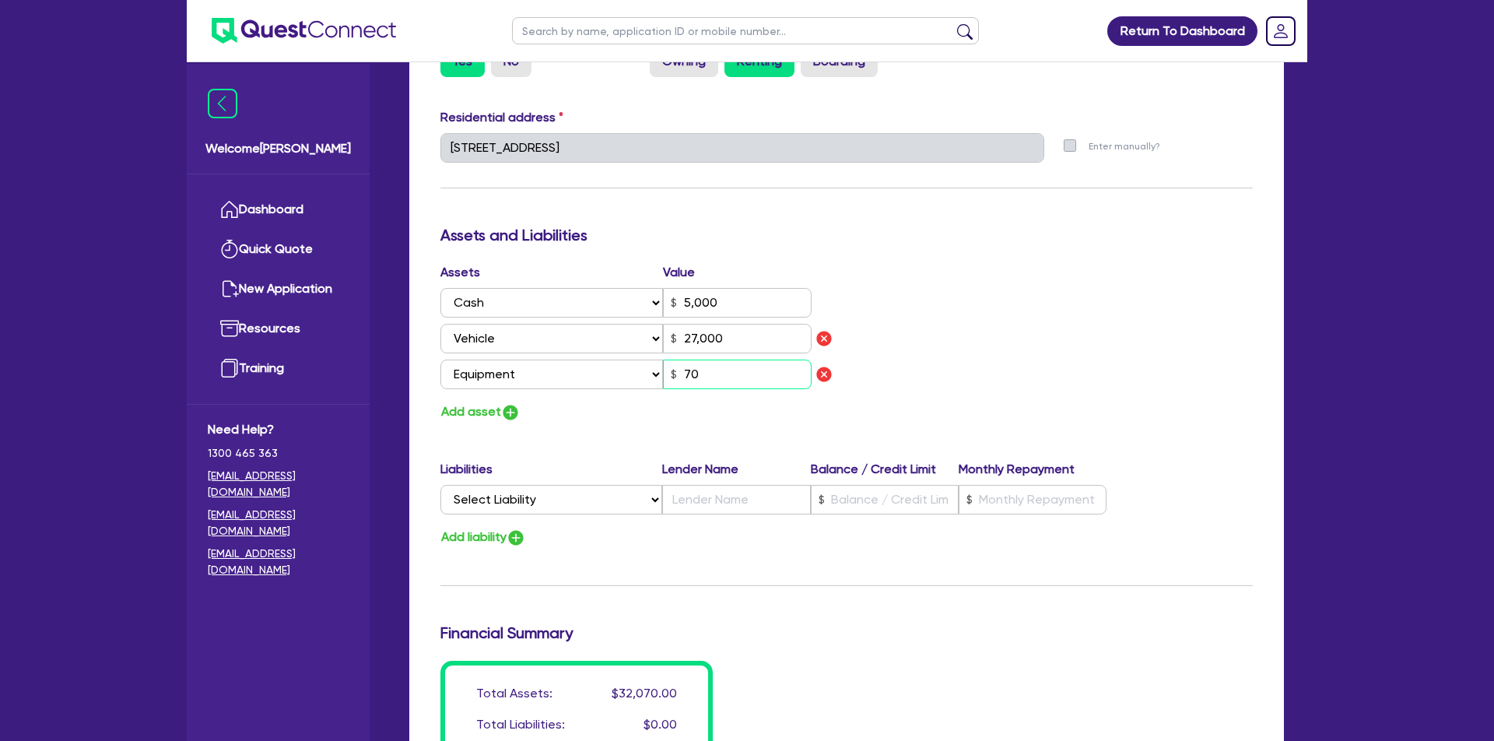
type input "700"
type input "3"
type input "0447 678 870"
type input "5,000"
type input "27,000"
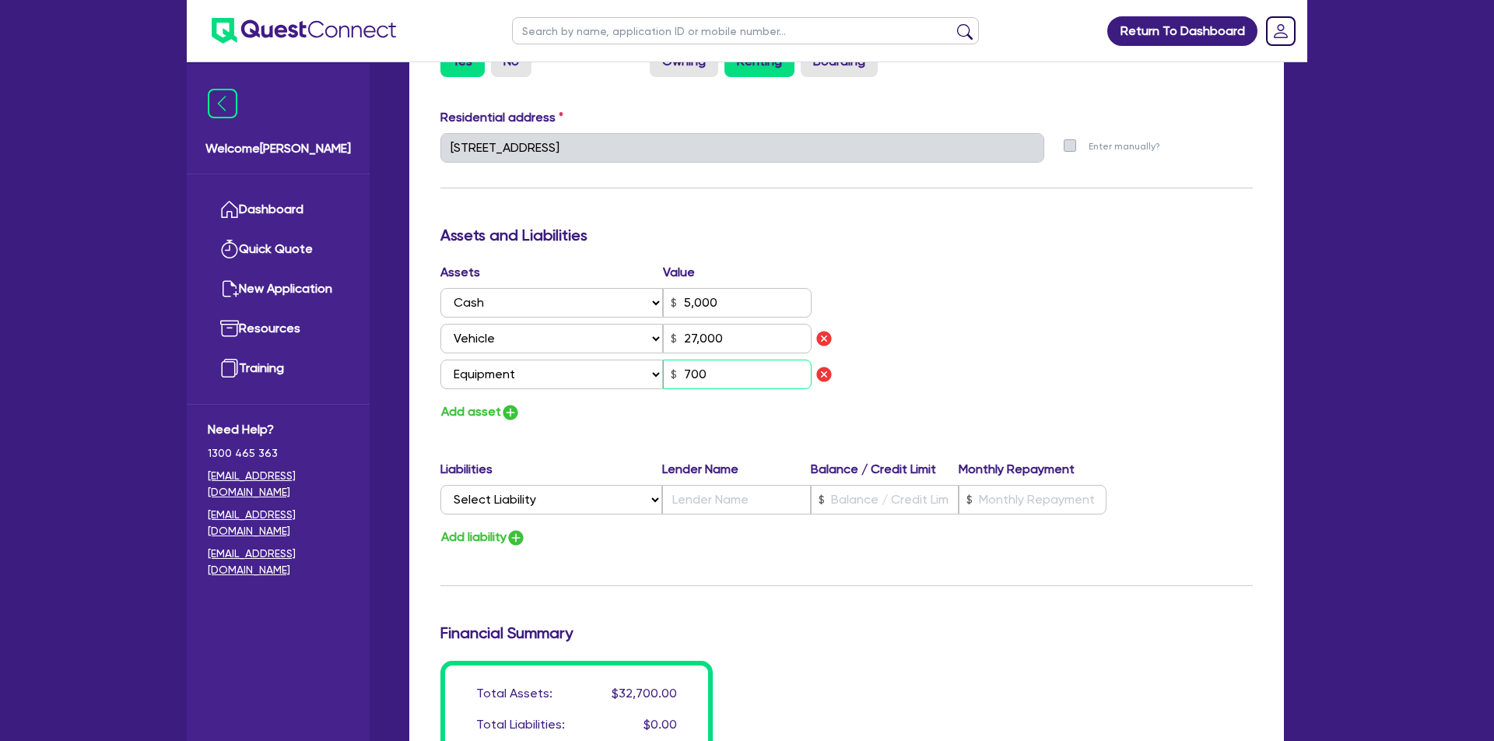
type input "7,000"
click at [510, 409] on img "button" at bounding box center [510, 412] width 19 height 19
type input "3"
type input "0447 678 870"
type input "5,000"
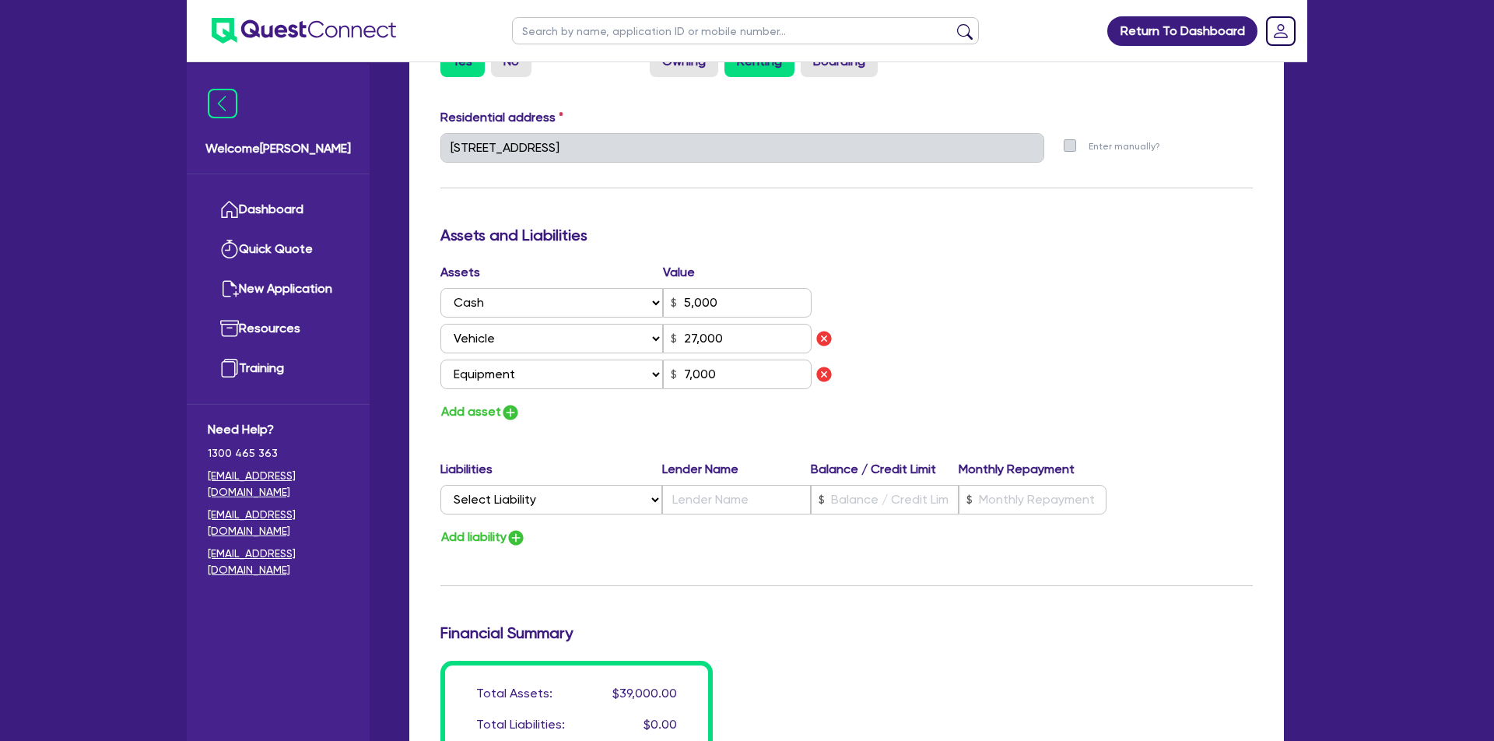
type input "27,000"
type input "7,000"
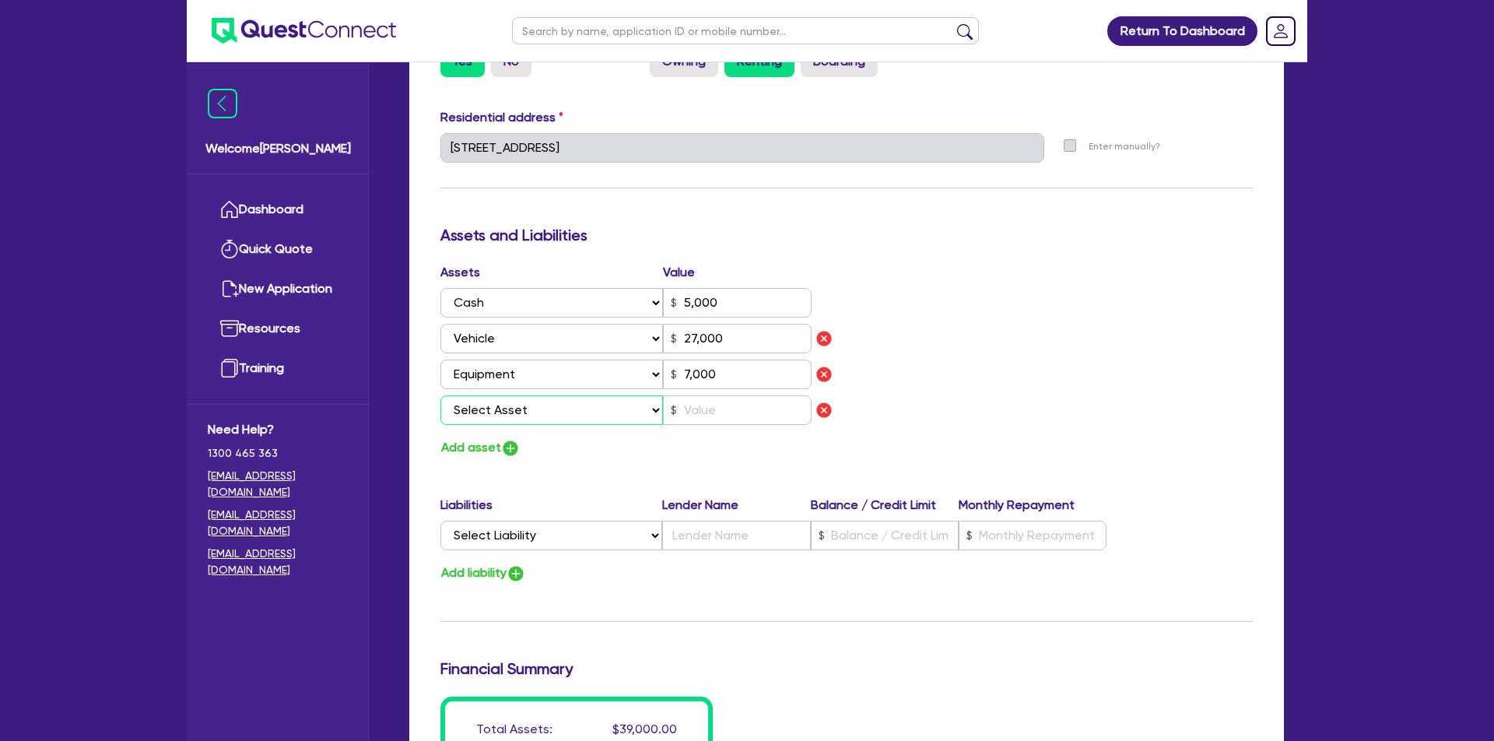
select select "HOUSEHOLD_PERSONAL"
type input "3"
type input "0447 678 870"
type input "5,000"
type input "27,000"
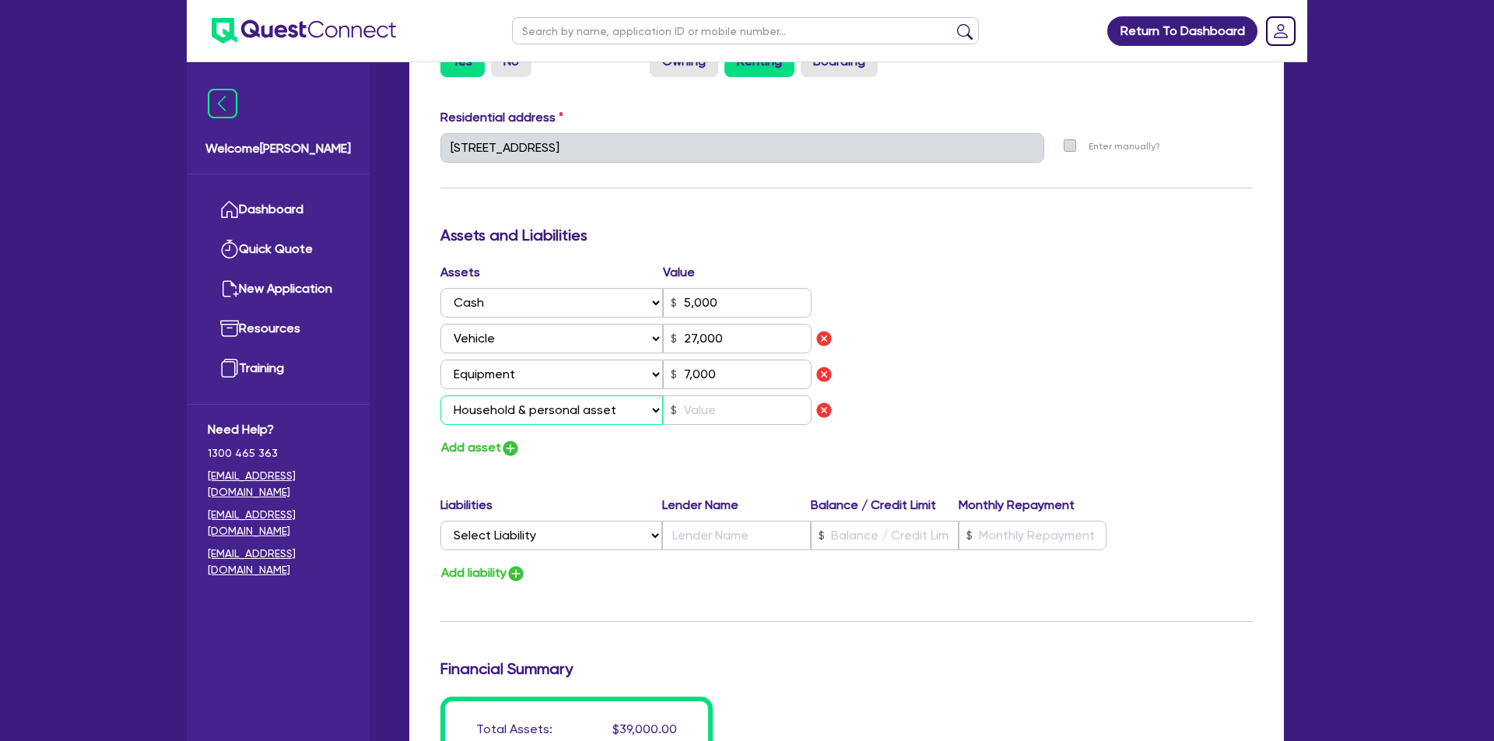
type input "7,000"
click at [728, 414] on input "text" at bounding box center [737, 410] width 149 height 30
type input "3"
type input "0447 678 870"
type input "5,000"
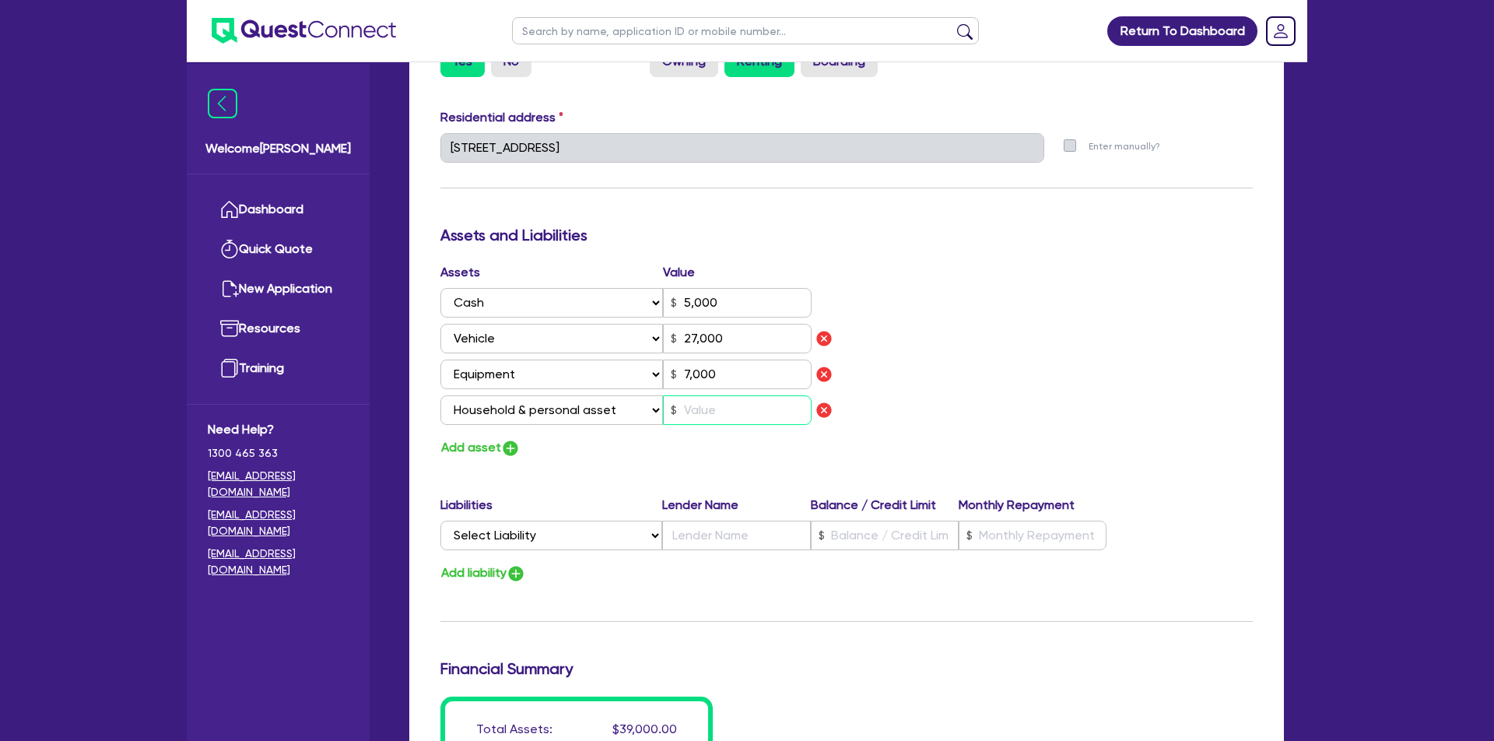
type input "27,000"
type input "7,000"
type input "1"
type input "3"
type input "0447 678 870"
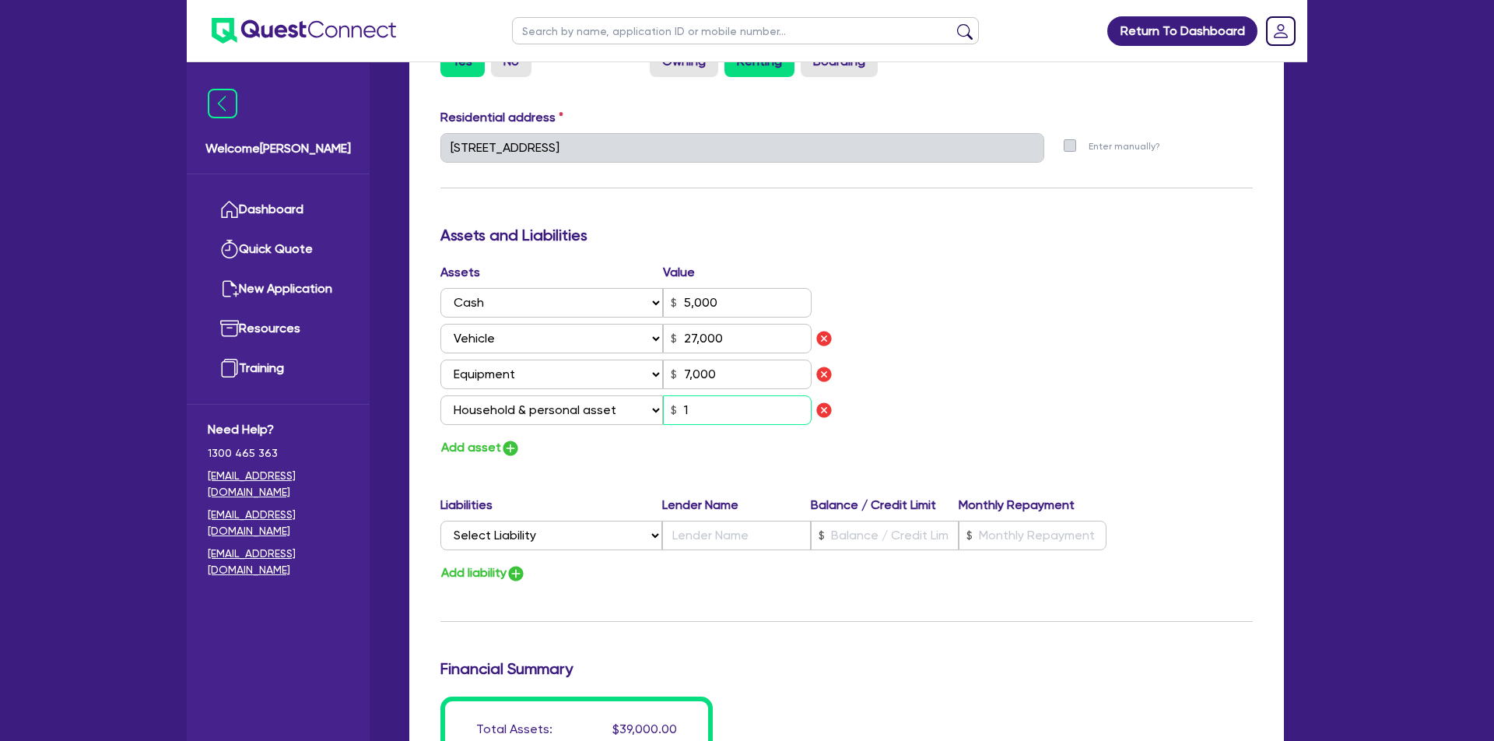
type input "5,000"
type input "27,000"
type input "7,000"
type input "12"
type input "3"
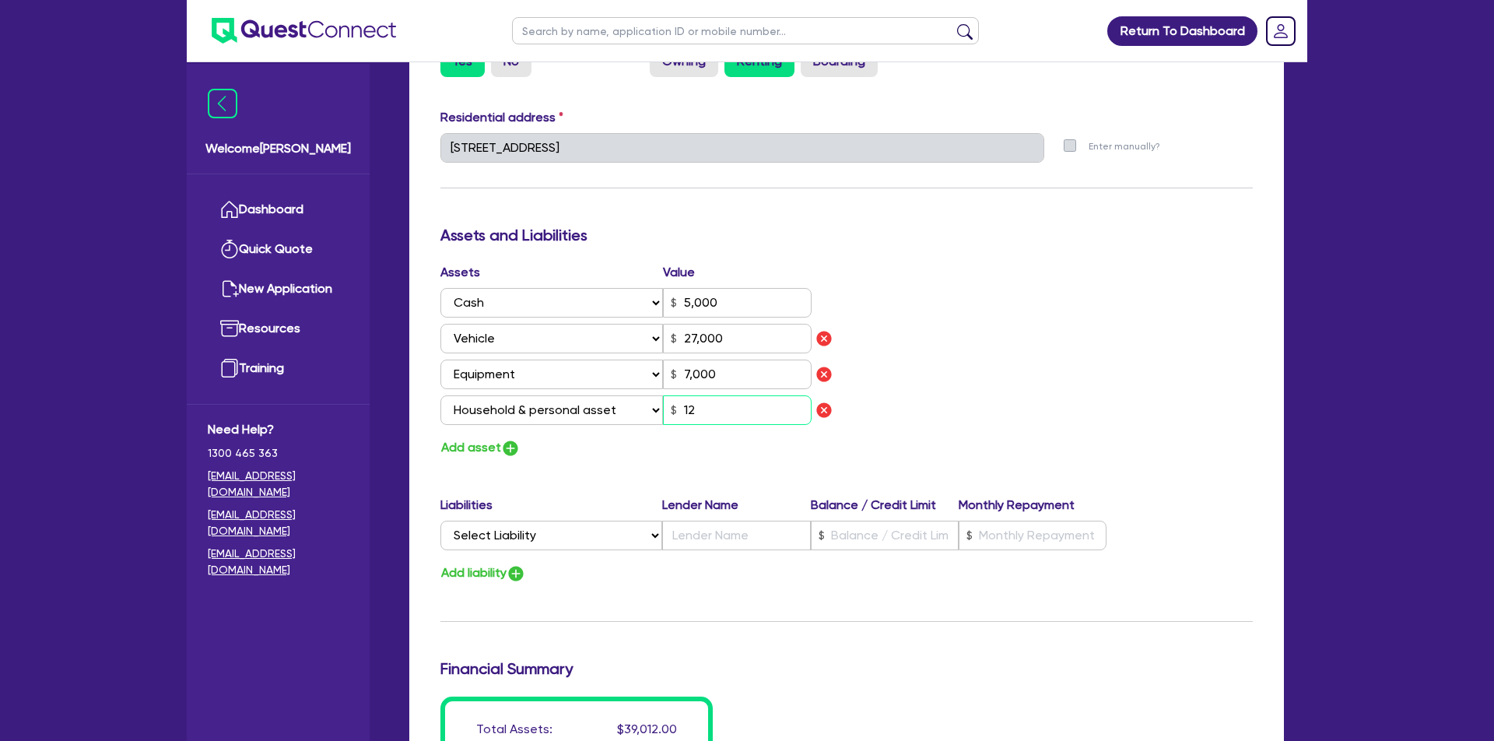
type input "0447 678 870"
type input "5,000"
type input "27,000"
type input "7,000"
type input "120"
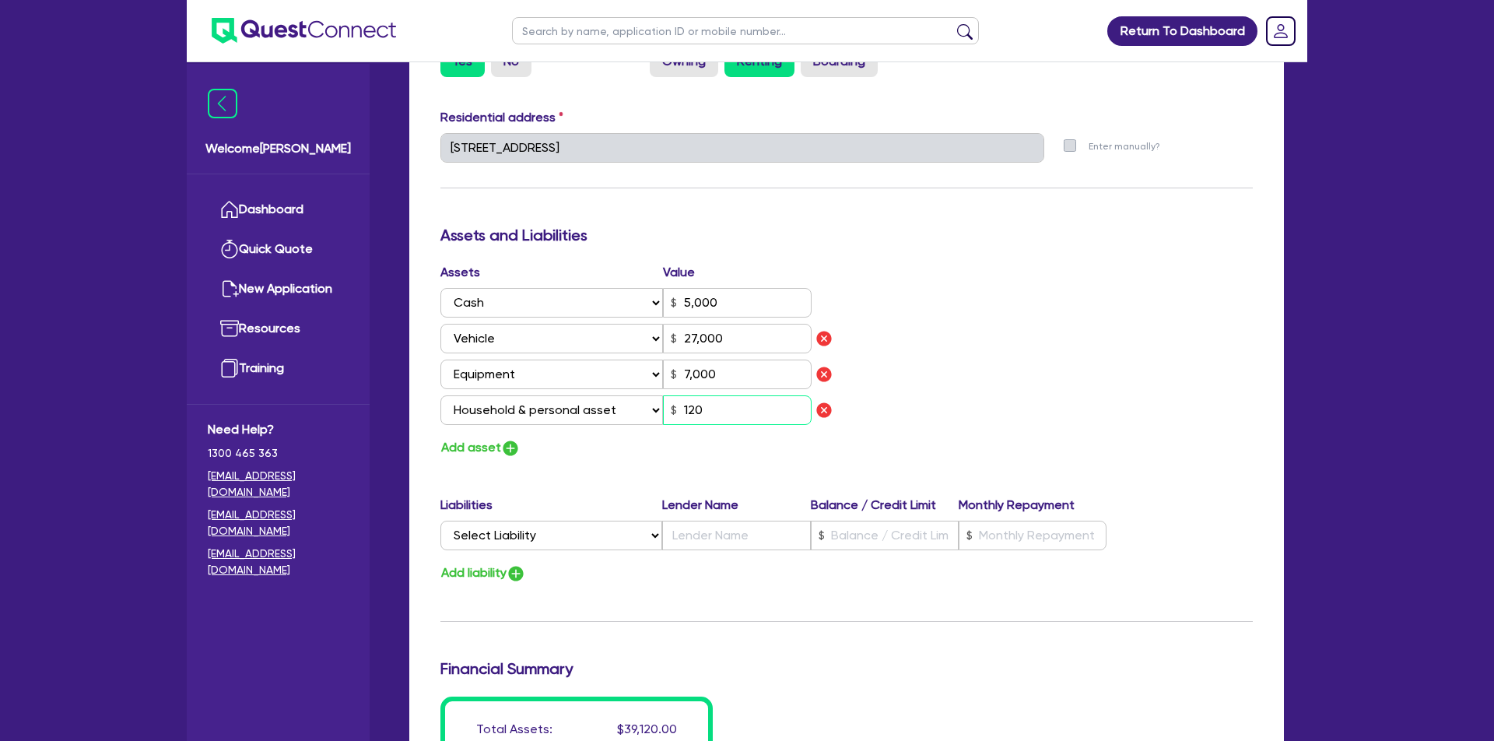
type input "3"
type input "0447 678 870"
type input "5,000"
type input "27,000"
type input "7,000"
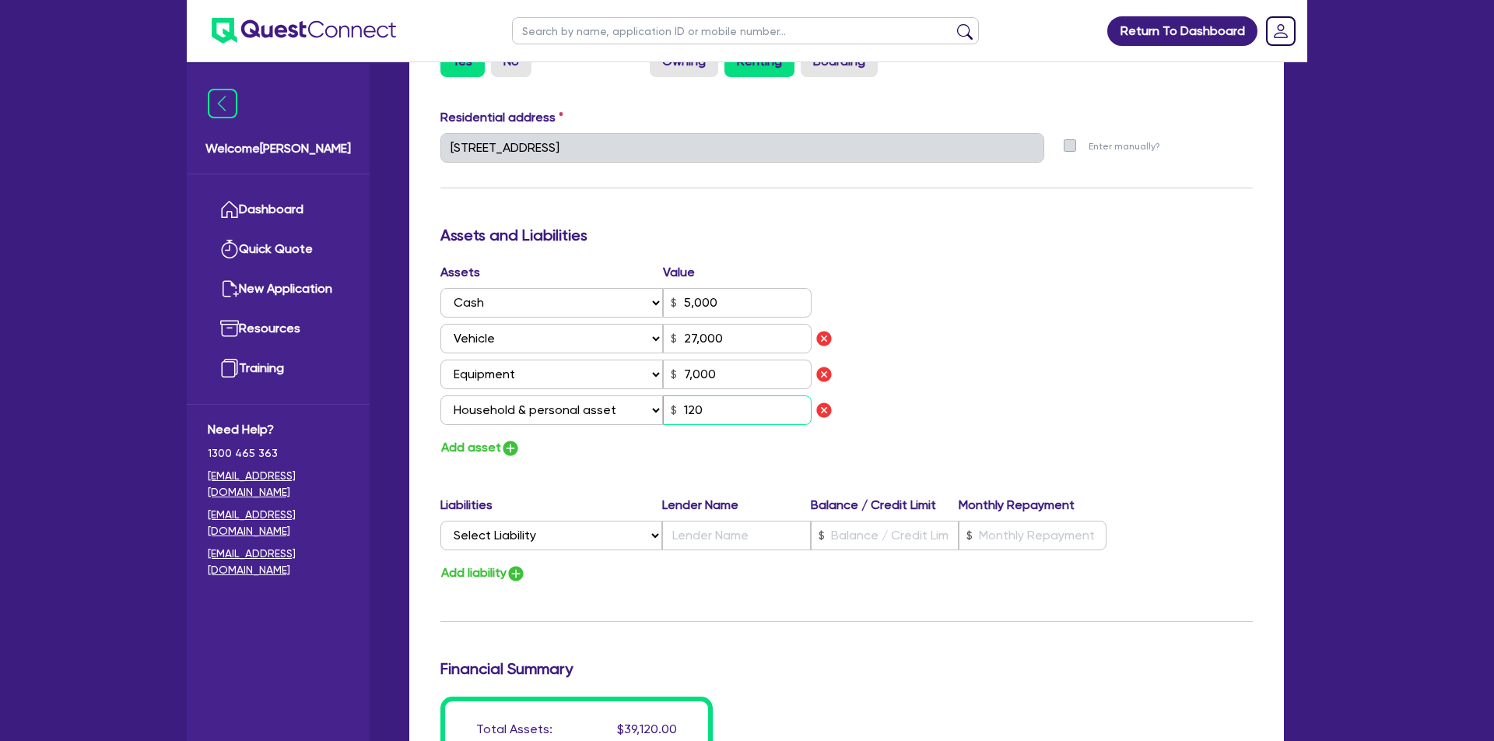
type input "1,200"
type input "3"
type input "0447 678 870"
type input "5,000"
type input "27,000"
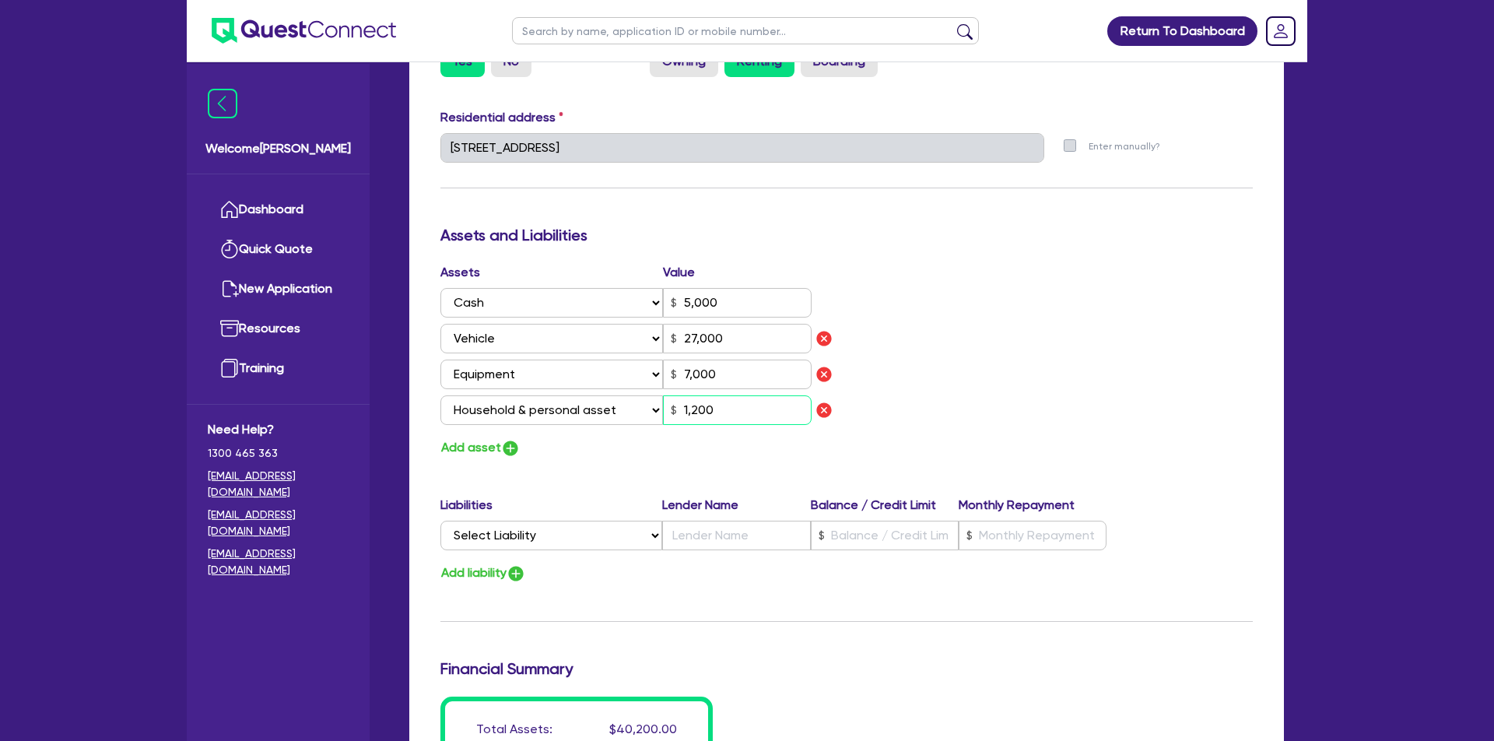
type input "7,000"
type input "12,000"
click at [518, 445] on img "button" at bounding box center [510, 448] width 19 height 19
type input "3"
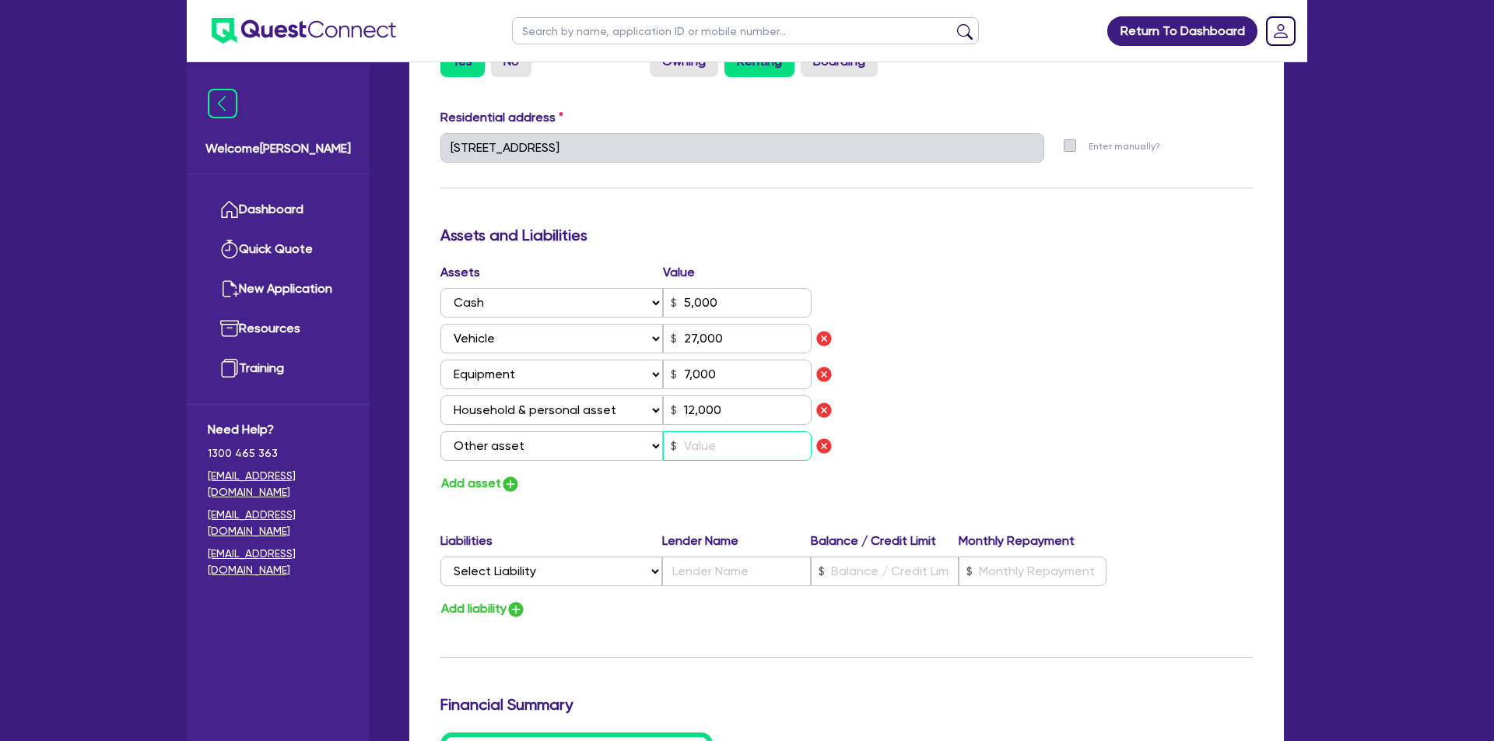
click at [741, 438] on input "text" at bounding box center [737, 446] width 149 height 30
click at [1030, 415] on div "Assets Value Select Asset Cash Property Investment property Vehicle Truck Trail…" at bounding box center [847, 378] width 836 height 231
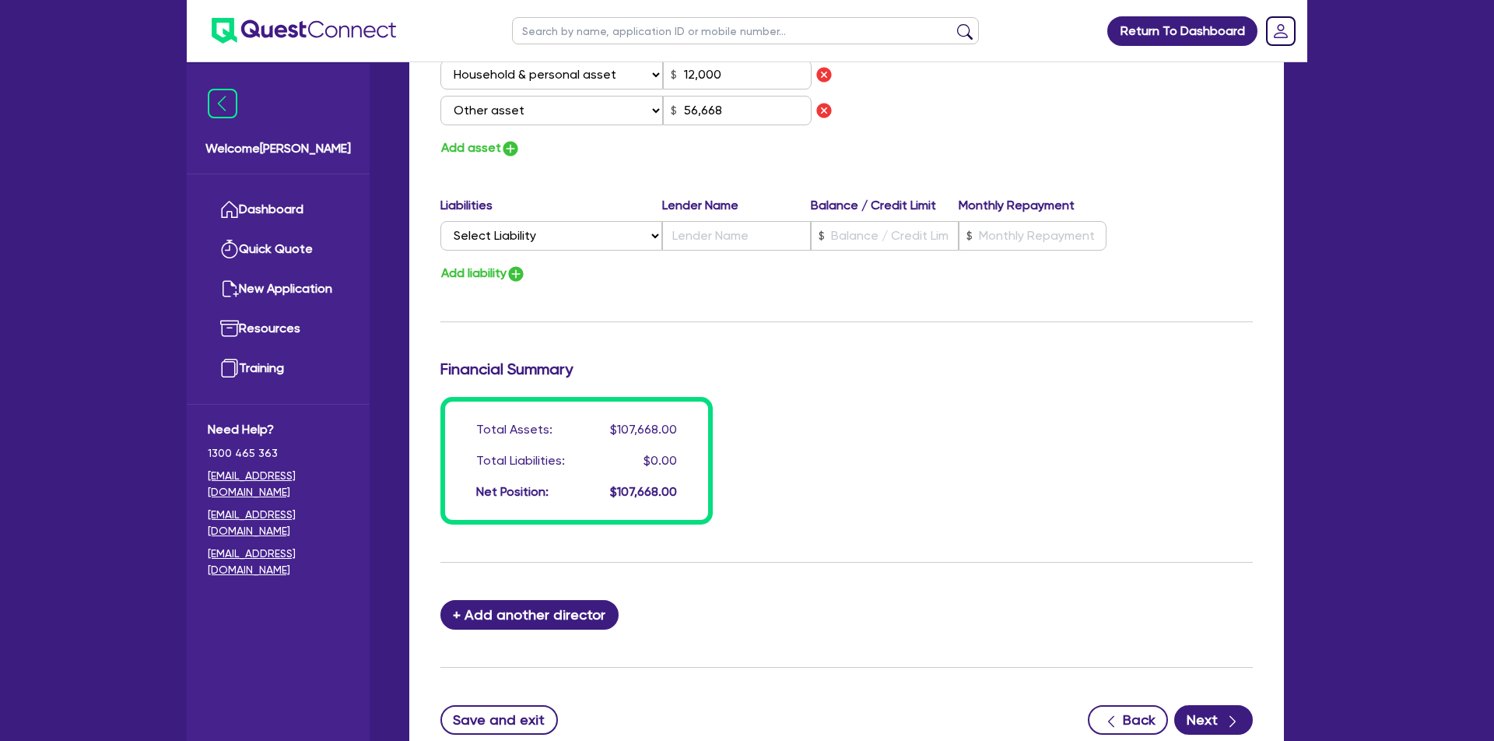
drag, startPoint x: 843, startPoint y: 490, endPoint x: 805, endPoint y: 490, distance: 38.1
click at [840, 490] on div "Total Assets: $107,668.00 Total Liabilities: $0.00 Net Position: $107,668.00" at bounding box center [847, 461] width 836 height 128
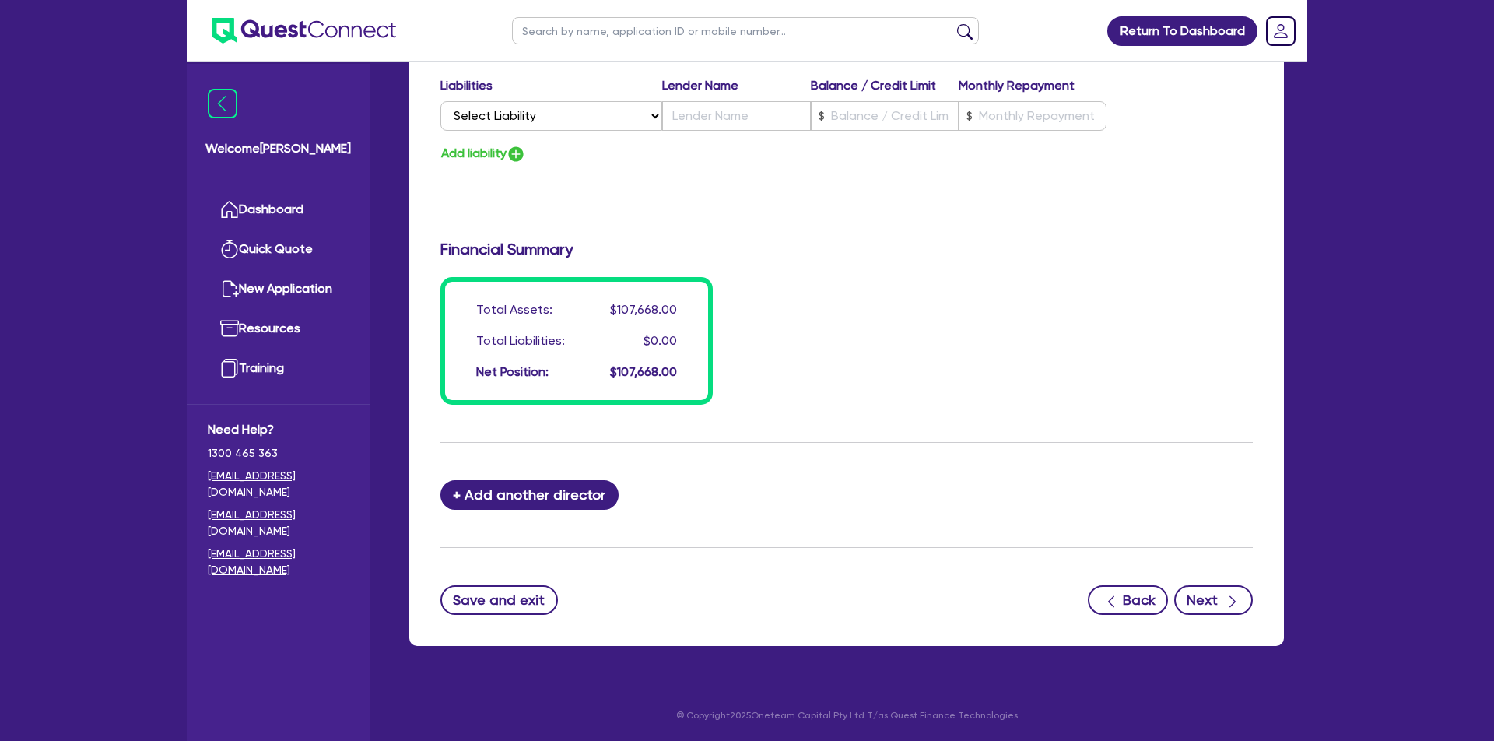
scroll to position [1207, 0]
click at [1216, 595] on button "Next" at bounding box center [1213, 601] width 79 height 30
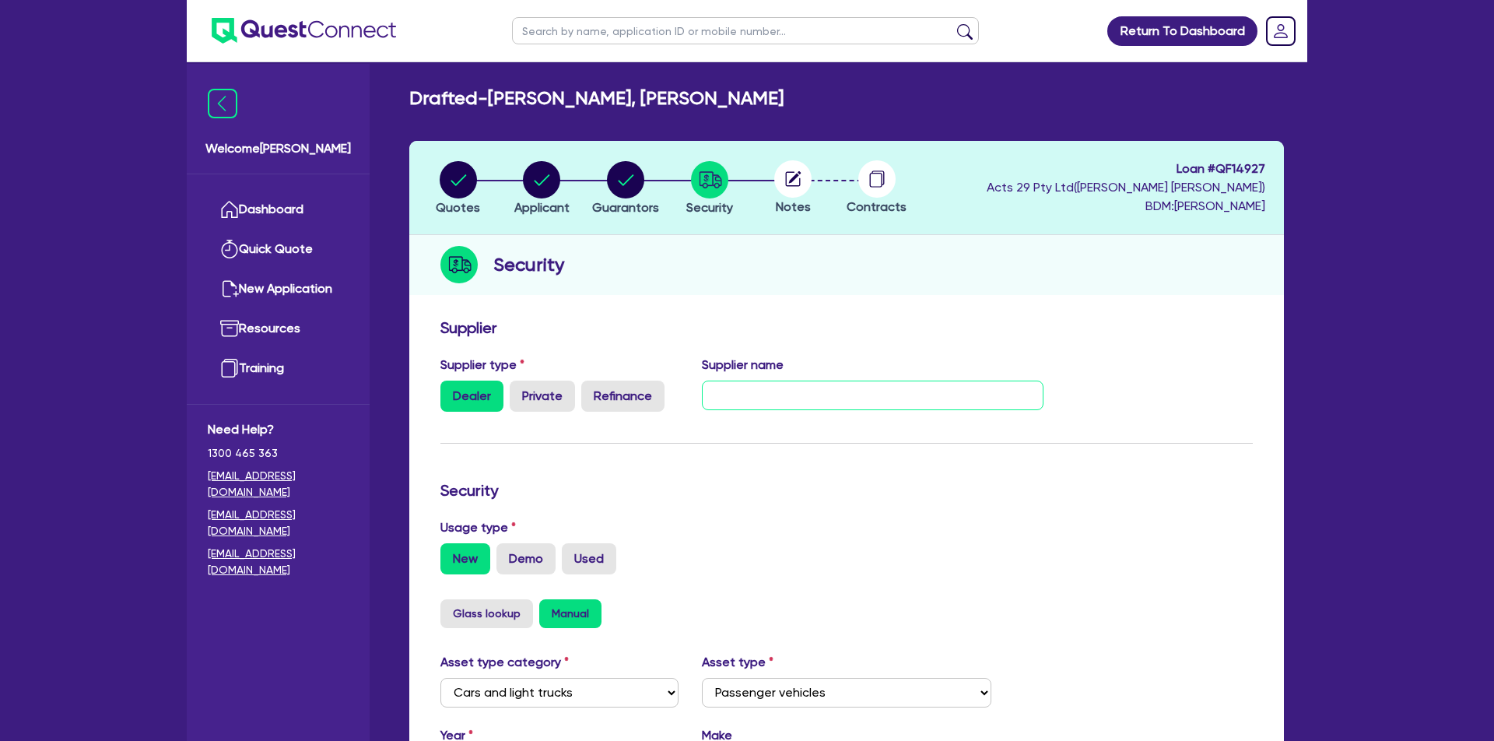
click at [924, 394] on input "text" at bounding box center [873, 395] width 342 height 30
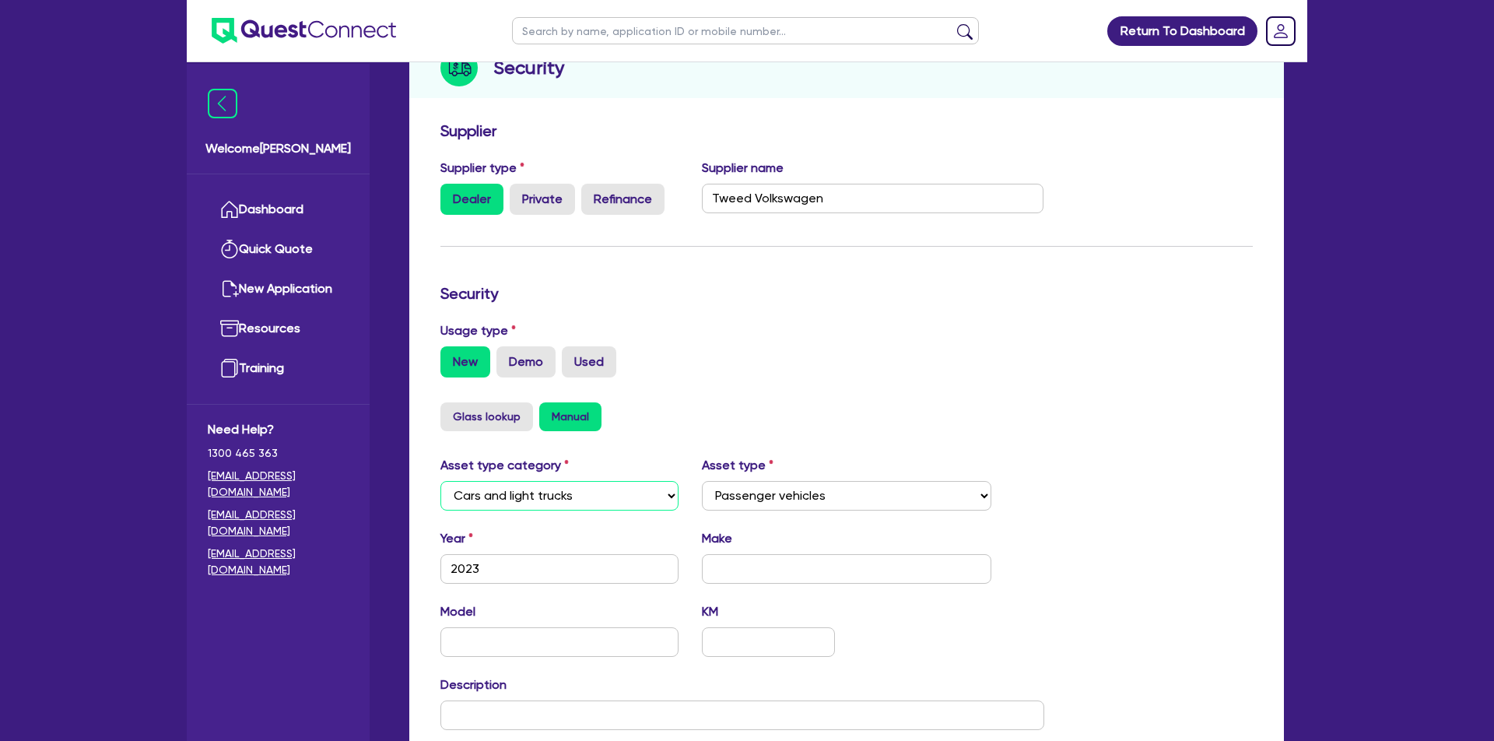
scroll to position [211, 0]
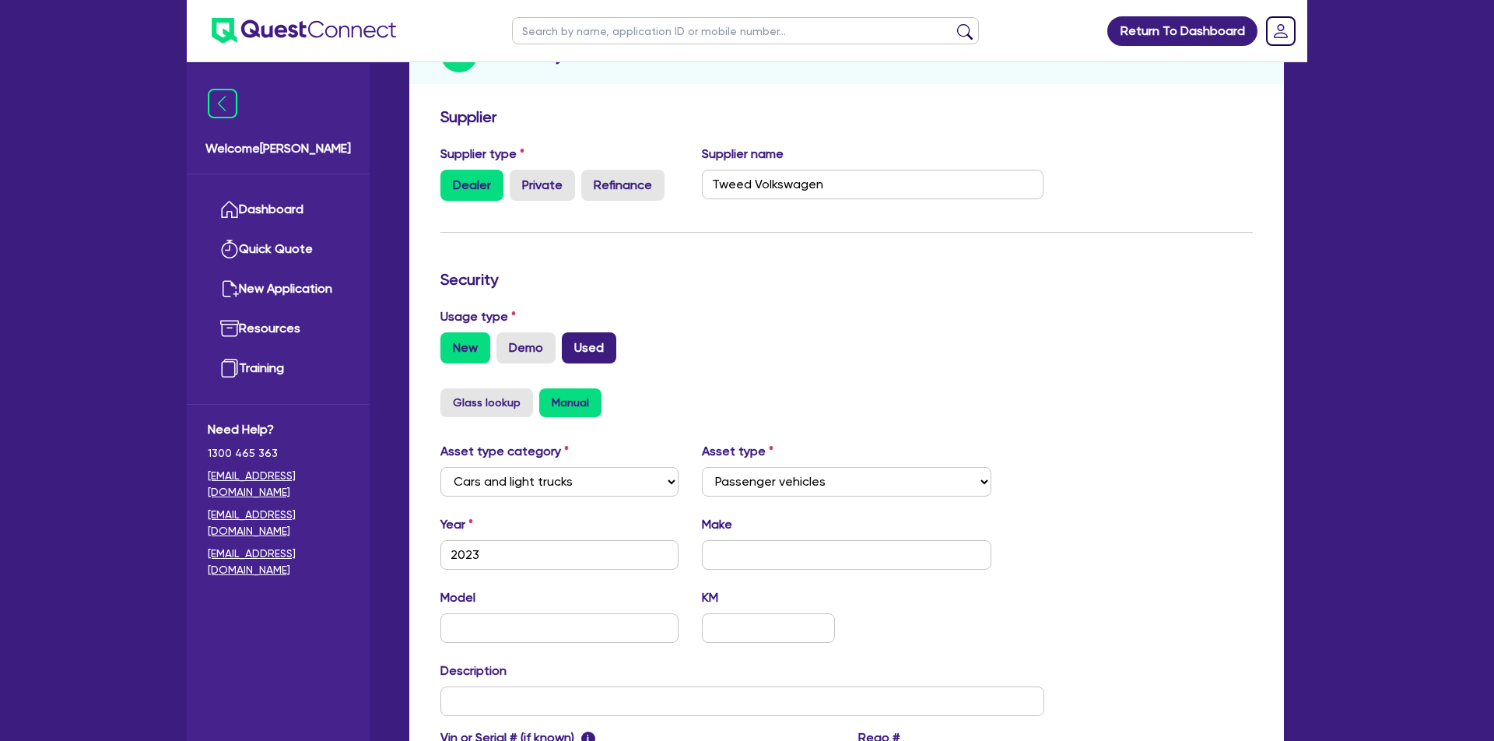
click at [584, 363] on label "Used" at bounding box center [589, 347] width 54 height 31
click at [572, 342] on input "Used" at bounding box center [567, 337] width 10 height 10
click at [477, 417] on button "Glass lookup" at bounding box center [486, 402] width 93 height 29
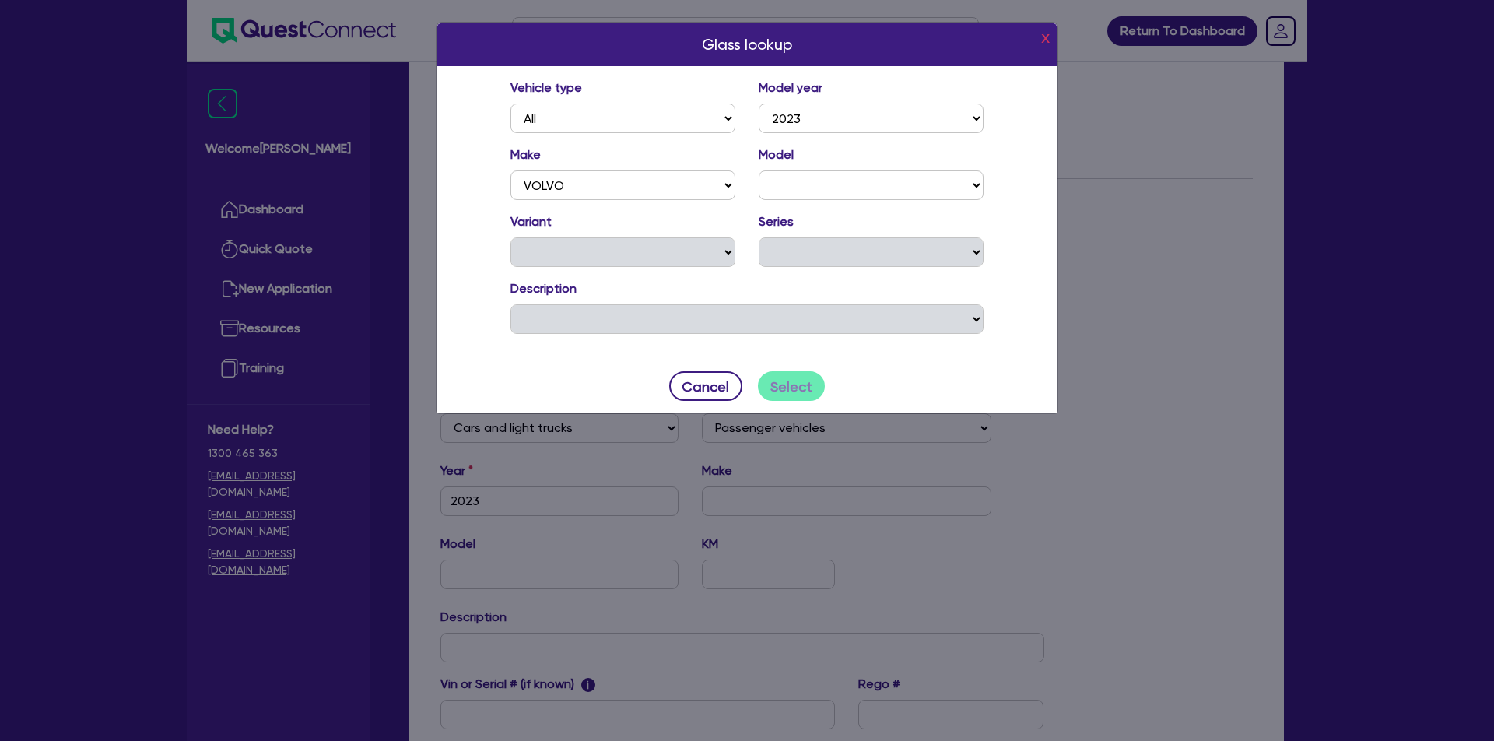
scroll to position [261, 0]
click at [642, 170] on div "Make ABARTH ACE EV ALFA ROMEO ALPINE ASTON [PERSON_NAME] AUDI BENTLEY BMW ALPIN…" at bounding box center [623, 172] width 248 height 54
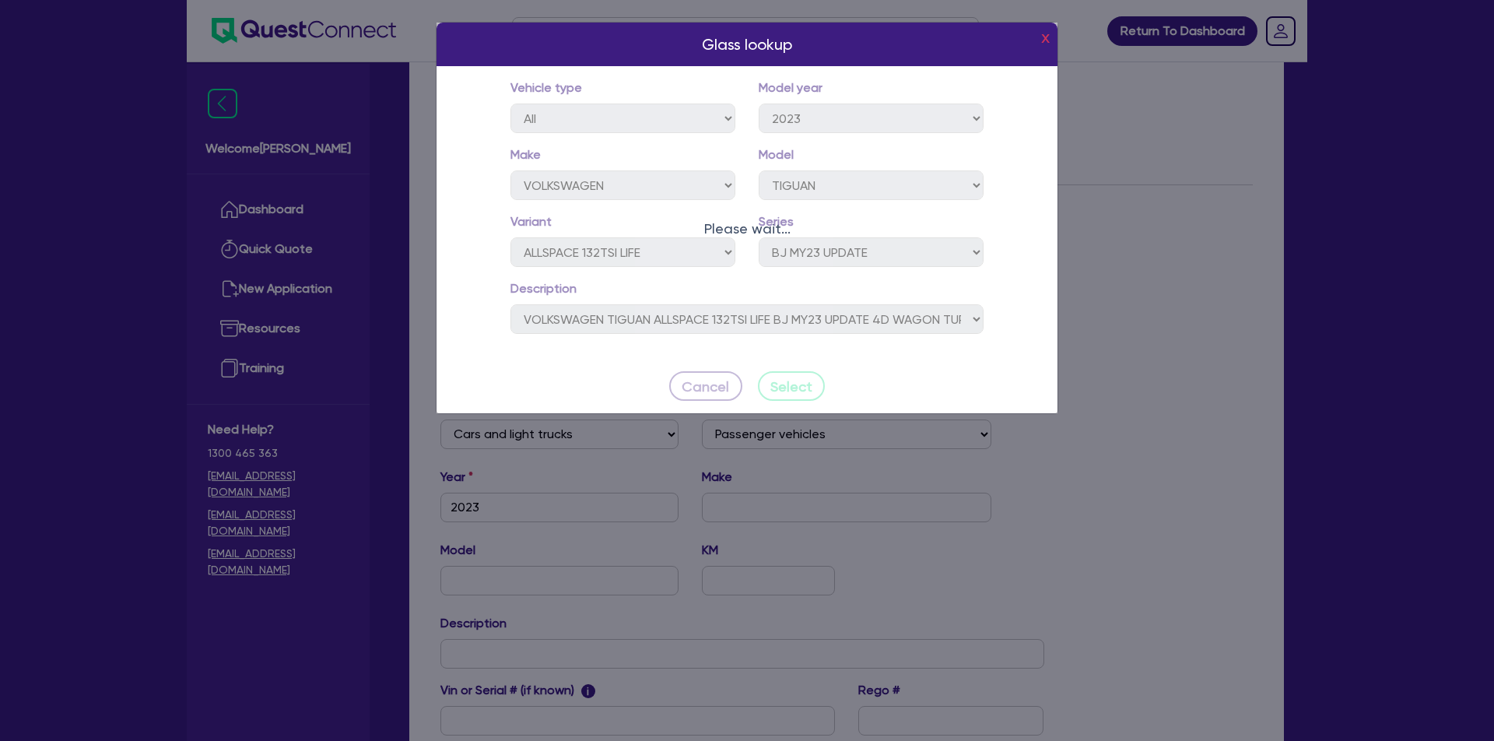
click at [0, 0] on input "37,000" at bounding box center [0, 0] width 0 height 0
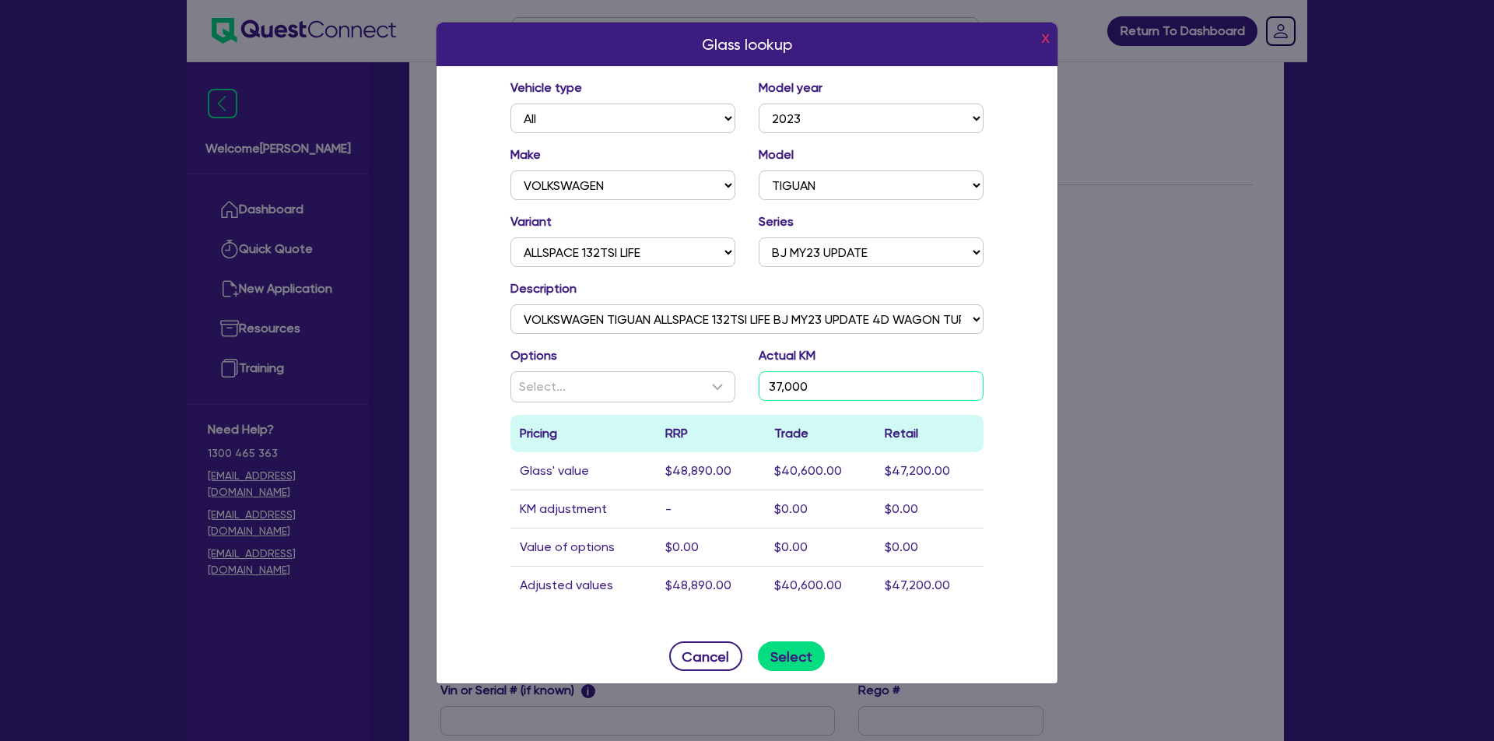
click at [860, 390] on input "37,000" at bounding box center [871, 386] width 225 height 30
click at [753, 521] on div "Glass lookup x Vehicle type All Model year [DATE] 2024 2023 2022 2021 2020 2019…" at bounding box center [747, 353] width 622 height 662
click at [801, 654] on button "Select" at bounding box center [792, 656] width 68 height 30
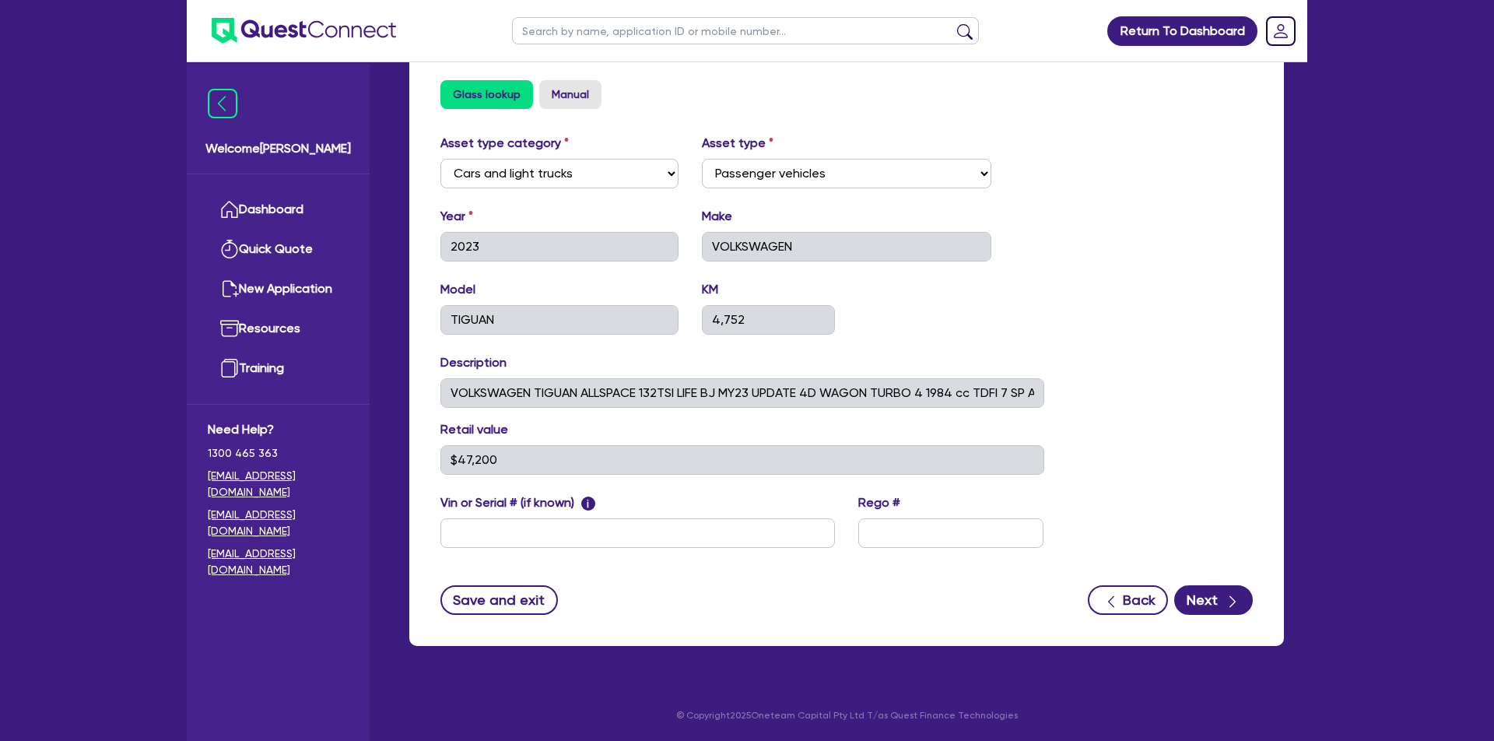
scroll to position [549, 0]
click at [651, 538] on input "text" at bounding box center [637, 533] width 394 height 30
click at [735, 525] on input "text" at bounding box center [637, 533] width 394 height 30
paste input "WV/GZZZ5N2RM012688"
click at [475, 527] on input "WV/GZZZ5N2RM012688" at bounding box center [637, 533] width 394 height 30
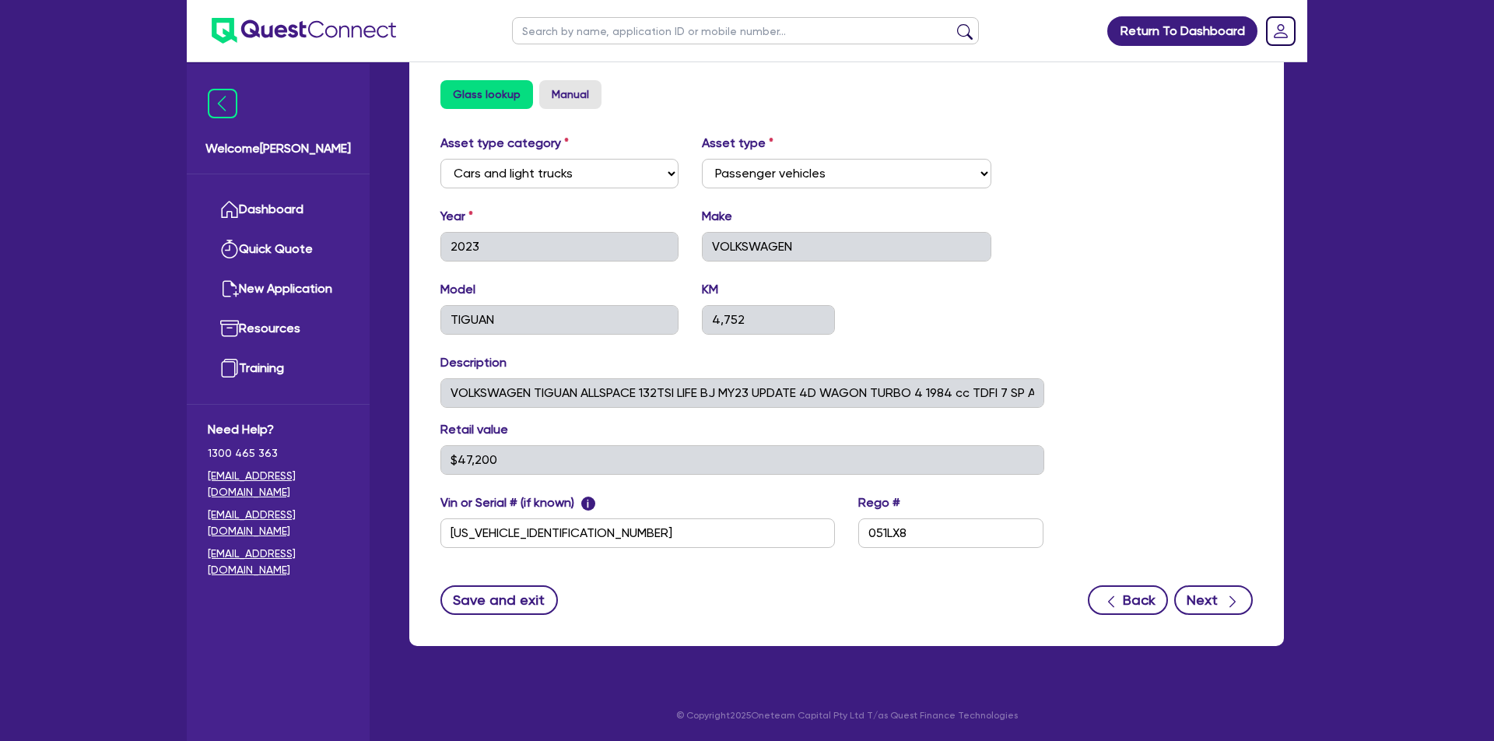
click at [1229, 605] on icon "button" at bounding box center [1233, 602] width 16 height 16
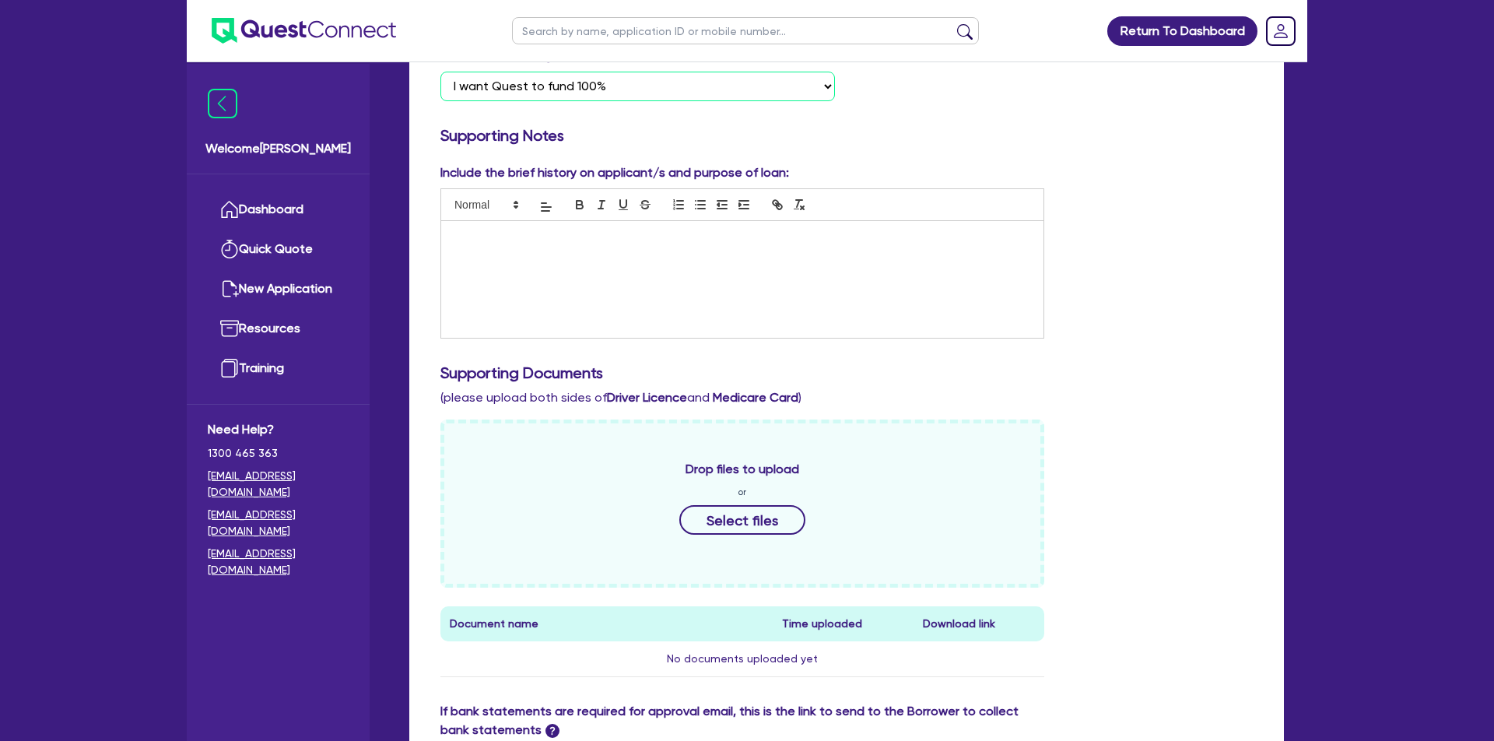
scroll to position [303, 0]
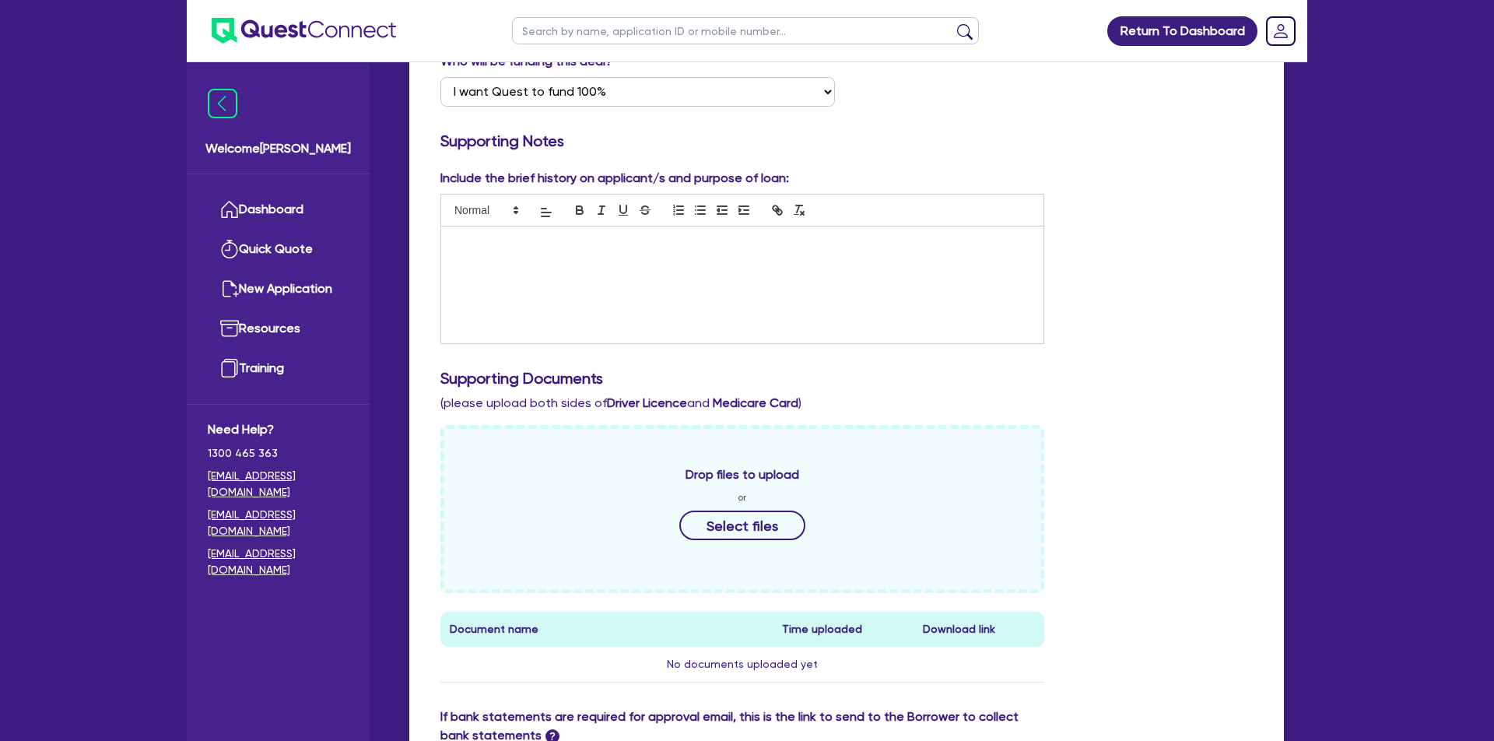
click at [880, 311] on div at bounding box center [742, 284] width 602 height 117
click at [885, 265] on div "Client works as a farm hand contractor on various farms across [GEOGRAPHIC_DATA…" at bounding box center [742, 284] width 602 height 117
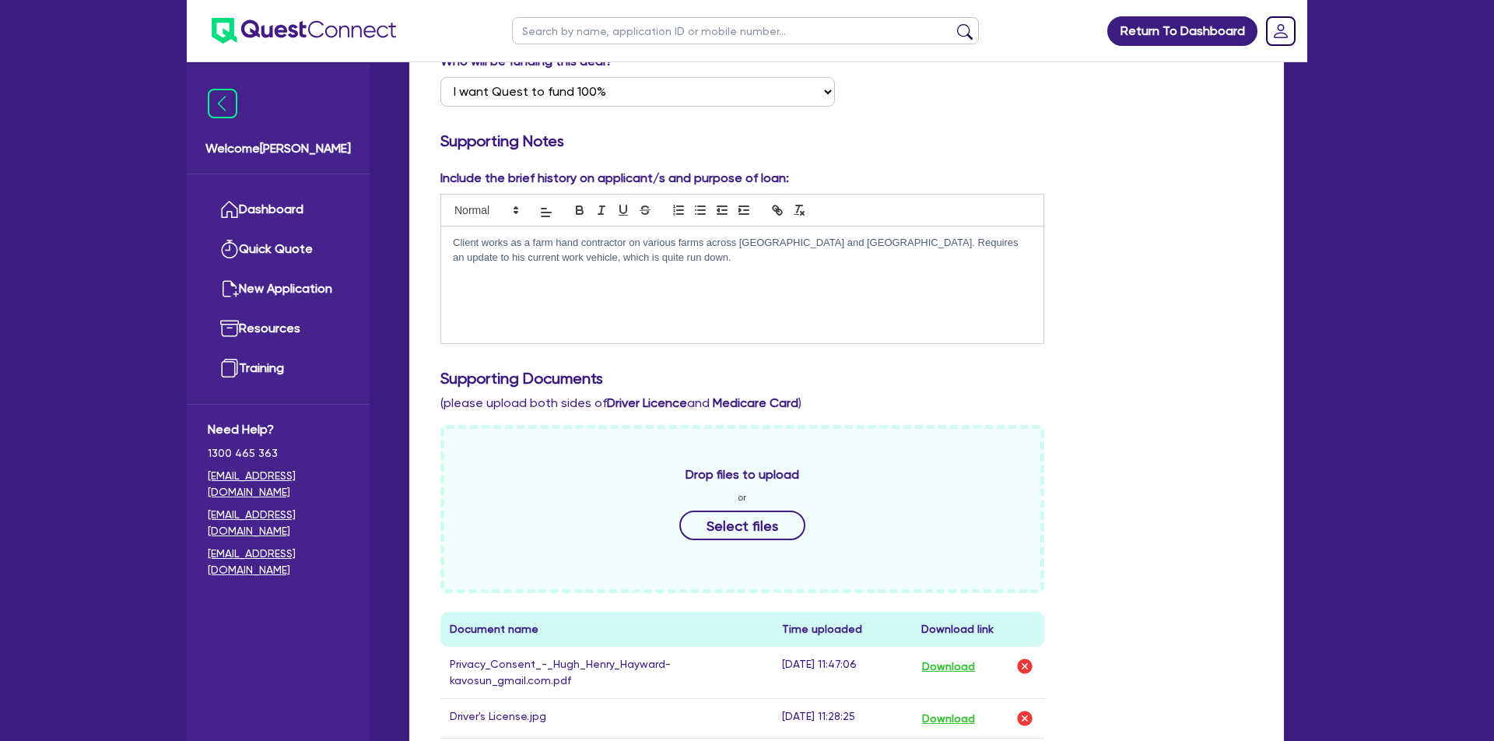
click at [874, 358] on div "Include the brief history on applicant/s and purpose of loan: Client works as a…" at bounding box center [847, 466] width 836 height 595
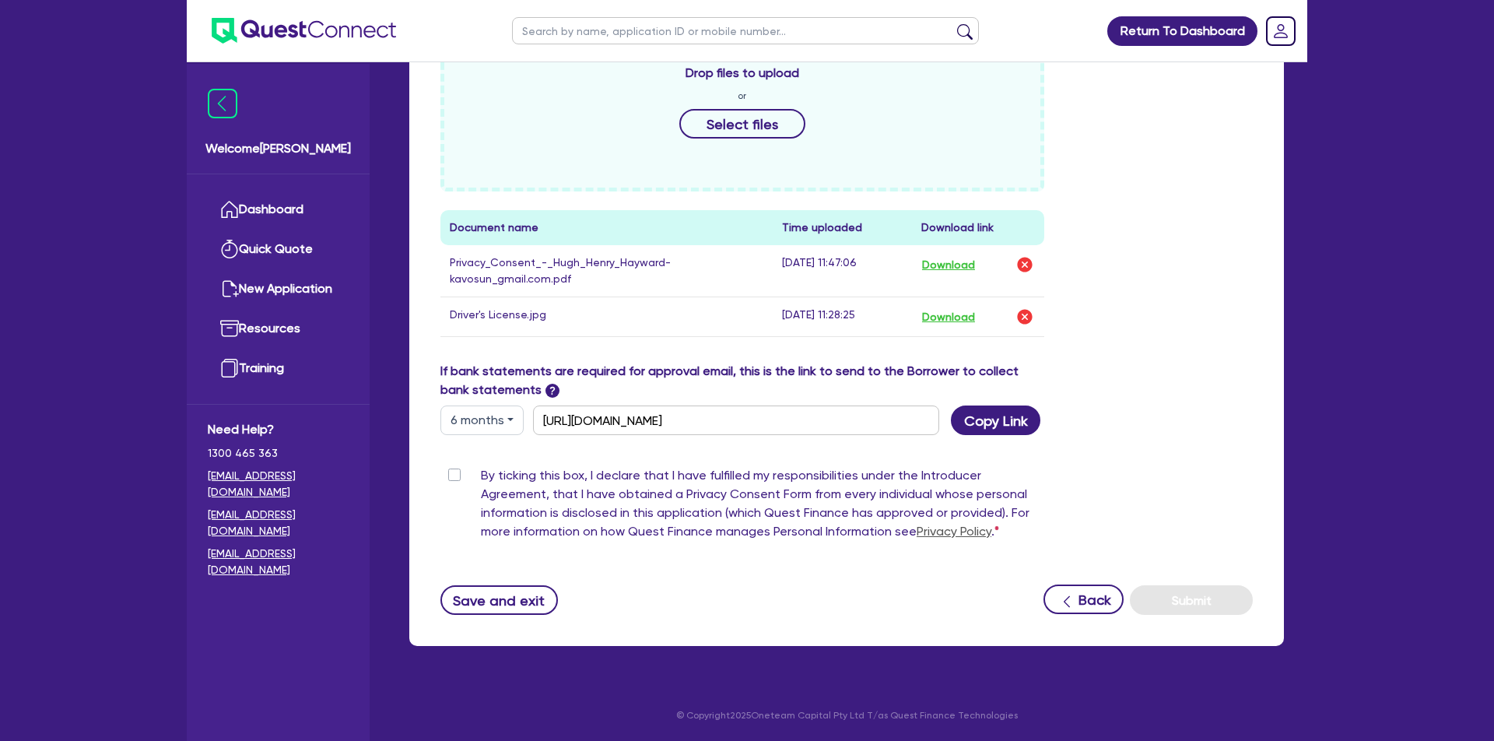
scroll to position [705, 0]
click at [481, 476] on label "By ticking this box, I declare that I have fulfilled my responsibilities under …" at bounding box center [762, 506] width 563 height 81
click at [453, 476] on input "By ticking this box, I declare that I have fulfilled my responsibilities under …" at bounding box center [446, 473] width 12 height 15
click at [500, 419] on button "6 months" at bounding box center [481, 420] width 83 height 30
click at [468, 363] on label "If bank statements are required for approval email, this is the link to send to…" at bounding box center [742, 380] width 604 height 37
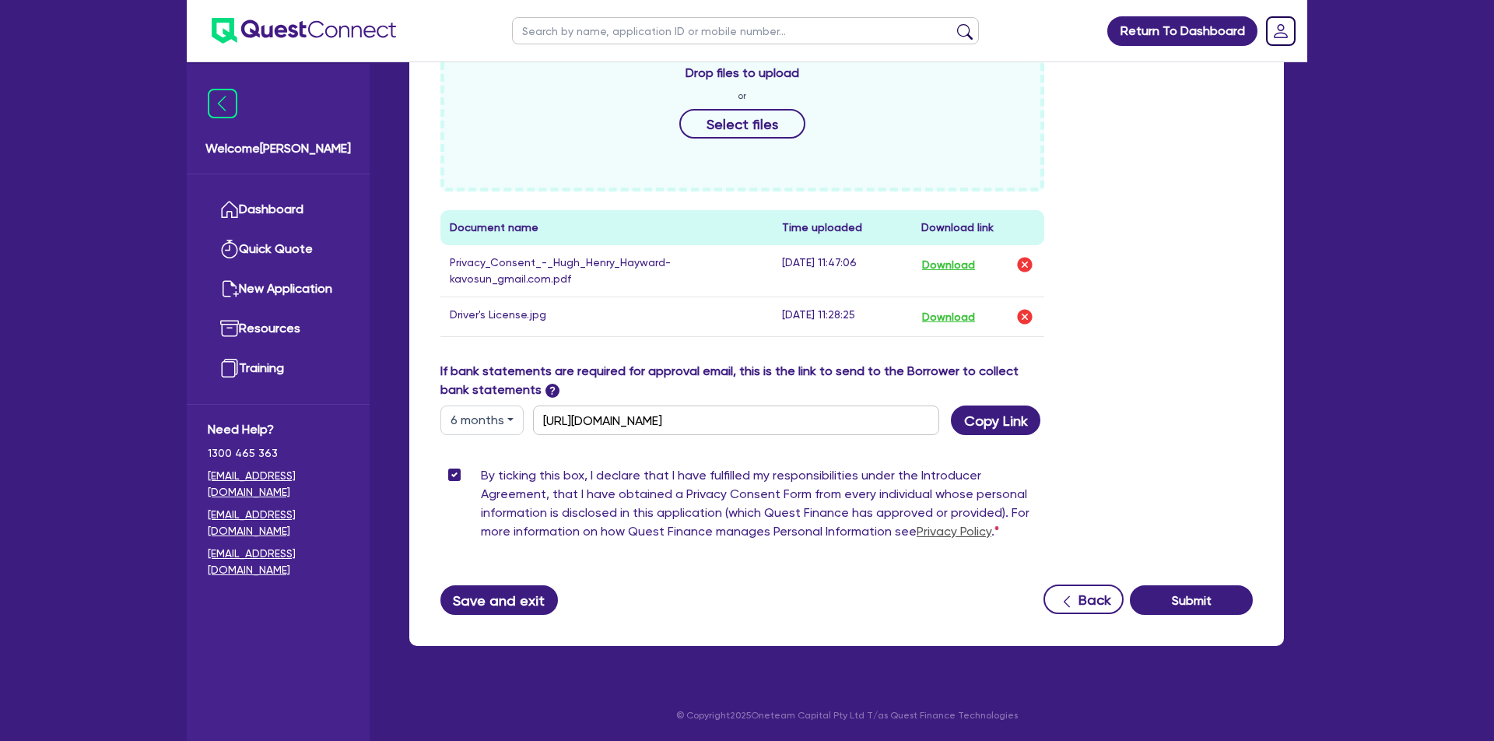
click at [495, 608] on button "Save and exit" at bounding box center [498, 600] width 117 height 30
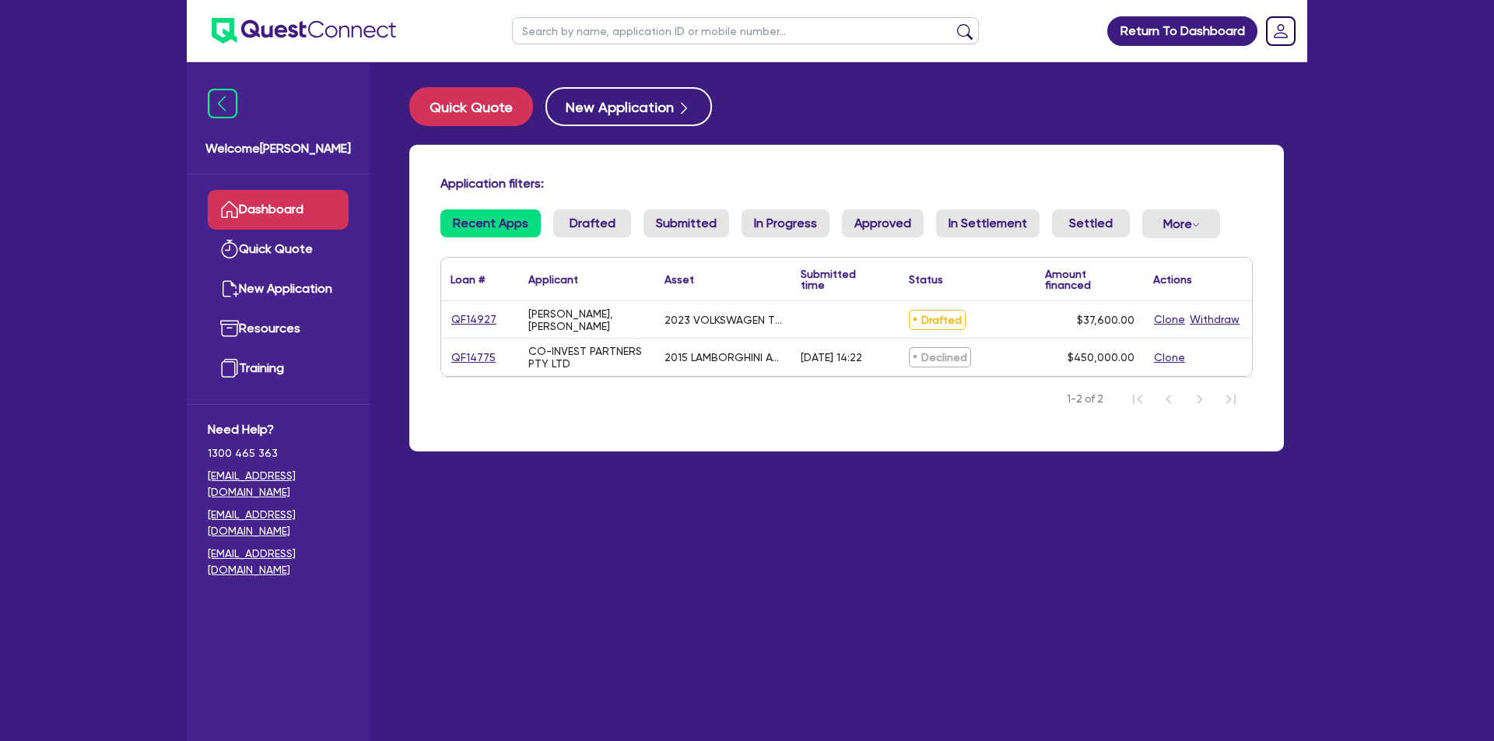
click at [486, 36] on header "Return To Dashboard Edit Profile Logout" at bounding box center [747, 31] width 1120 height 62
click at [1008, 84] on main "Quick Quote New Application Application filters: Recent Apps Drafted Submitted …" at bounding box center [846, 413] width 921 height 702
click at [467, 328] on link "QF14927" at bounding box center [473, 319] width 47 height 18
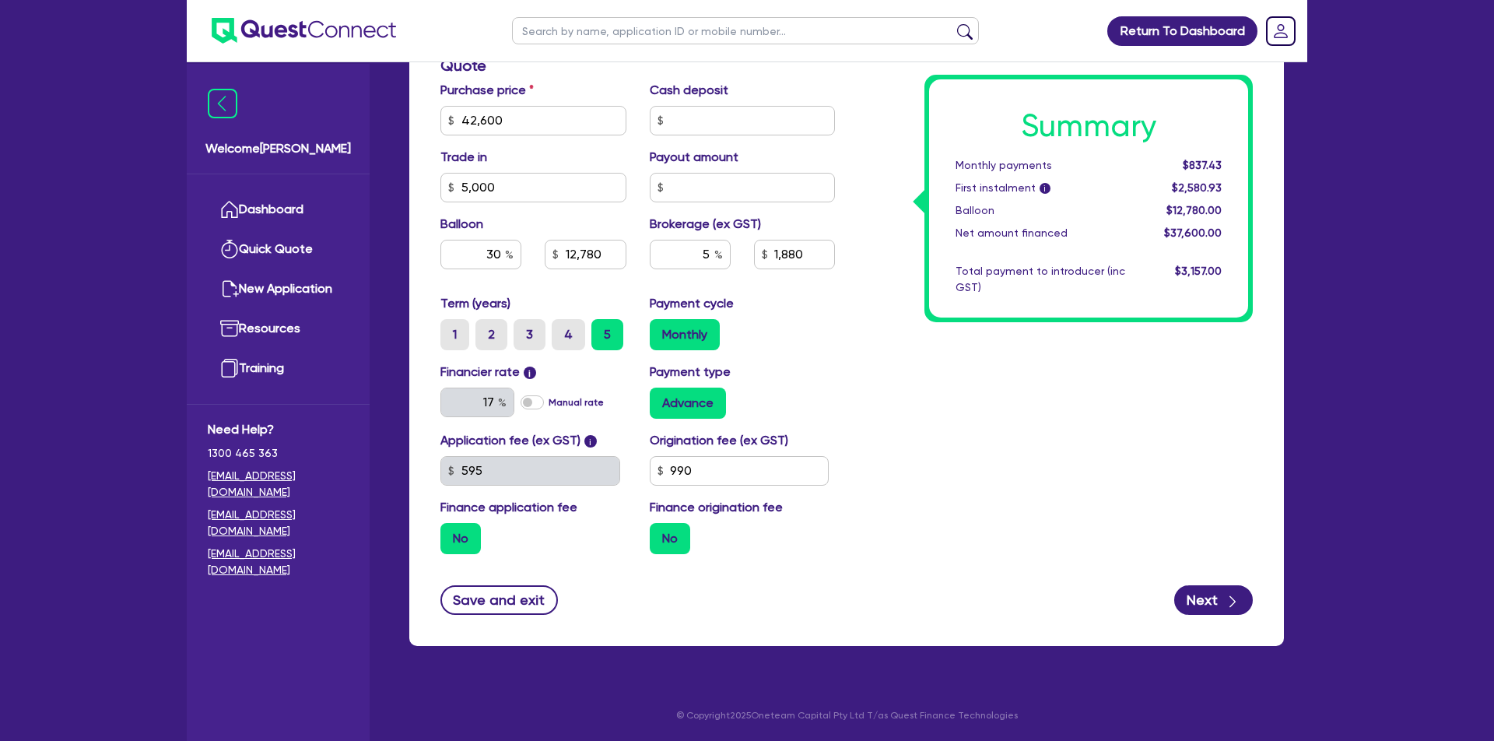
scroll to position [661, 0]
click at [1218, 598] on button "Next" at bounding box center [1213, 601] width 79 height 30
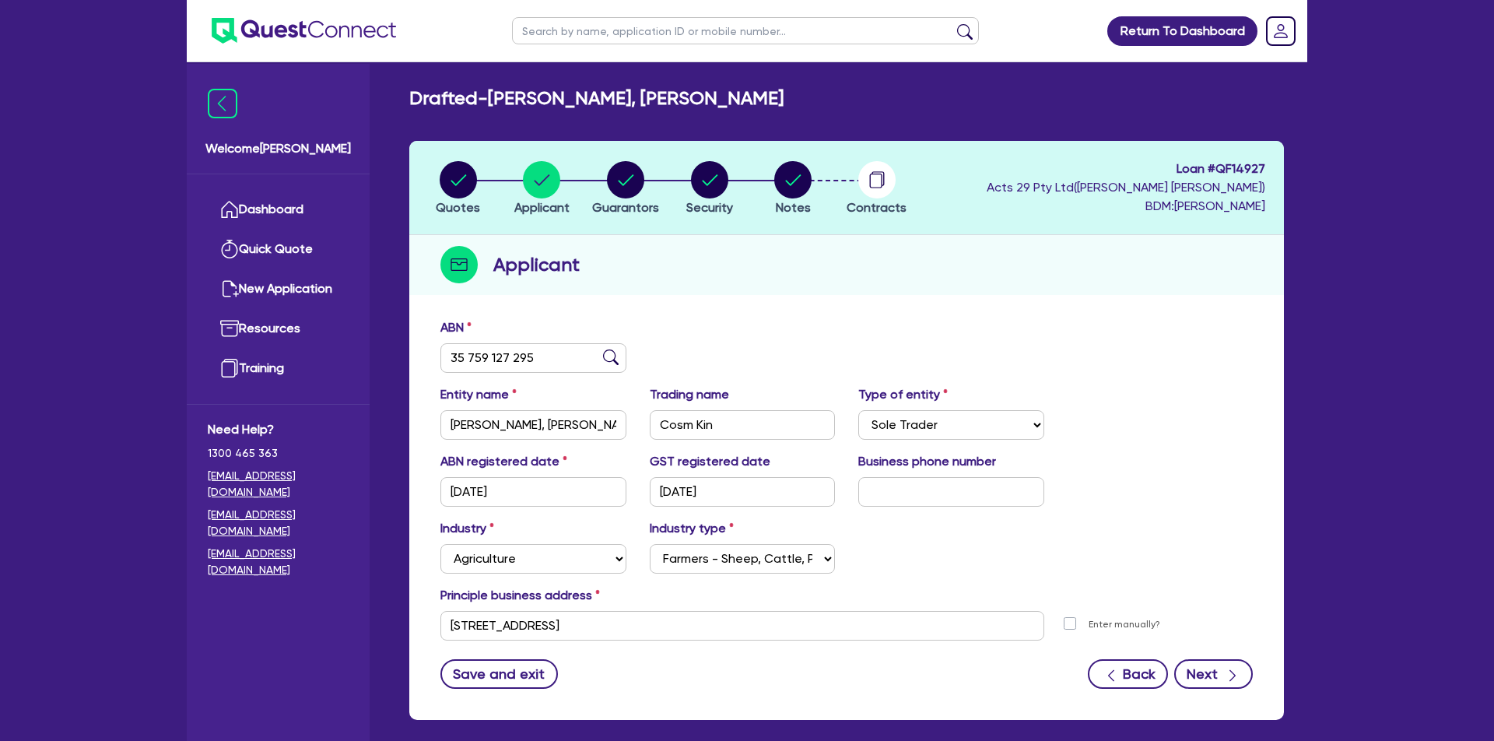
click at [1218, 670] on button "Next" at bounding box center [1213, 674] width 79 height 30
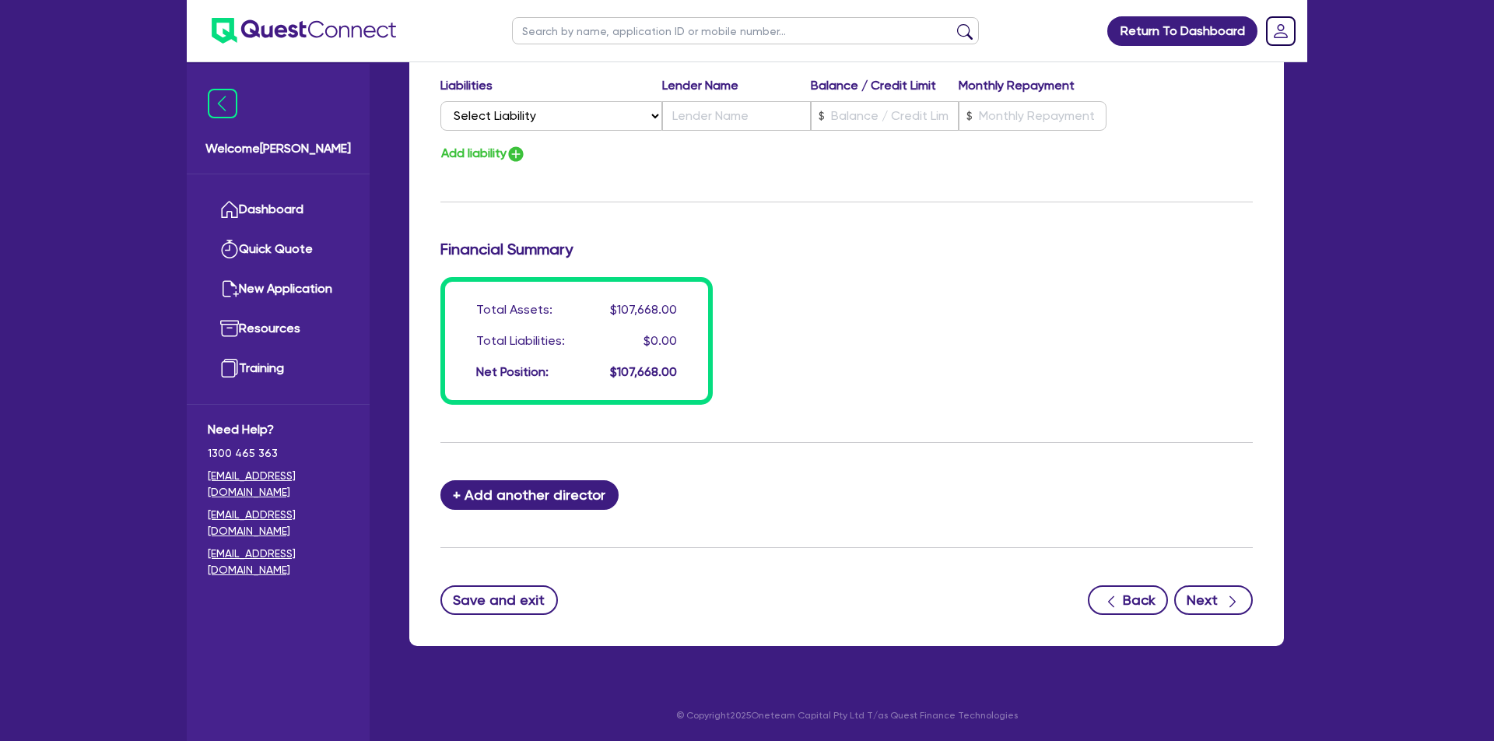
click at [1218, 594] on button "Next" at bounding box center [1213, 600] width 79 height 30
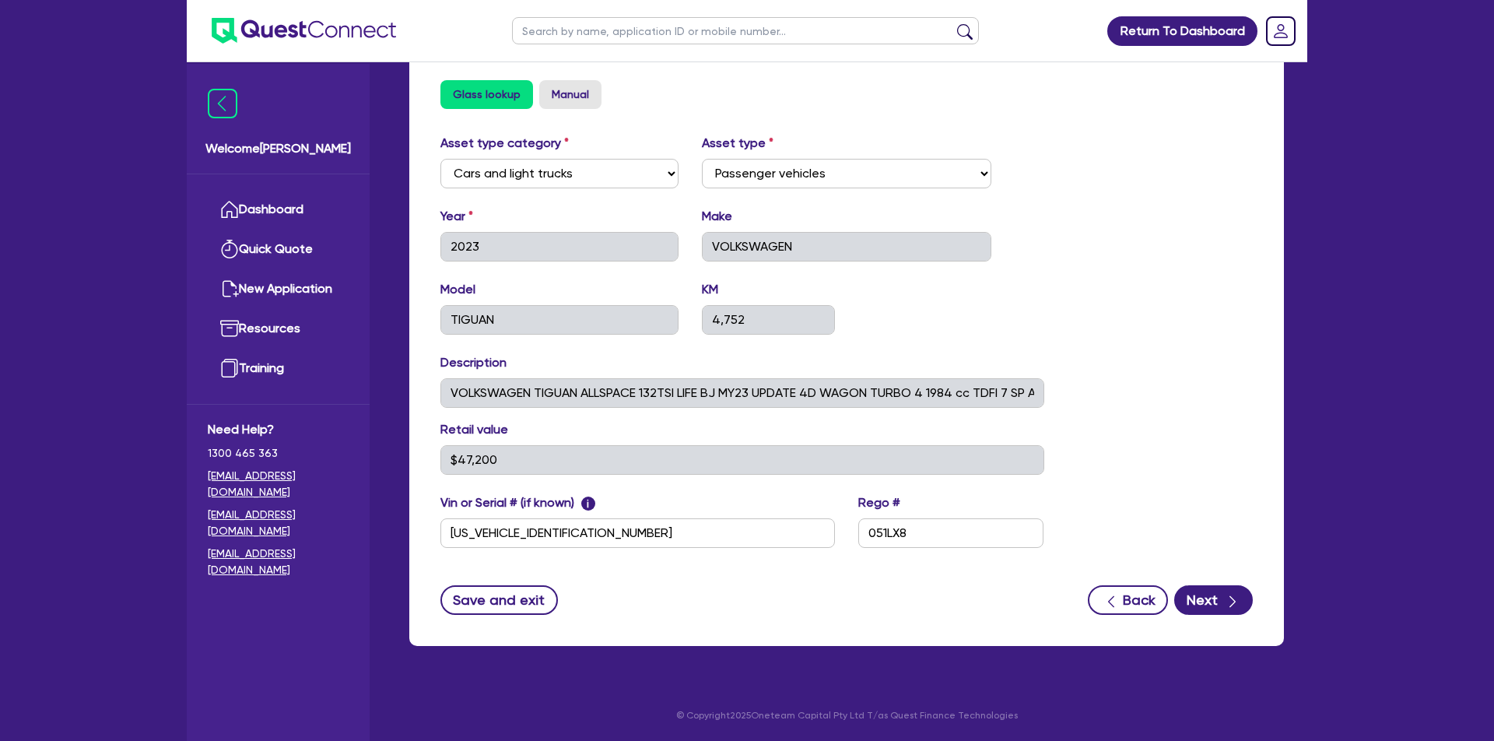
scroll to position [549, 0]
click at [1225, 605] on icon "button" at bounding box center [1233, 602] width 16 height 16
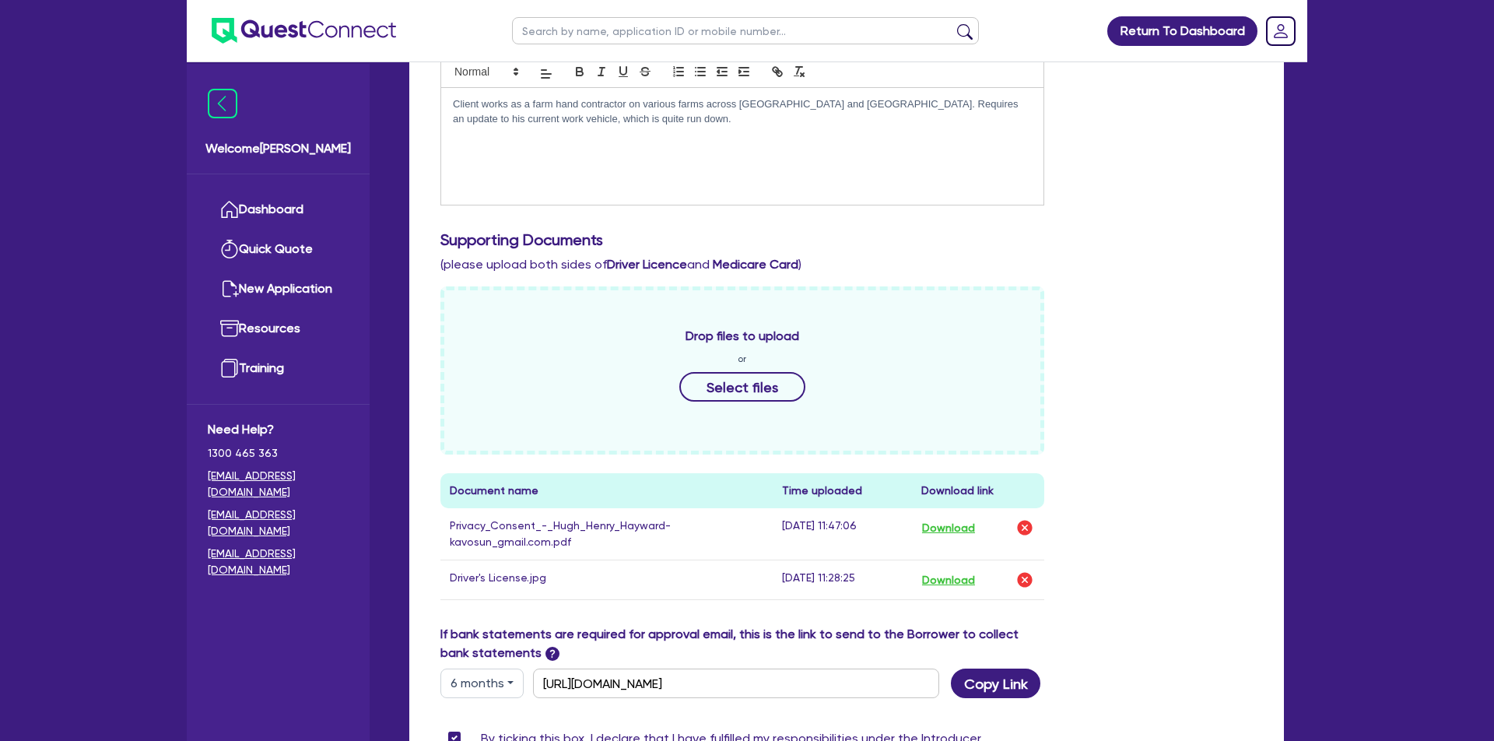
scroll to position [441, 0]
click at [737, 181] on div "Client works as a farm hand contractor on various farms across [GEOGRAPHIC_DATA…" at bounding box center [742, 147] width 602 height 117
drag, startPoint x: 879, startPoint y: 145, endPoint x: 903, endPoint y: 144, distance: 24.2
click at [903, 144] on p "Client also would like to offer additional security for this loan using his cur…" at bounding box center [742, 153] width 579 height 29
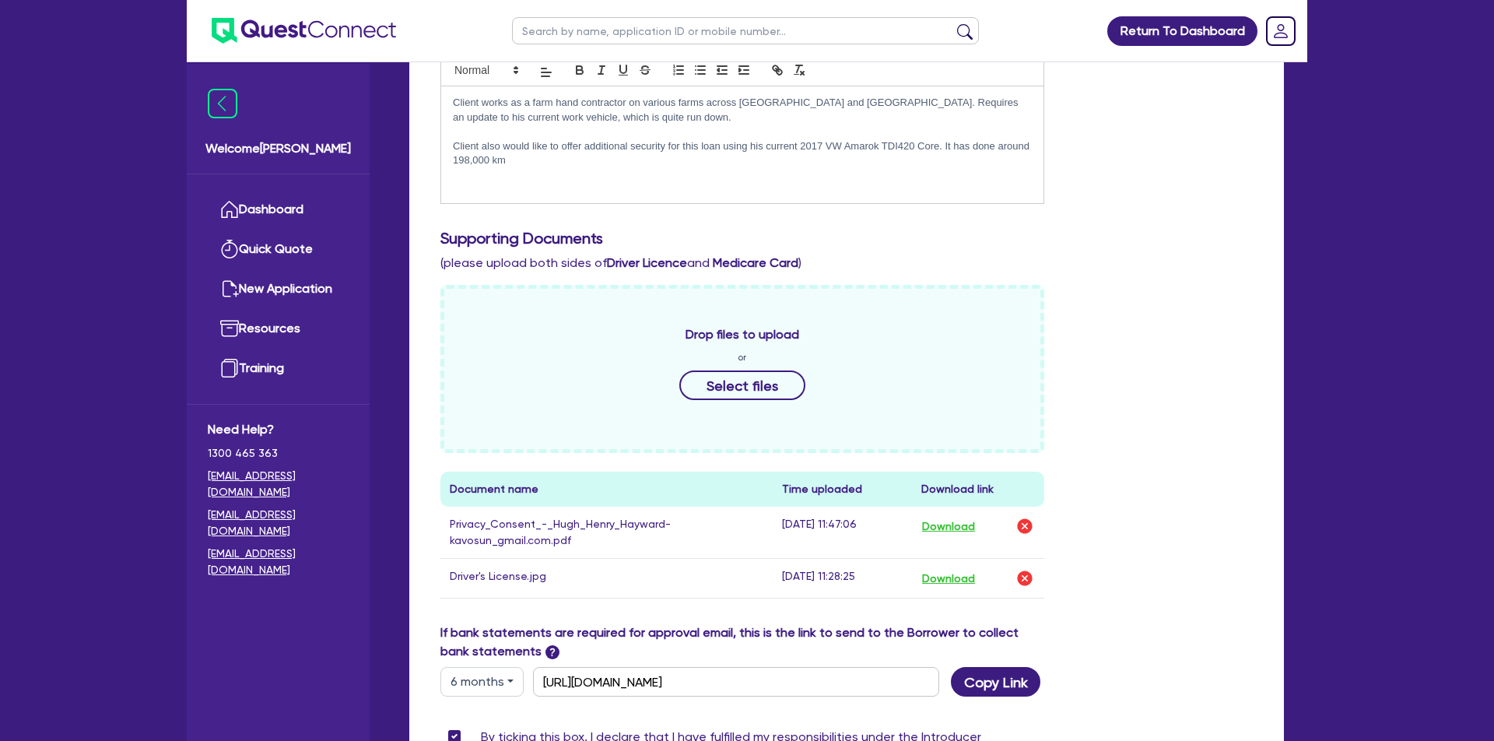
click at [861, 161] on p "Client also would like to offer additional security for this loan using his cur…" at bounding box center [742, 153] width 579 height 29
click at [624, 182] on div "Client works as a farm hand contractor on various farms across [GEOGRAPHIC_DATA…" at bounding box center [742, 144] width 602 height 117
drag, startPoint x: 846, startPoint y: 158, endPoint x: 828, endPoint y: 157, distance: 17.9
click at [830, 157] on p "Client also would like to offer additional security for this loan using his cur…" at bounding box center [742, 153] width 579 height 29
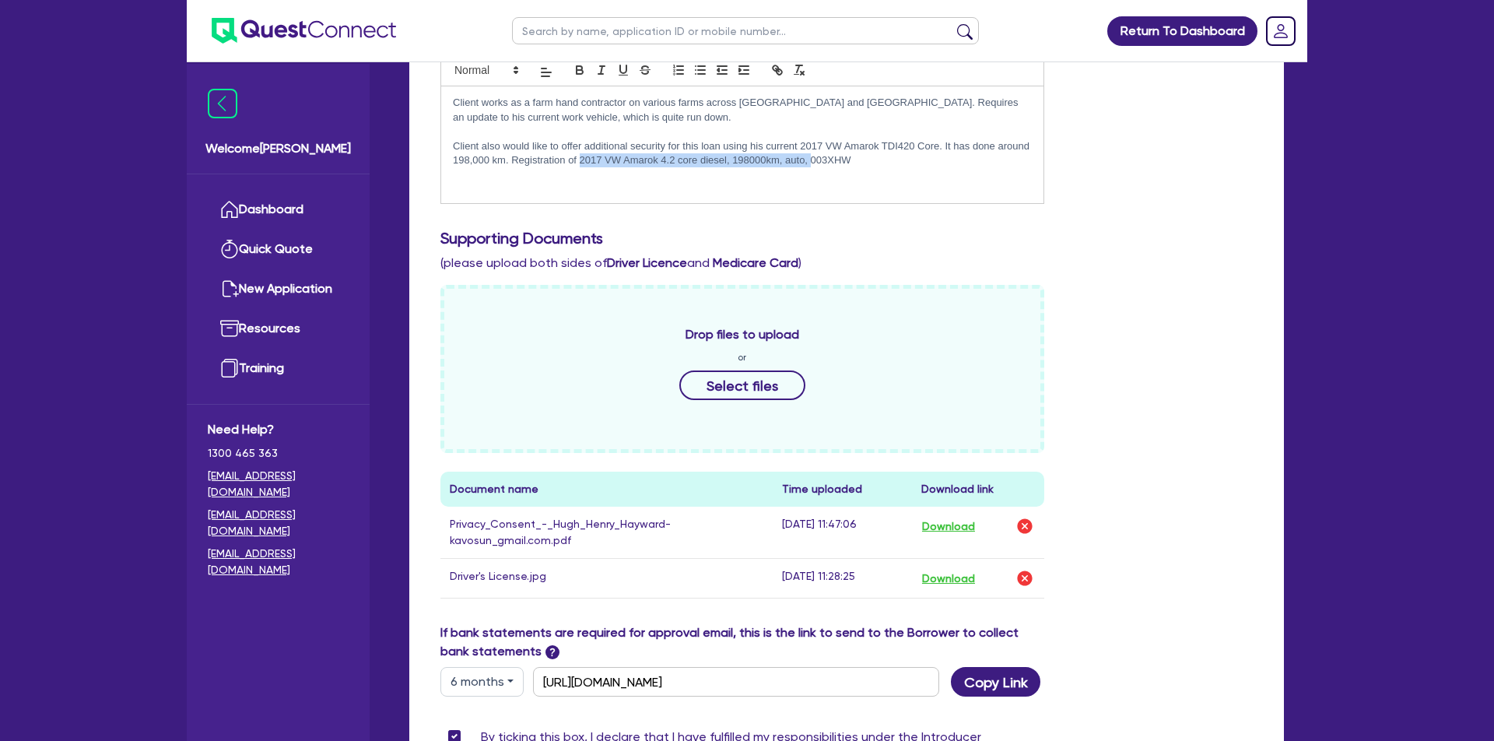
drag, startPoint x: 812, startPoint y: 157, endPoint x: 580, endPoint y: 159, distance: 231.9
click at [580, 159] on p "Client also would like to offer additional security for this loan using his cur…" at bounding box center [742, 153] width 579 height 29
click at [750, 157] on p "Client also would like to offer additional security for this loan using his cur…" at bounding box center [742, 153] width 579 height 29
drag, startPoint x: 955, startPoint y: 168, endPoint x: 949, endPoint y: 151, distance: 18.2
click at [955, 167] on div "Client works as a farm hand contractor on various farms across [GEOGRAPHIC_DATA…" at bounding box center [742, 144] width 602 height 117
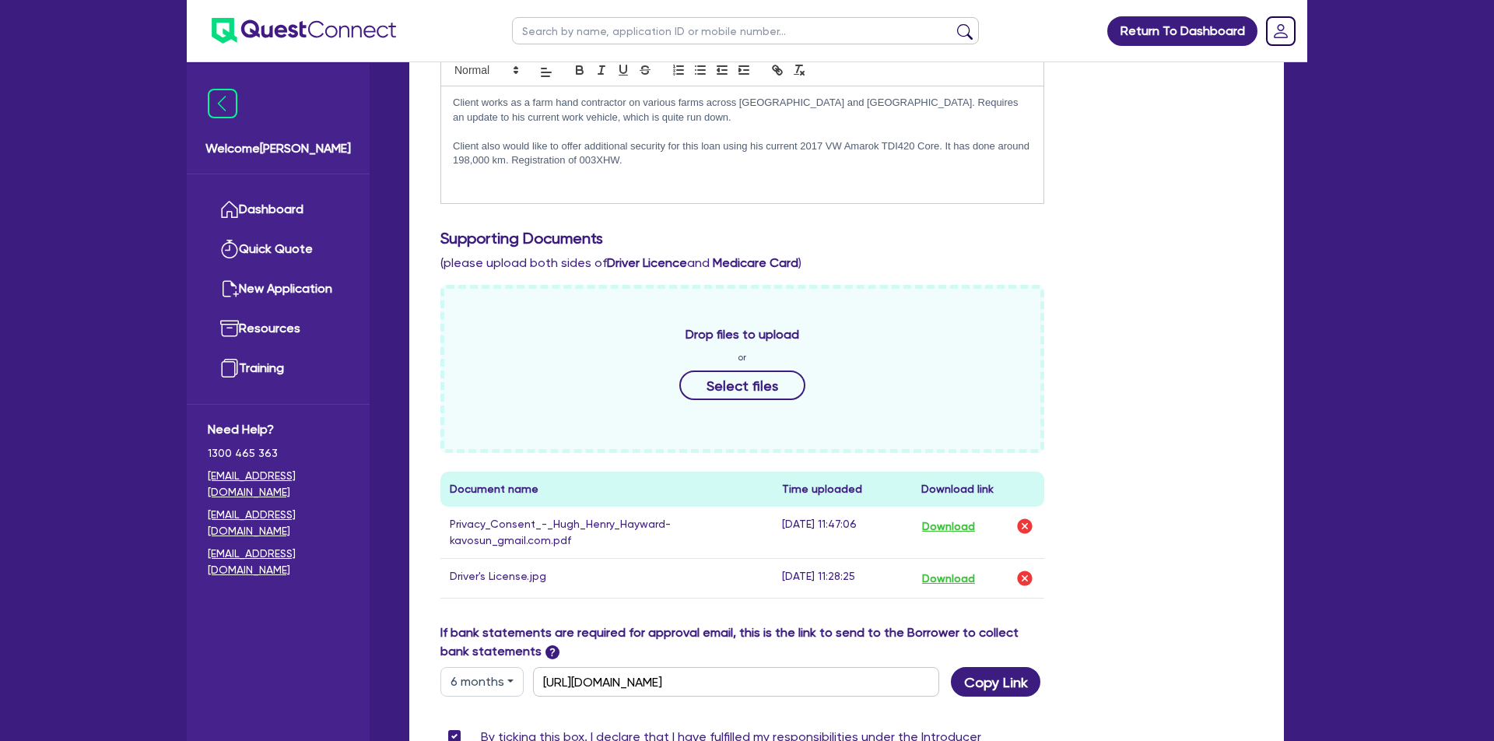
click at [950, 123] on p "Client works as a farm hand contractor on various farms across [GEOGRAPHIC_DATA…" at bounding box center [742, 110] width 579 height 29
click at [937, 146] on p "Client also would like to offer additional security for this loan using his cur…" at bounding box center [742, 153] width 579 height 29
drag, startPoint x: 984, startPoint y: 144, endPoint x: 1375, endPoint y: 184, distance: 392.6
click at [984, 144] on p "Client also would like to offer additional security for this loan using his cur…" at bounding box center [742, 153] width 579 height 29
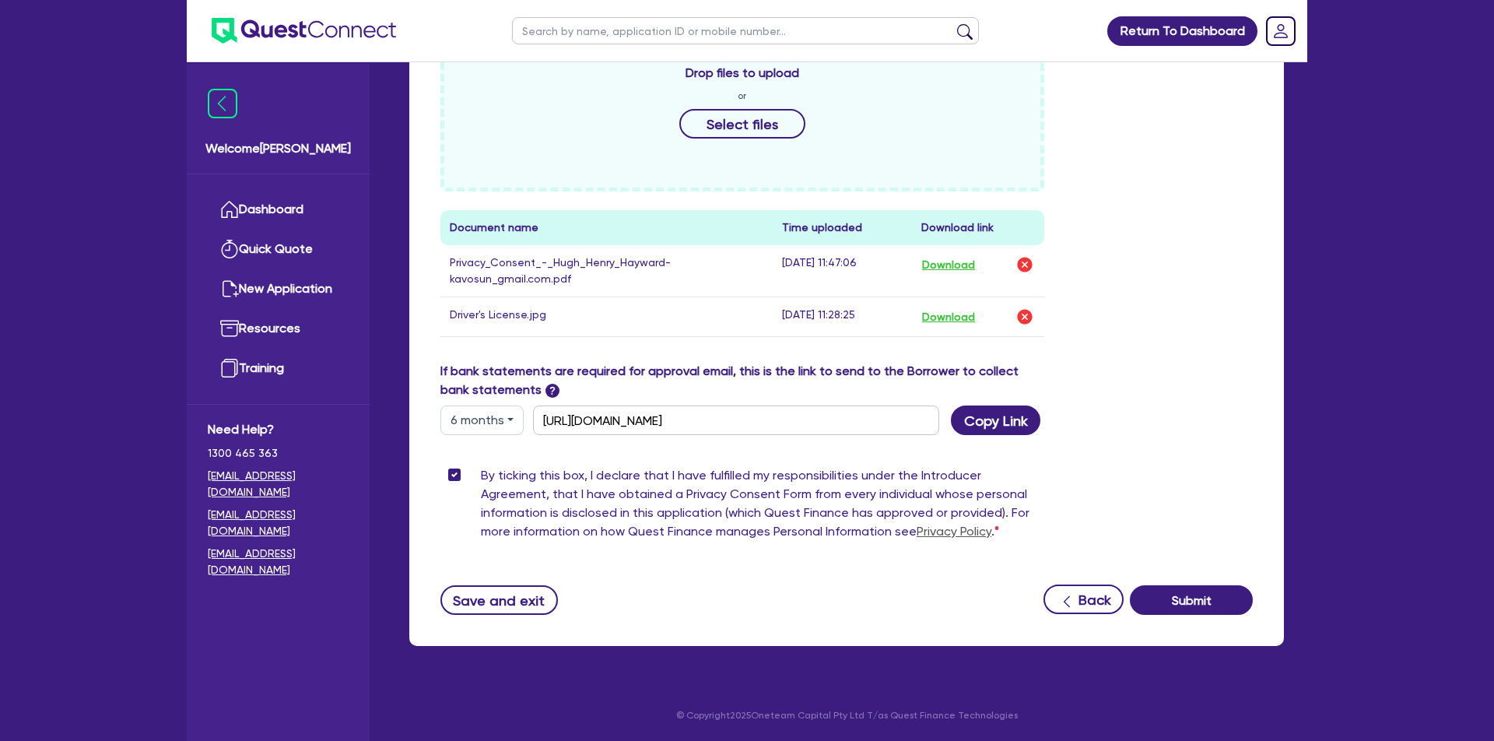
scroll to position [706, 0]
click at [1226, 600] on button "Submit" at bounding box center [1191, 600] width 123 height 30
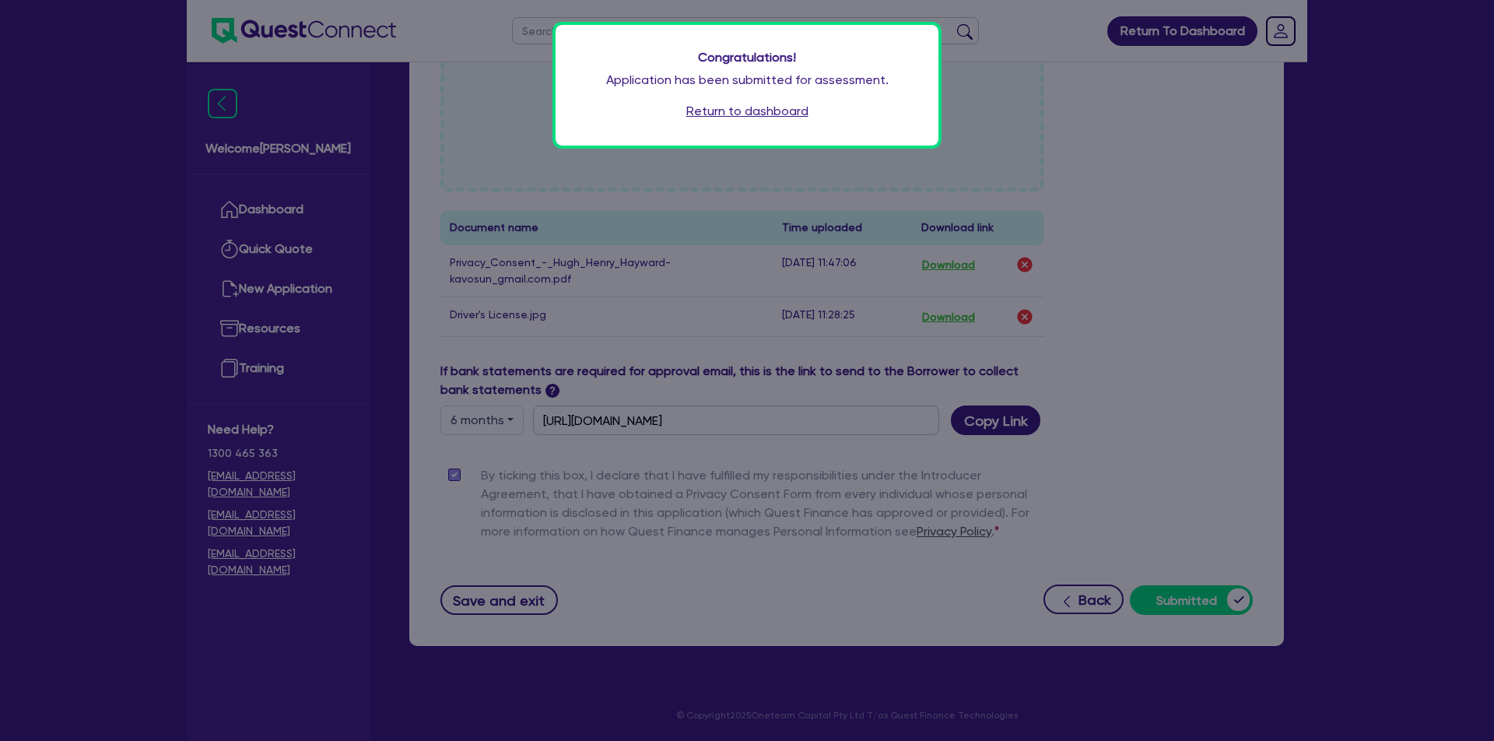
click at [784, 114] on link "Return to dashboard" at bounding box center [747, 111] width 122 height 19
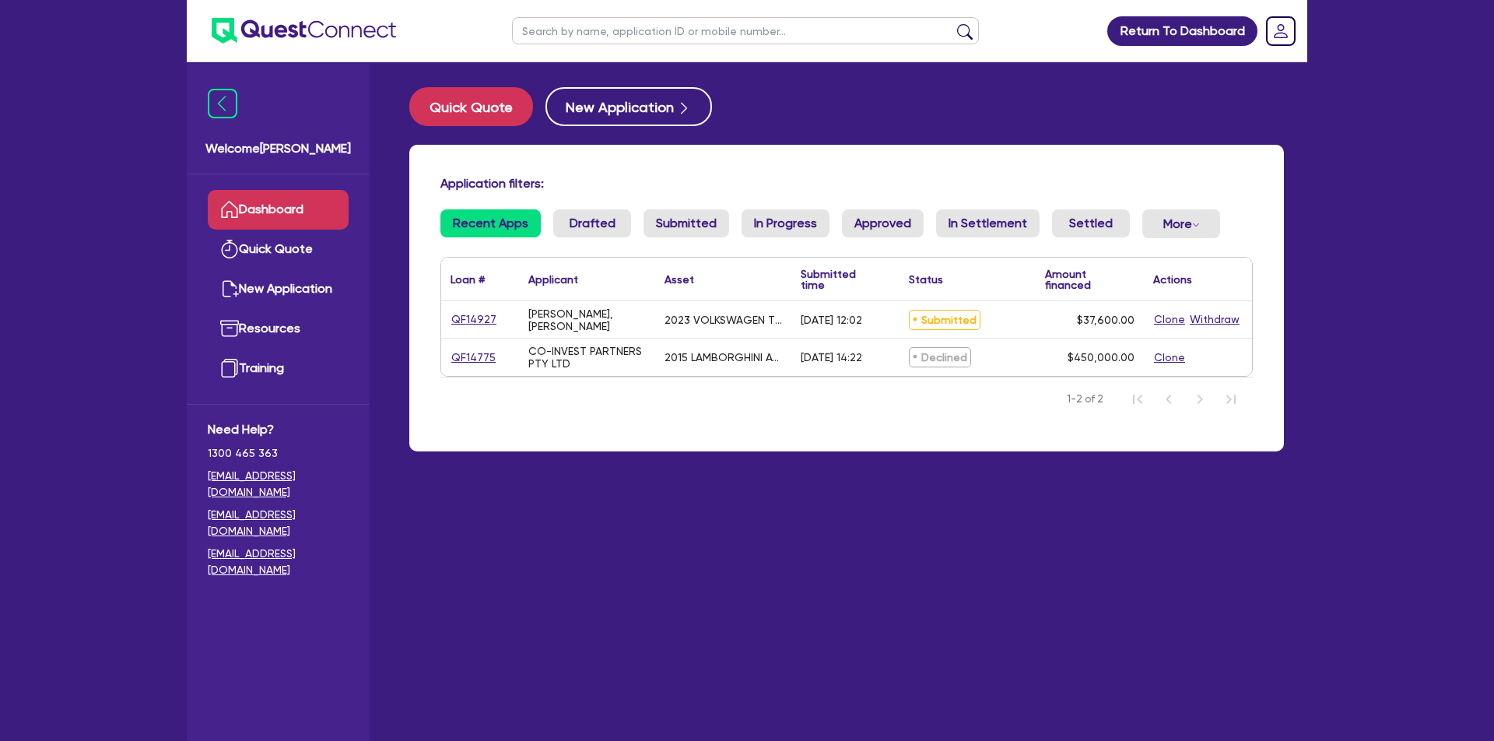
click at [478, 328] on link "QF14927" at bounding box center [473, 319] width 47 height 18
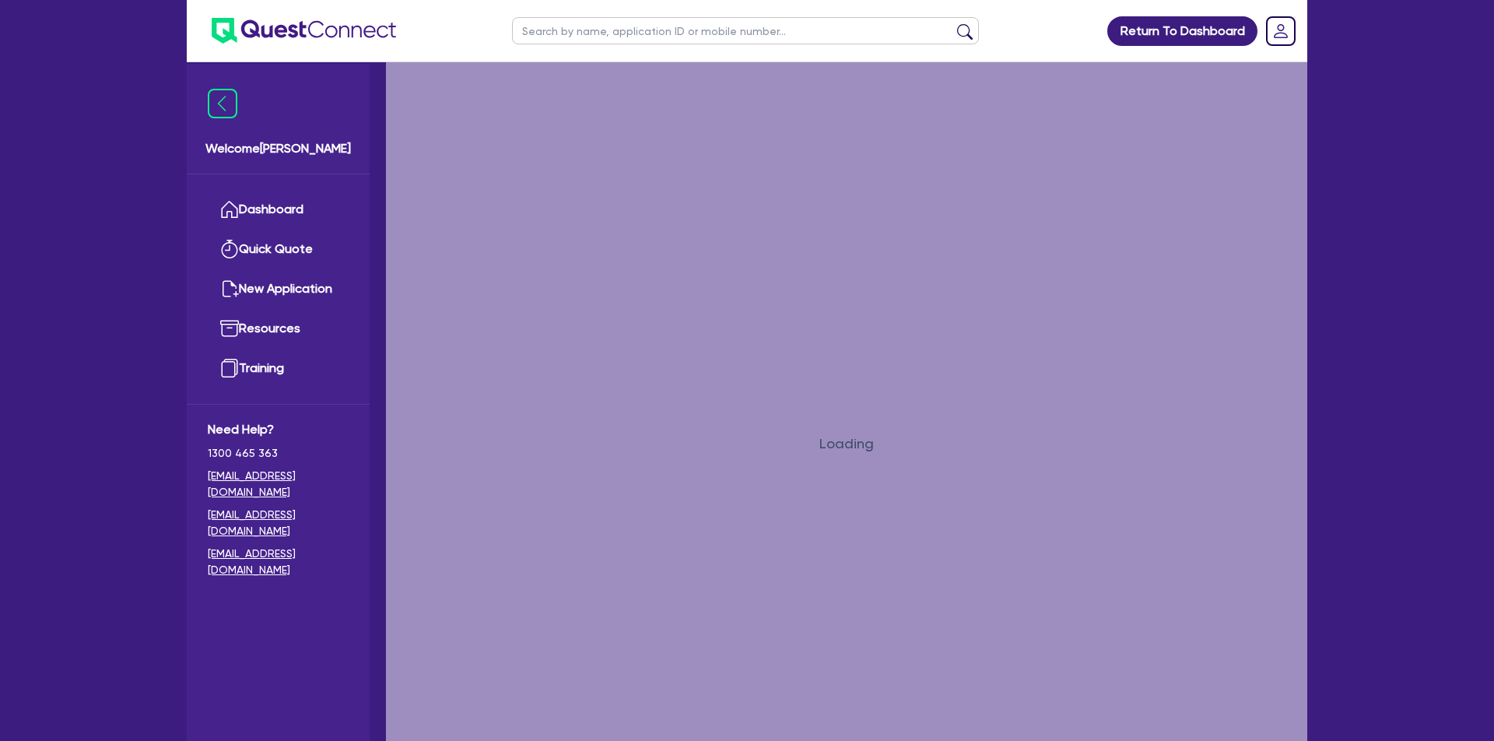
select select "CARS_AND_LIGHT_TRUCKS"
select select "PASSENGER_VEHICLES"
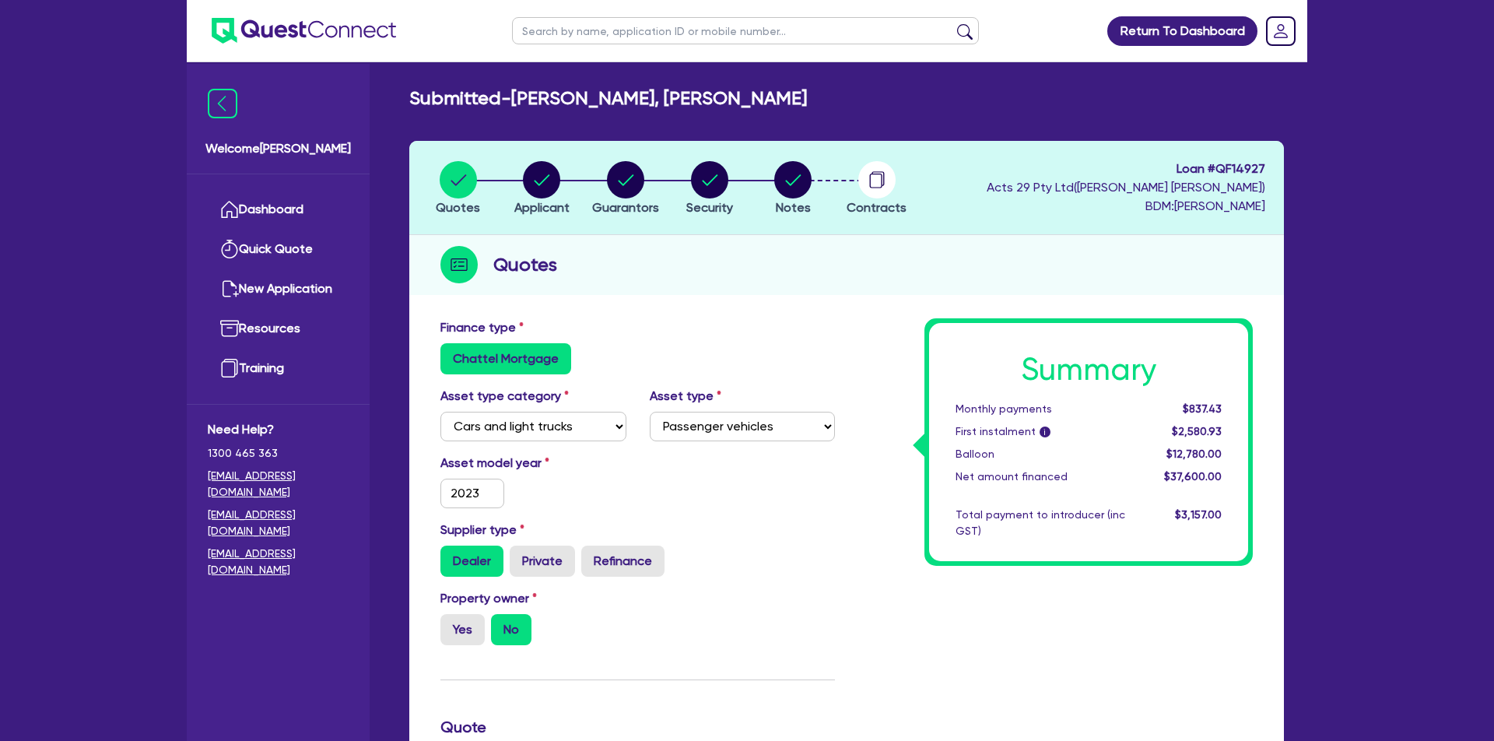
click at [858, 190] on icon "button" at bounding box center [876, 179] width 37 height 37
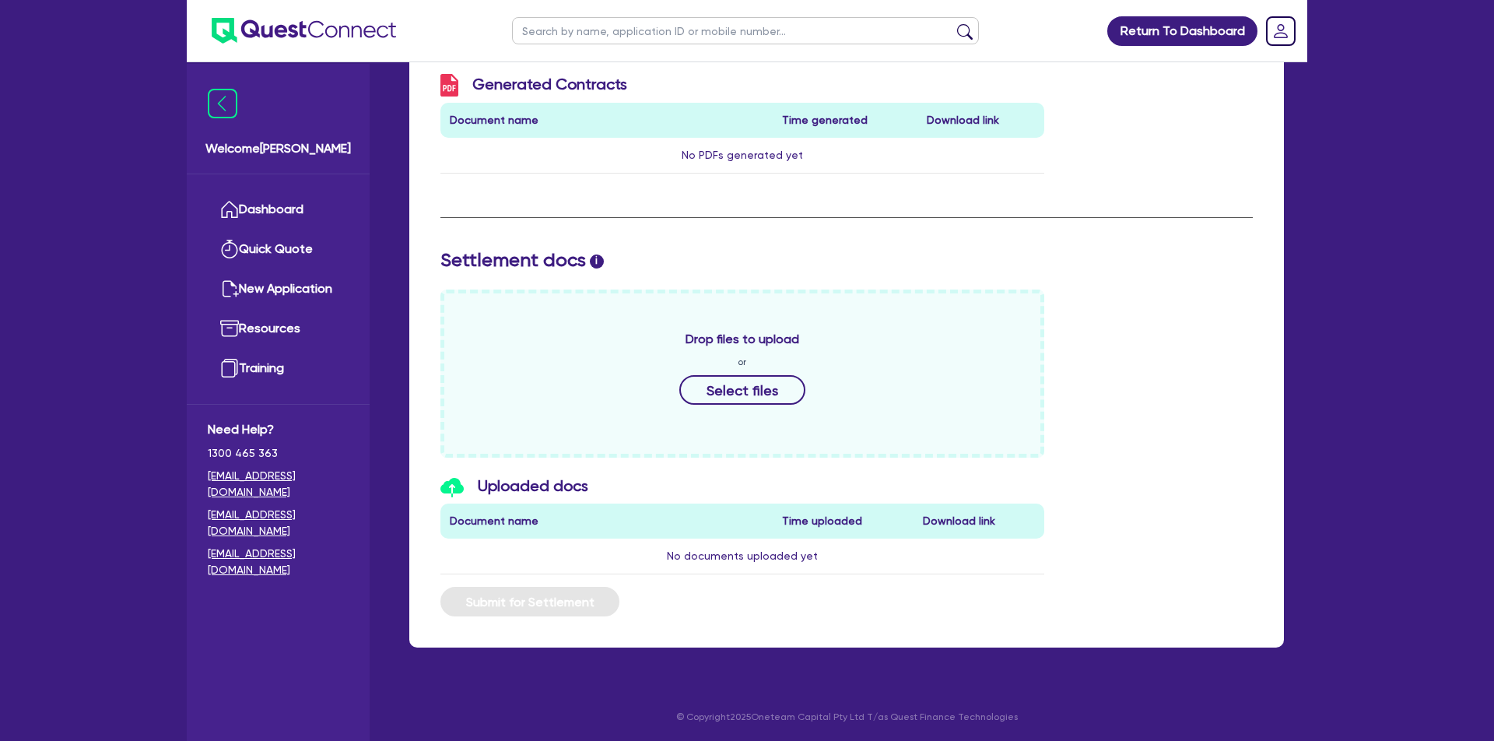
scroll to position [454, 0]
drag, startPoint x: 567, startPoint y: 524, endPoint x: 541, endPoint y: 520, distance: 26.9
click at [562, 523] on th "Document name" at bounding box center [606, 521] width 332 height 35
drag, startPoint x: 497, startPoint y: 514, endPoint x: 989, endPoint y: 365, distance: 513.9
click at [498, 514] on th "Document name" at bounding box center [606, 521] width 332 height 35
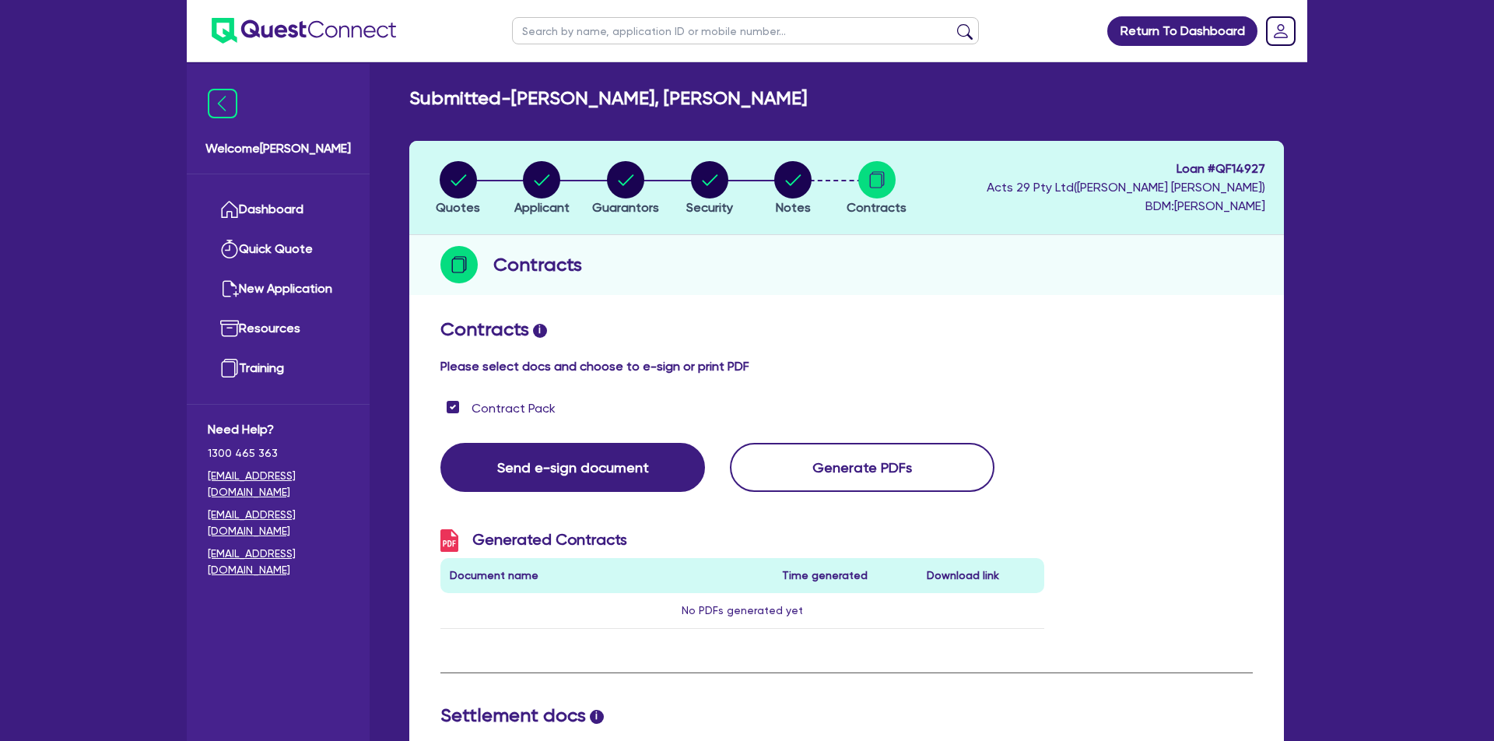
scroll to position [1, 0]
click at [796, 173] on circle "button" at bounding box center [792, 178] width 37 height 37
select select "Quest Finance - Own Book"
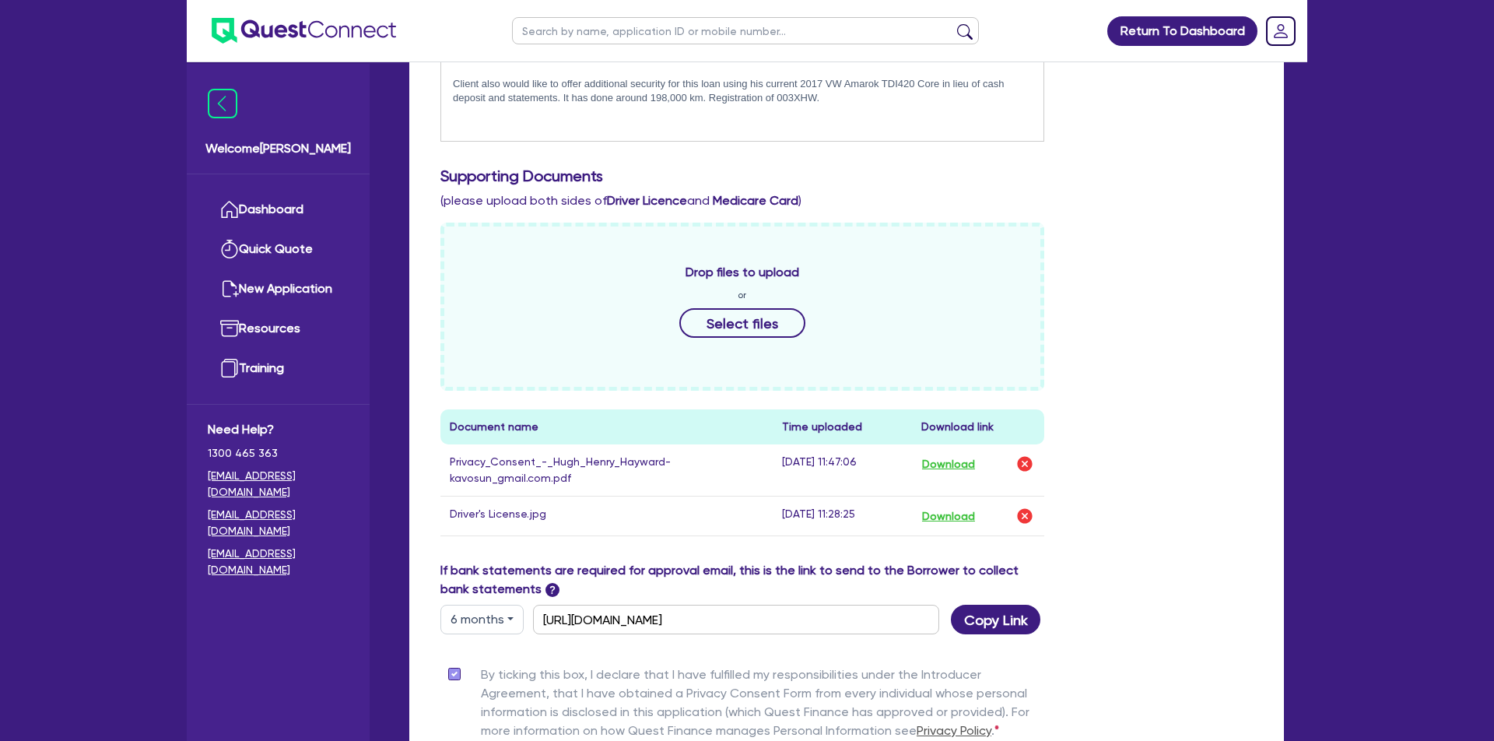
scroll to position [629, 0]
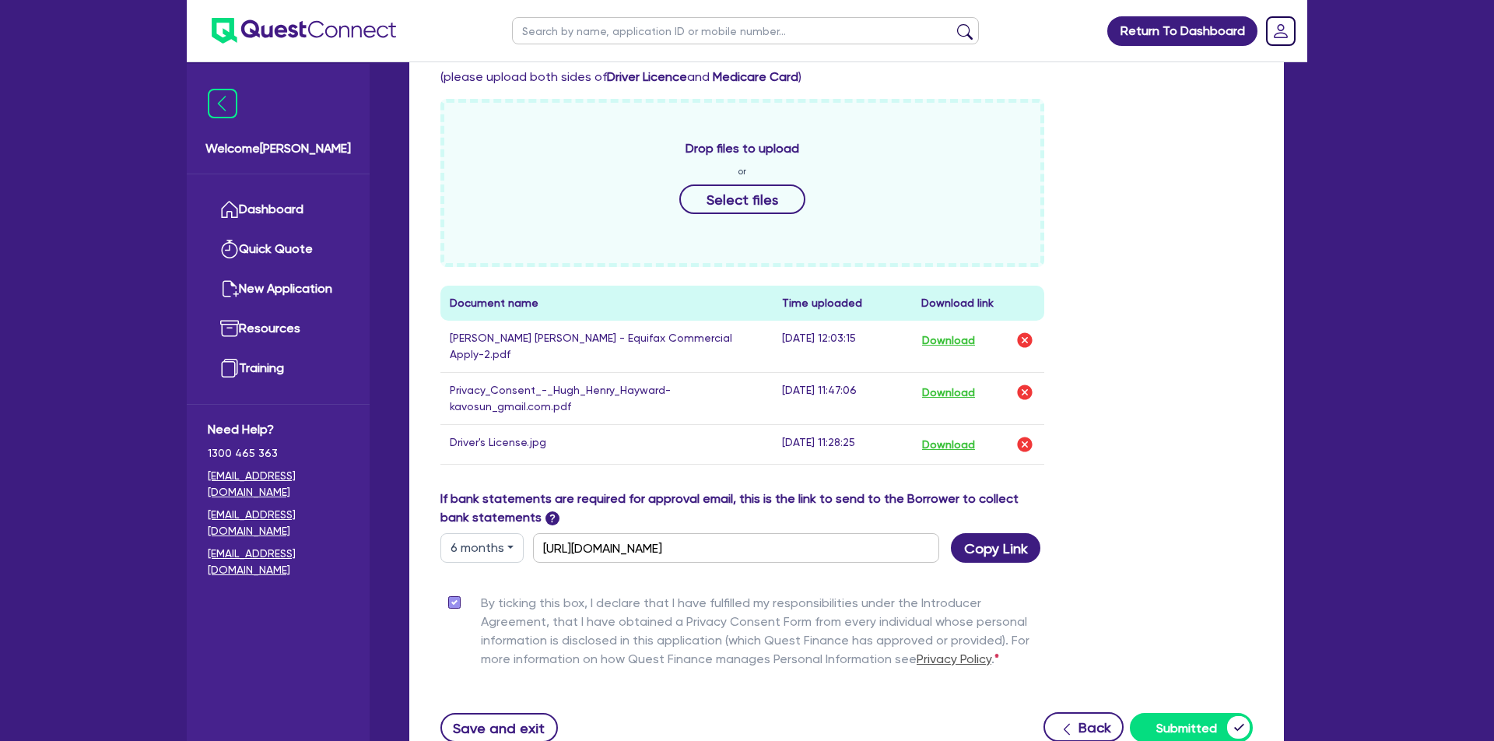
drag, startPoint x: 1216, startPoint y: 384, endPoint x: 1197, endPoint y: 373, distance: 21.9
click at [1218, 383] on div "Drop files to upload or Select files Document name Time uploaded Download link …" at bounding box center [847, 294] width 836 height 391
